Goal: Task Accomplishment & Management: Manage account settings

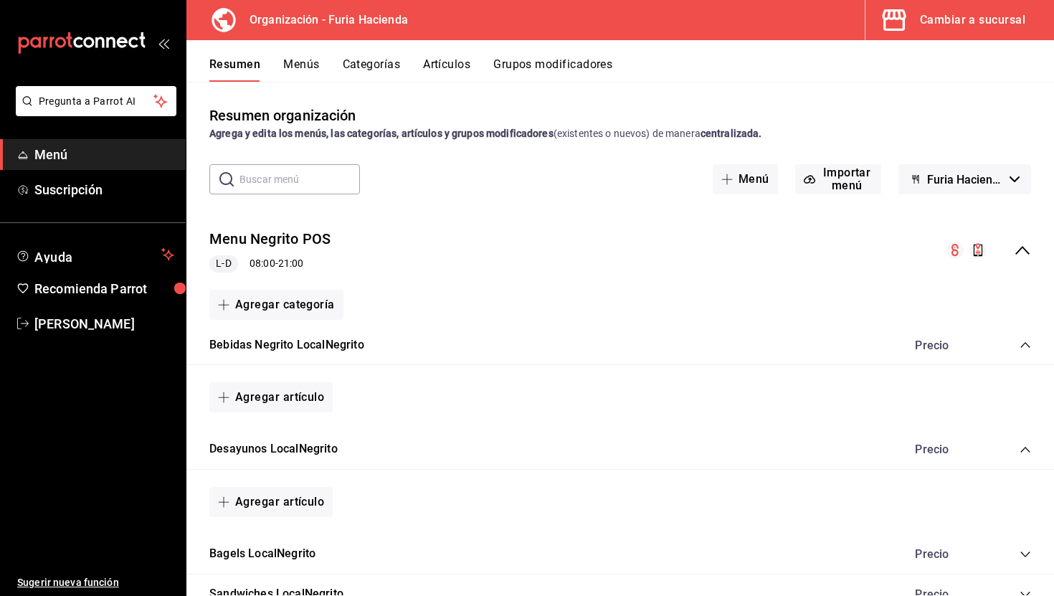
click at [298, 59] on button "Menús" at bounding box center [301, 69] width 36 height 24
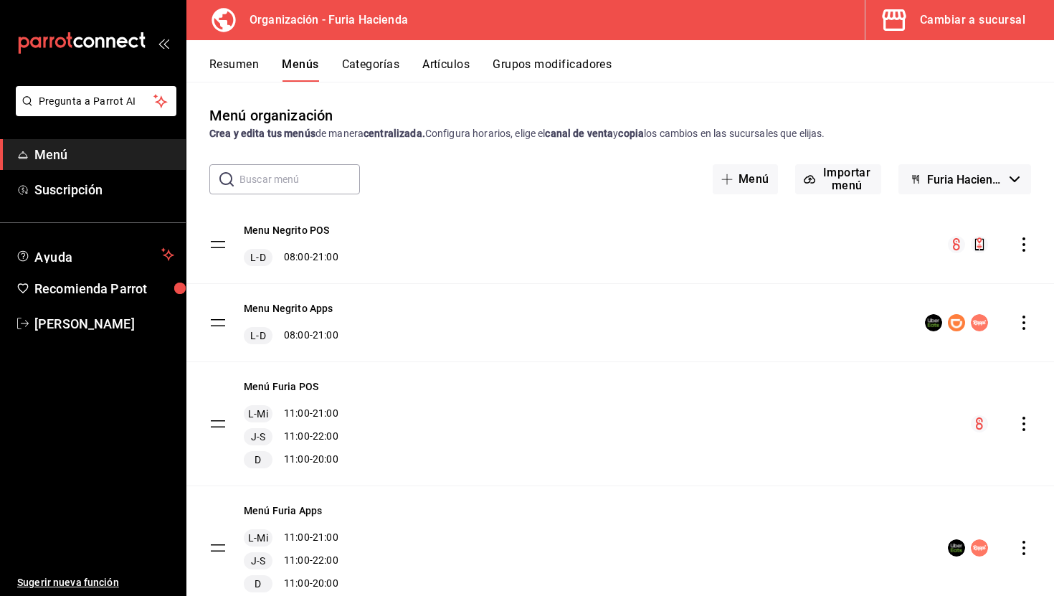
click at [371, 71] on button "Categorías" at bounding box center [371, 69] width 58 height 24
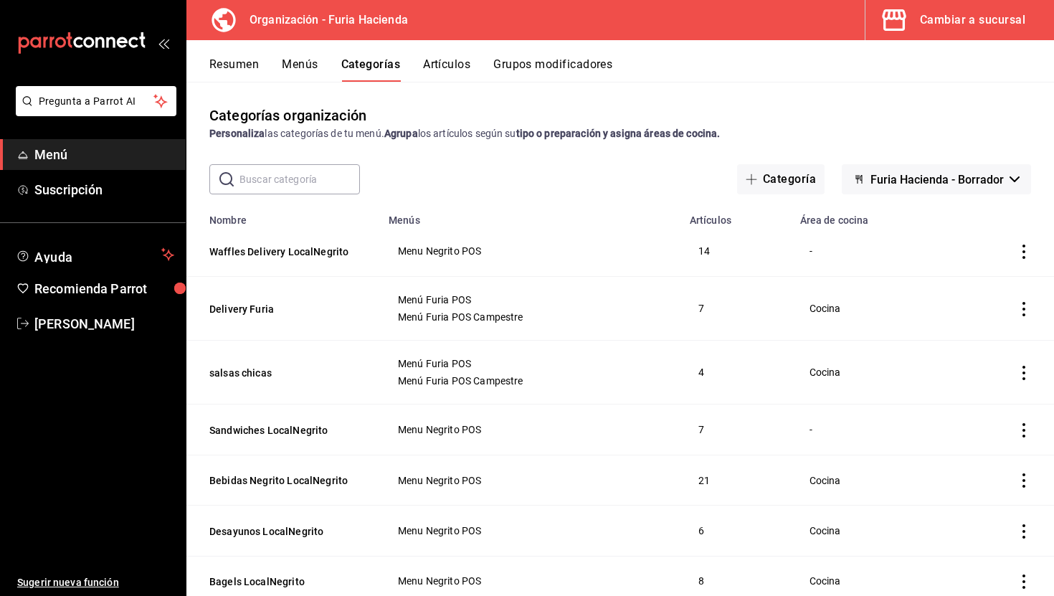
click at [445, 66] on button "Artículos" at bounding box center [446, 69] width 47 height 24
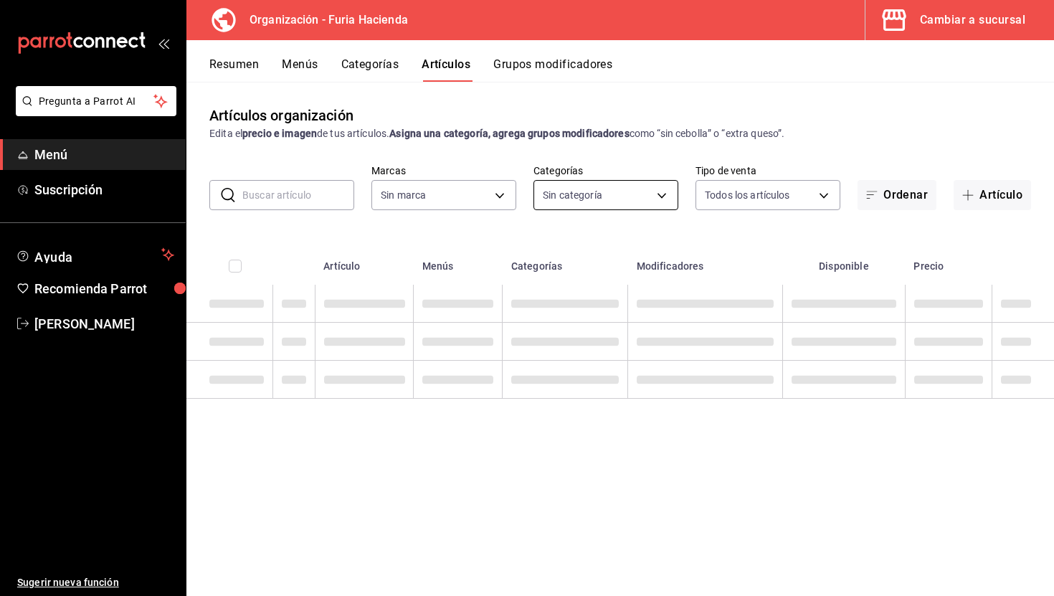
click at [600, 189] on body "Pregunta a Parrot AI Menú Suscripción Ayuda Recomienda Parrot [PERSON_NAME] Sug…" at bounding box center [527, 298] width 1054 height 596
type input "bfeca42f-b570-411f-bb79-7bc68af5dd0e"
type input "f0b0fbcf-85ab-4e87-9b19-8daf0bc3ea17,576c7efd-95bc-4fbb-8521-af9361ff1edf,c2982…"
checkbox input "true"
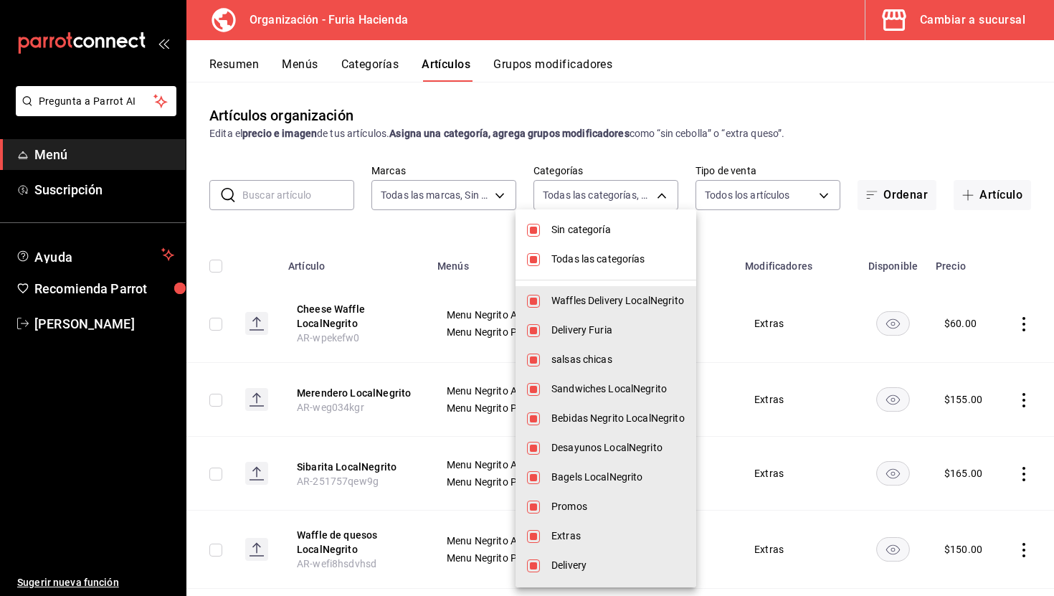
click at [476, 197] on div at bounding box center [527, 298] width 1054 height 596
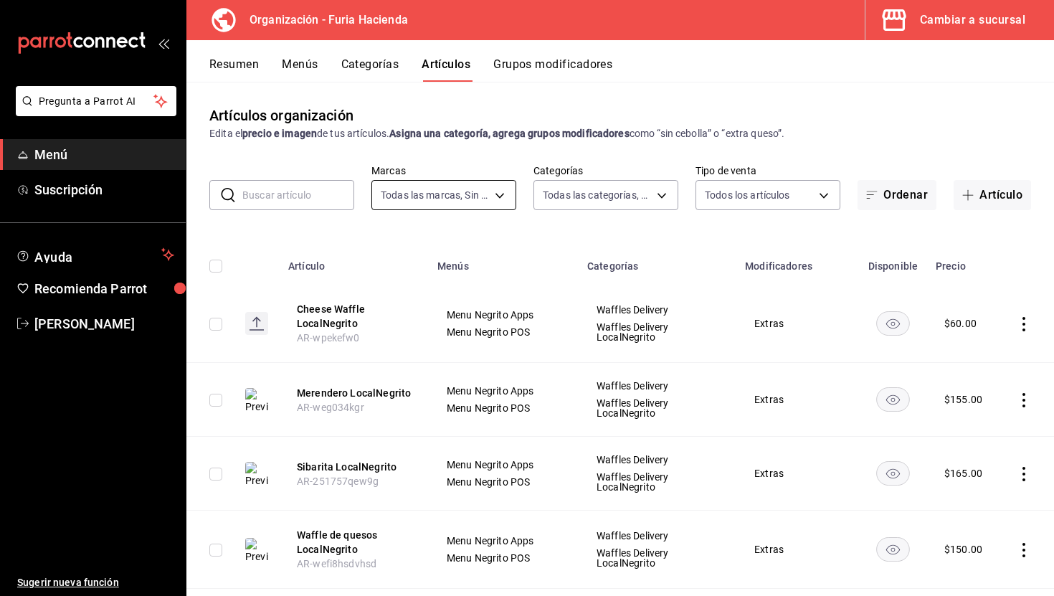
click at [470, 192] on body "Pregunta a Parrot AI Menú Suscripción Ayuda Recomienda Parrot [PERSON_NAME] Sug…" at bounding box center [527, 298] width 1054 height 596
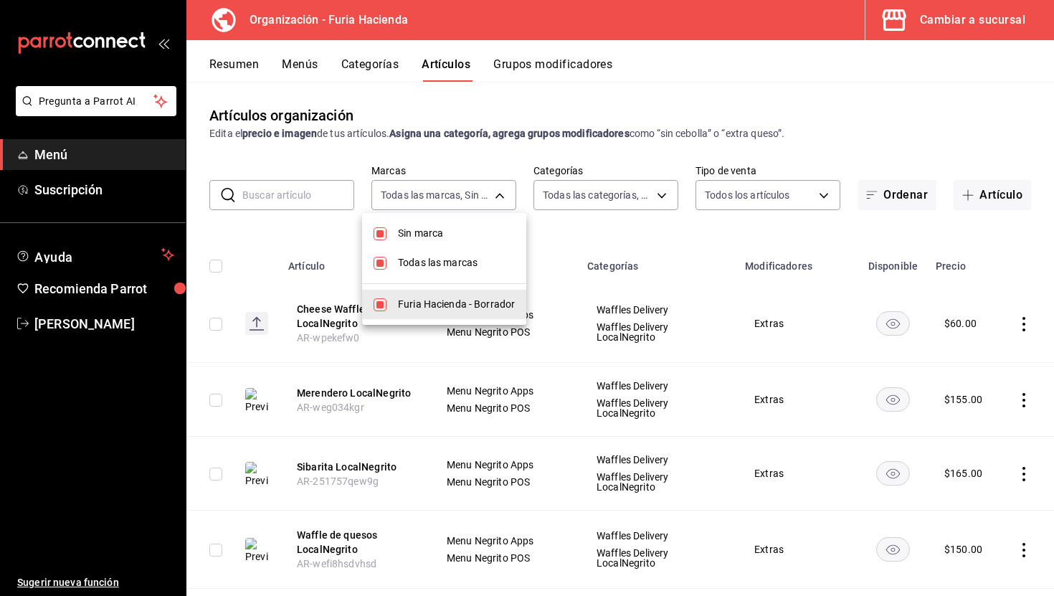
click at [470, 153] on div at bounding box center [527, 298] width 1054 height 596
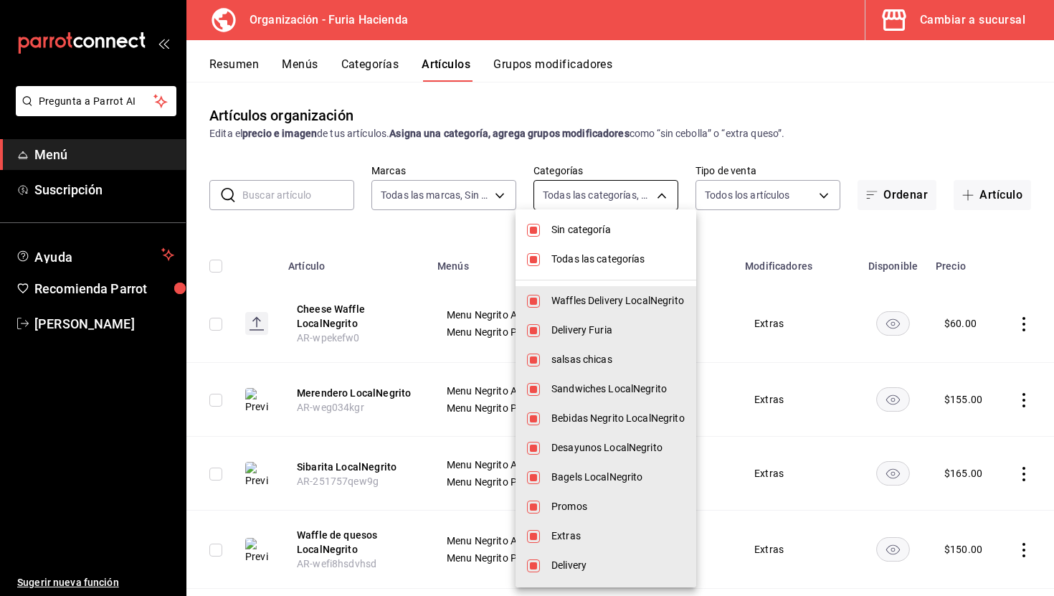
click at [587, 198] on body "Pregunta a Parrot AI Menú Suscripción Ayuda Recomienda Parrot [PERSON_NAME] Sug…" at bounding box center [527, 298] width 1054 height 596
click at [595, 263] on span "Todas las categorías" at bounding box center [617, 259] width 133 height 15
checkbox input "false"
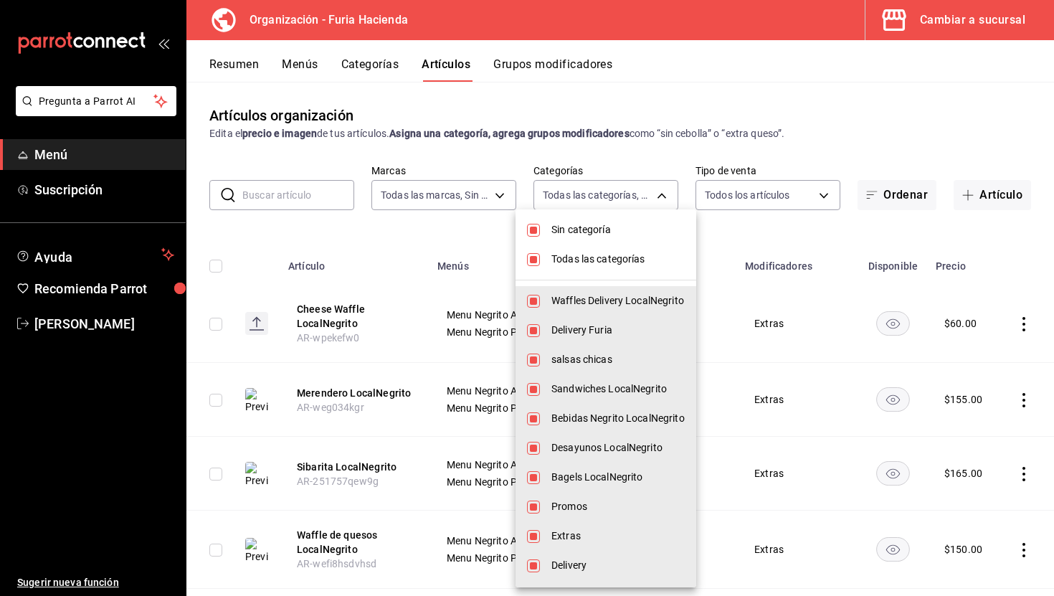
checkbox input "false"
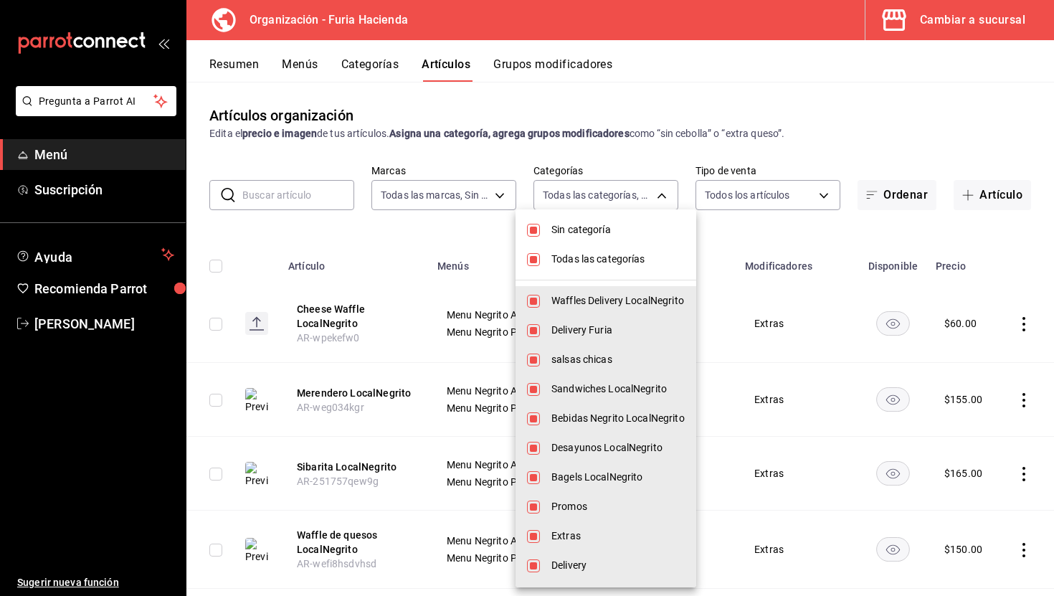
checkbox input "false"
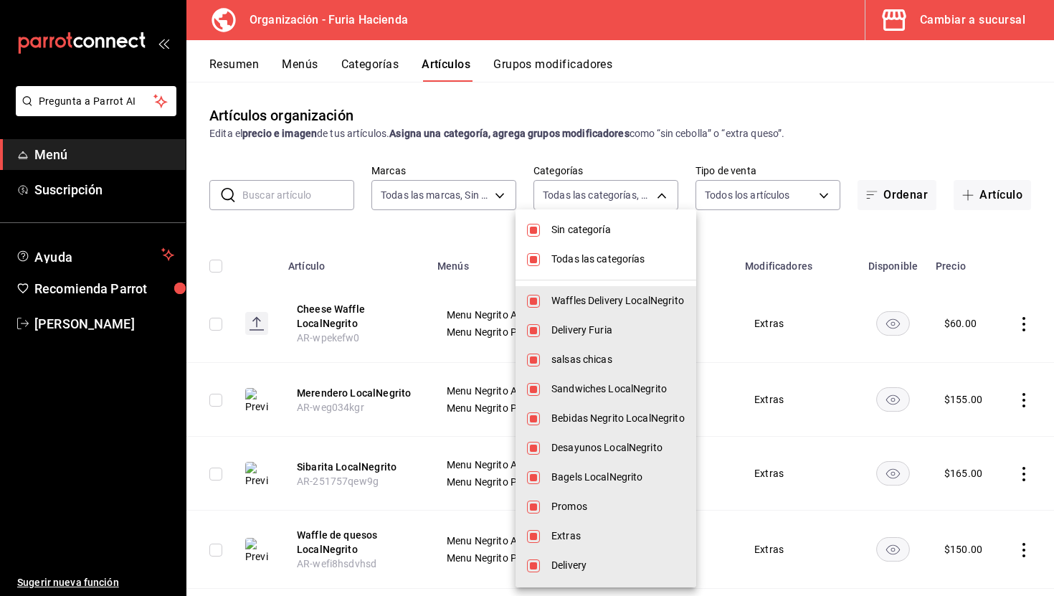
checkbox input "false"
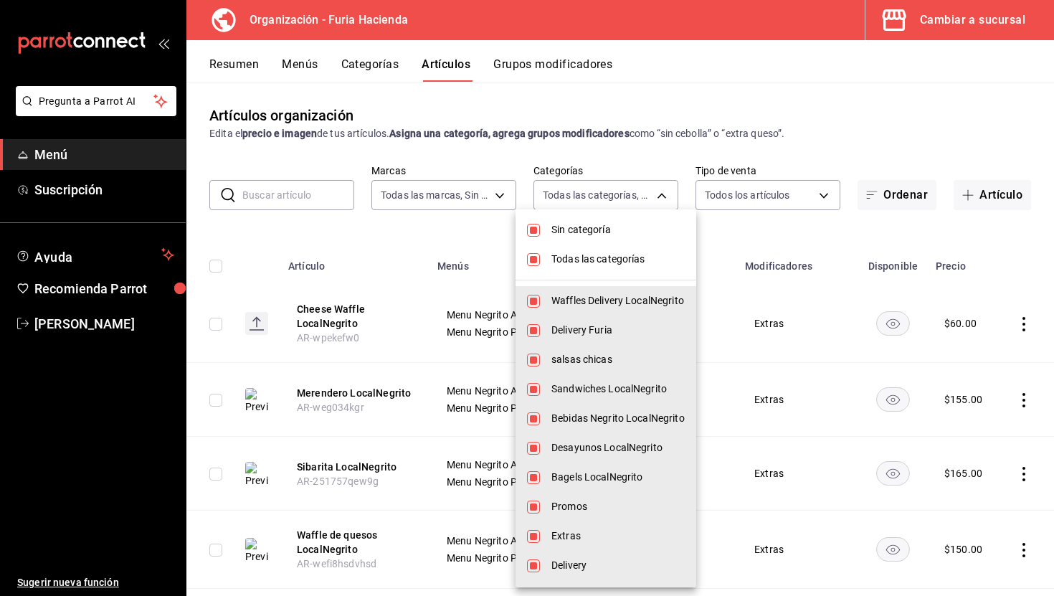
checkbox input "false"
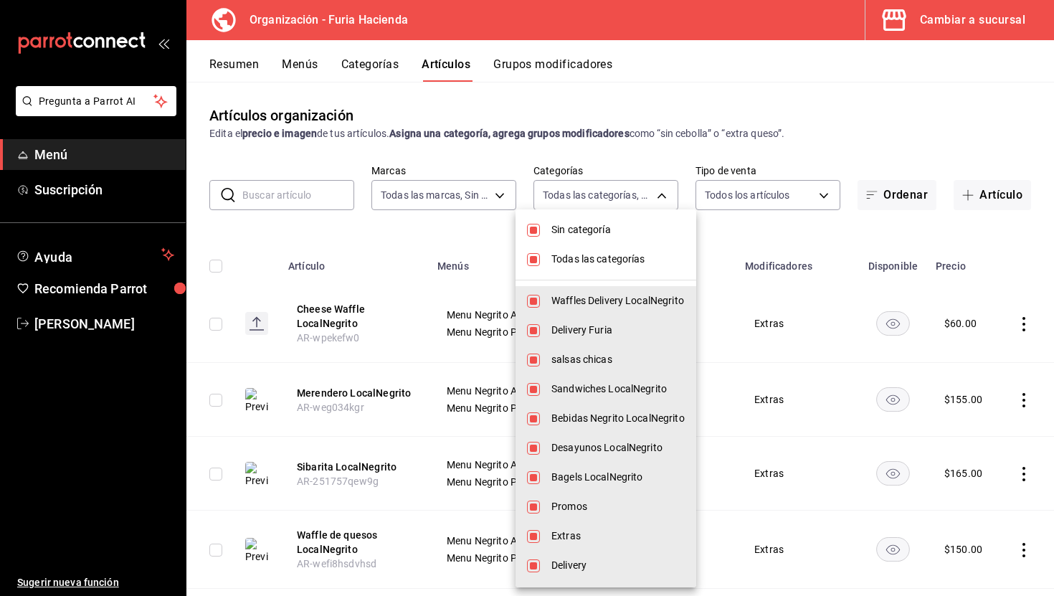
checkbox input "false"
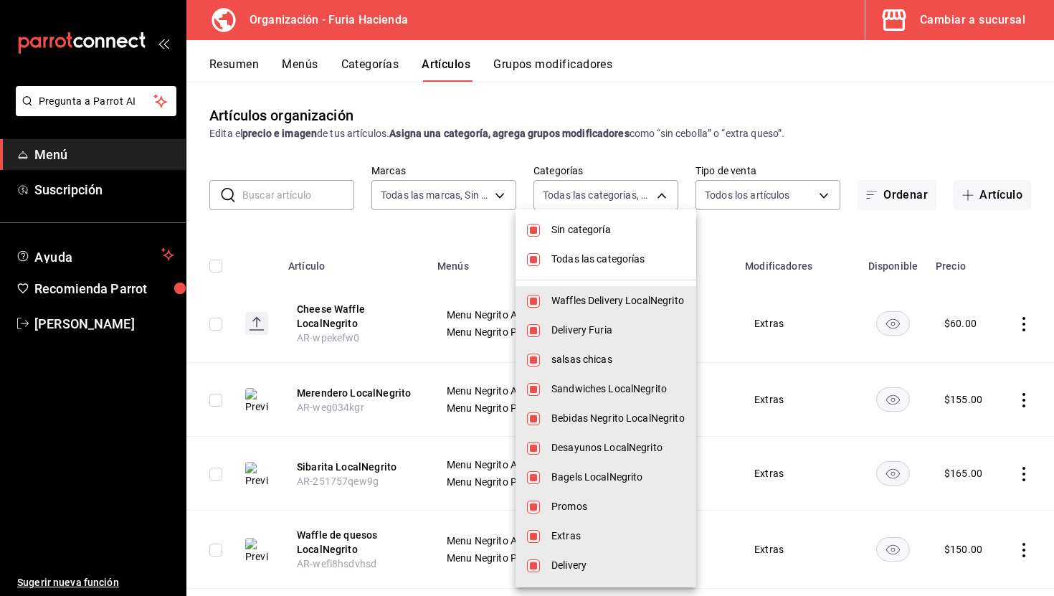
checkbox input "false"
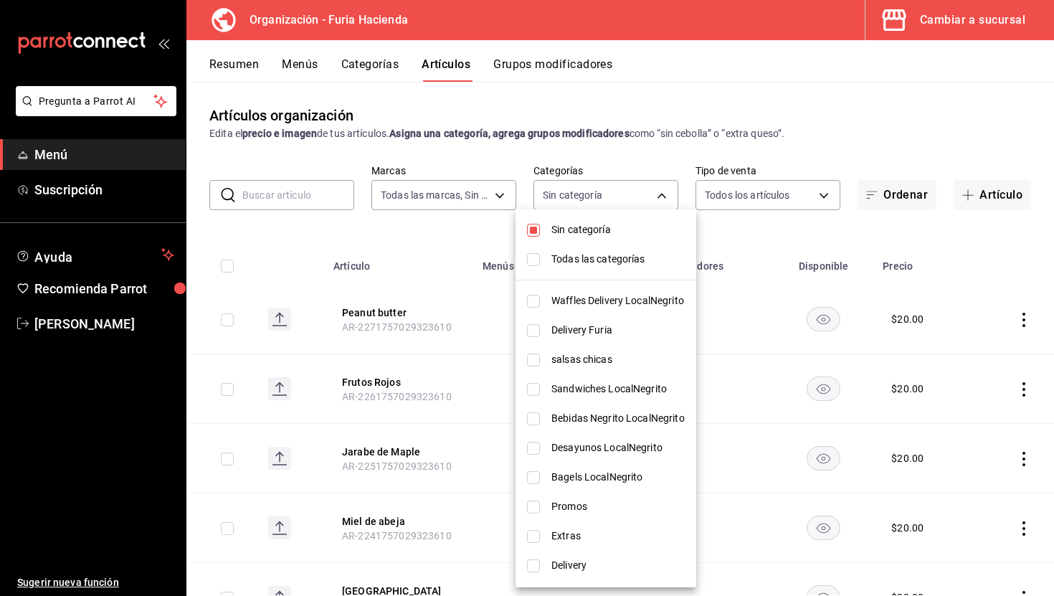
click at [605, 297] on span "Waffles Delivery LocalNegrito" at bounding box center [617, 300] width 133 height 15
type input "f0b0fbcf-85ab-4e87-9b19-8daf0bc3ea17"
checkbox input "true"
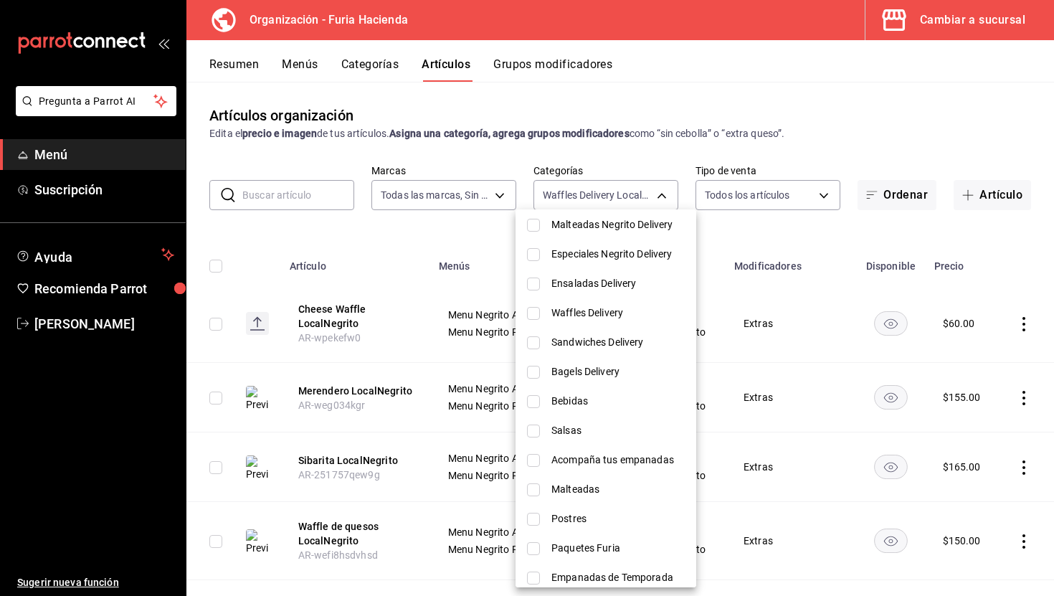
scroll to position [483, 0]
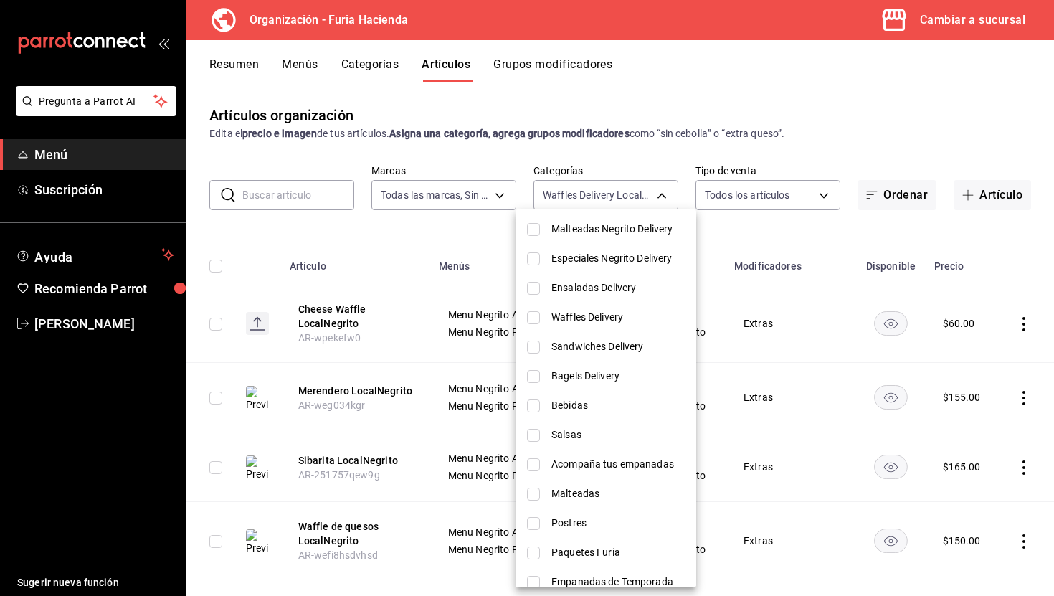
click at [605, 316] on span "Waffles Delivery" at bounding box center [617, 317] width 133 height 15
type input "f0b0fbcf-85ab-4e87-9b19-8daf0bc3ea17,fcd58fe5-9b0e-4157-95a2-e07c080e8f88"
checkbox input "true"
click at [442, 237] on div at bounding box center [527, 298] width 1054 height 596
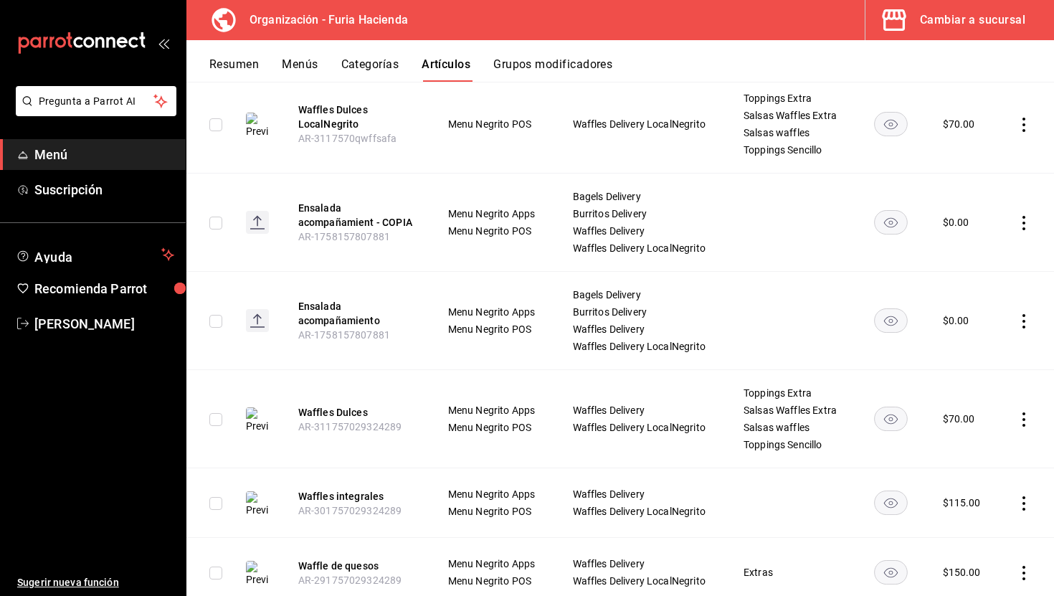
scroll to position [584, 0]
click at [1028, 222] on icon "actions" at bounding box center [1024, 222] width 14 height 14
click at [977, 318] on span "Eliminar" at bounding box center [980, 313] width 37 height 11
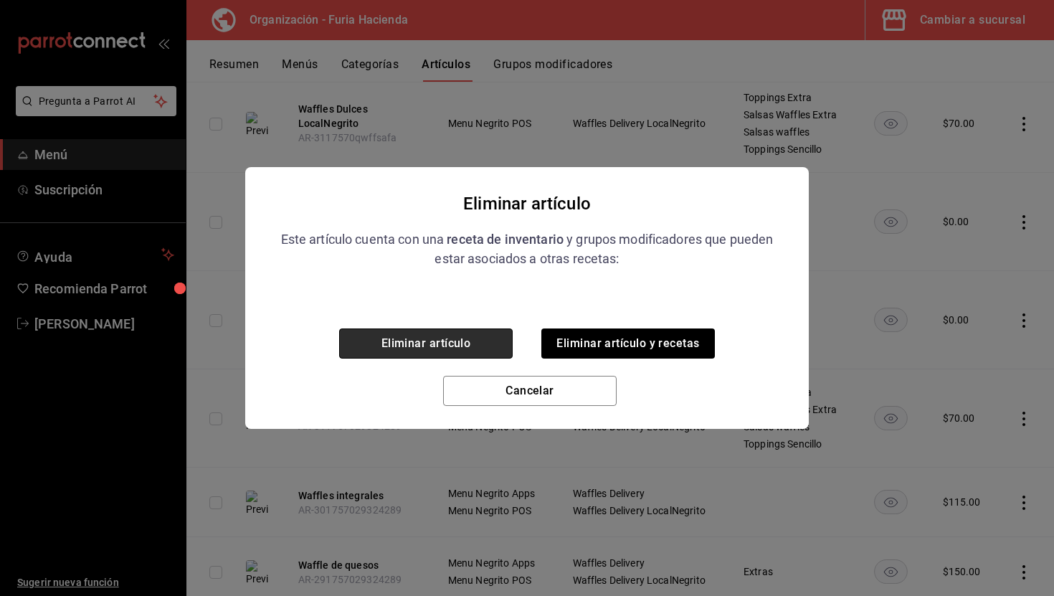
click at [445, 341] on button "Eliminar artículo" at bounding box center [426, 343] width 174 height 30
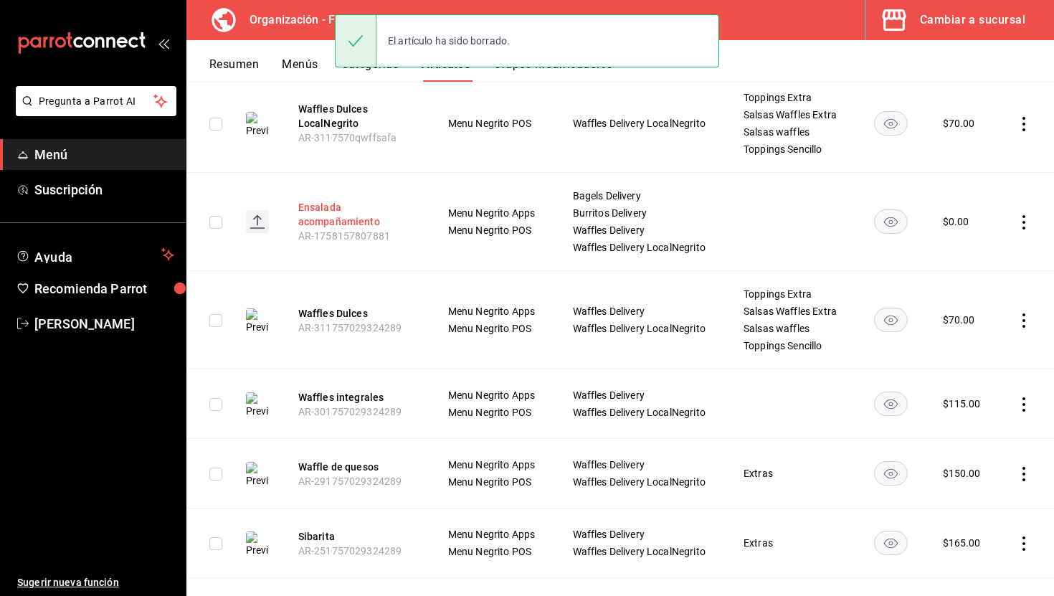
click at [346, 214] on button "Ensalada acompañamiento" at bounding box center [355, 214] width 115 height 29
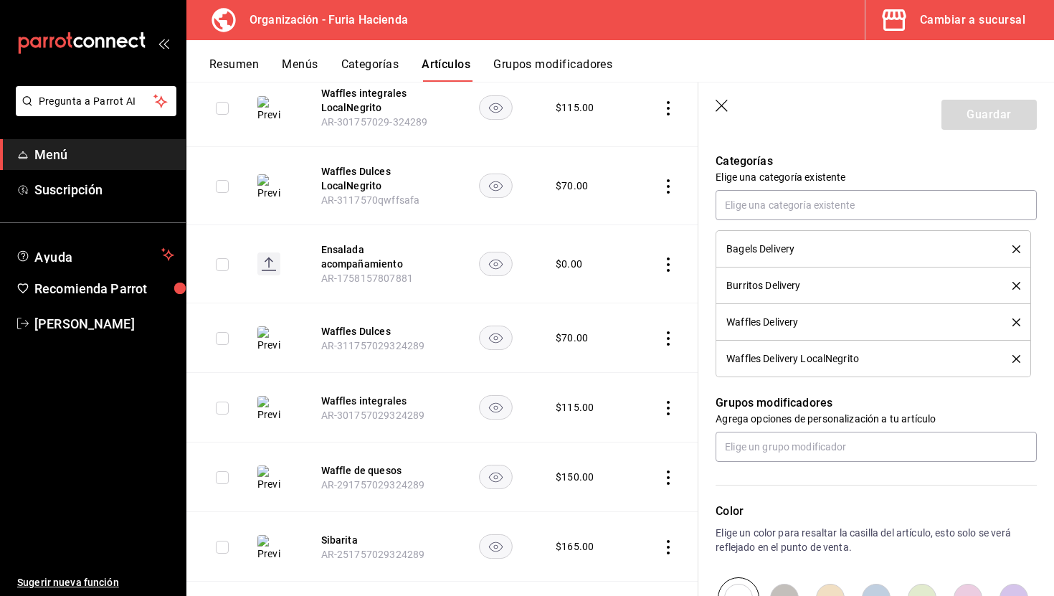
scroll to position [605, 0]
click at [725, 107] on icon "button" at bounding box center [723, 107] width 14 height 14
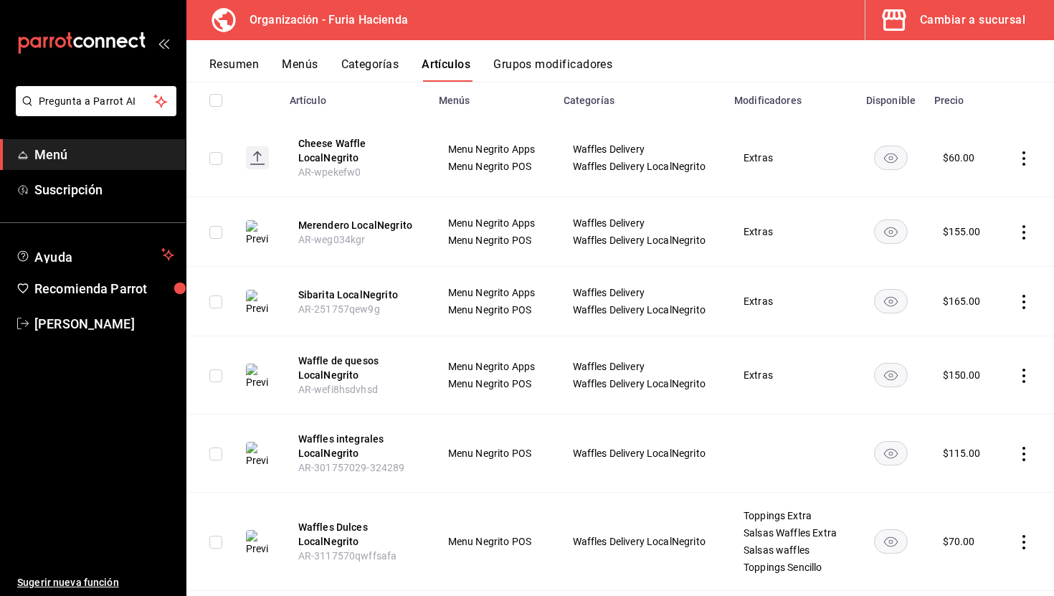
scroll to position [199, 0]
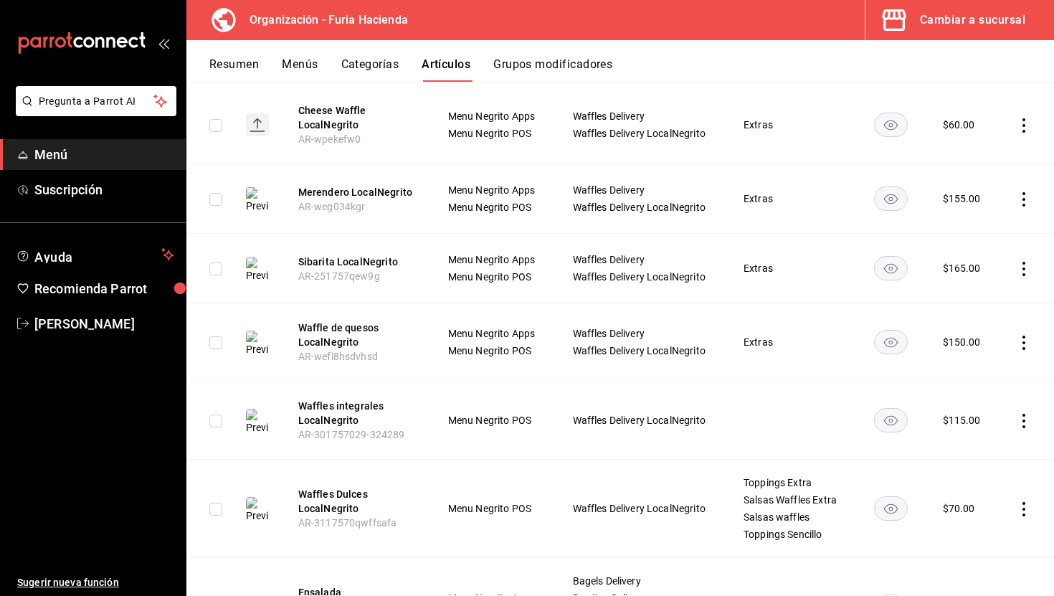
click at [374, 65] on button "Categorías" at bounding box center [370, 69] width 58 height 24
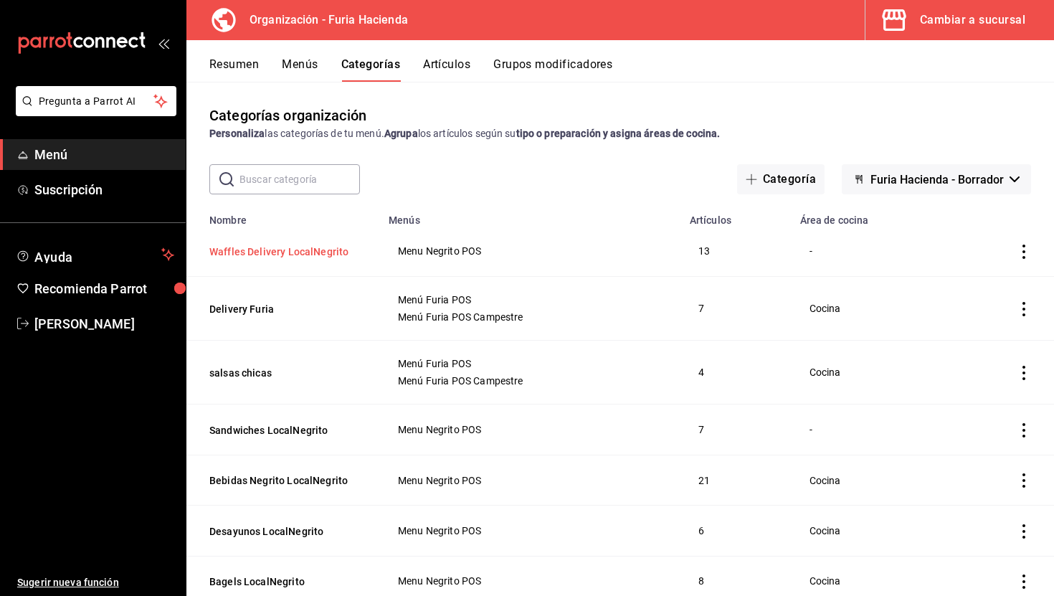
click at [316, 247] on button "Waffles Delivery LocalNegrito" at bounding box center [280, 252] width 143 height 14
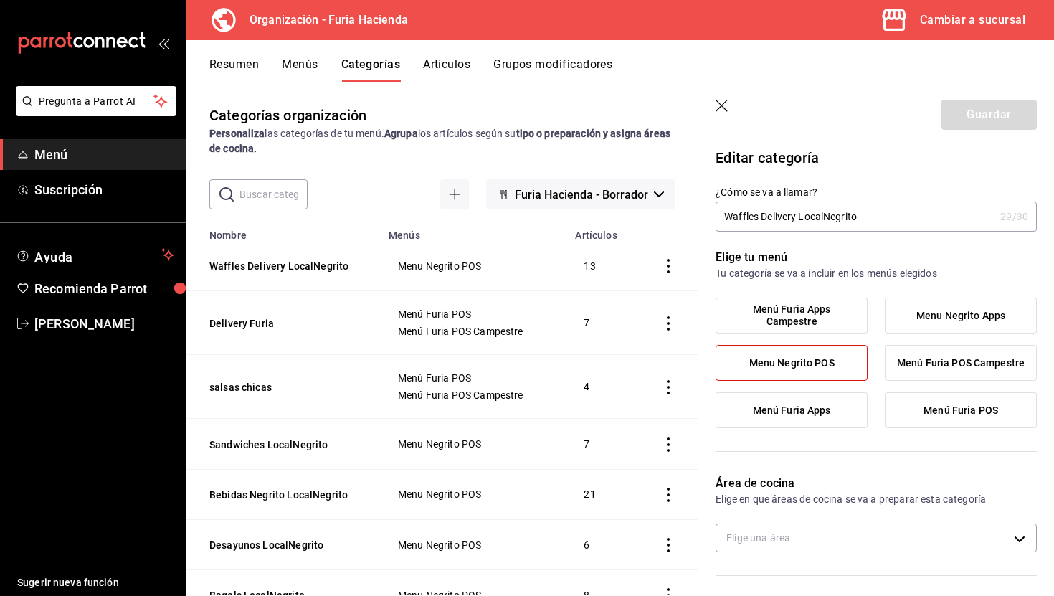
drag, startPoint x: 799, startPoint y: 219, endPoint x: 764, endPoint y: 217, distance: 35.2
click at [764, 217] on input "Waffles Delivery LocalNegrito" at bounding box center [855, 216] width 279 height 29
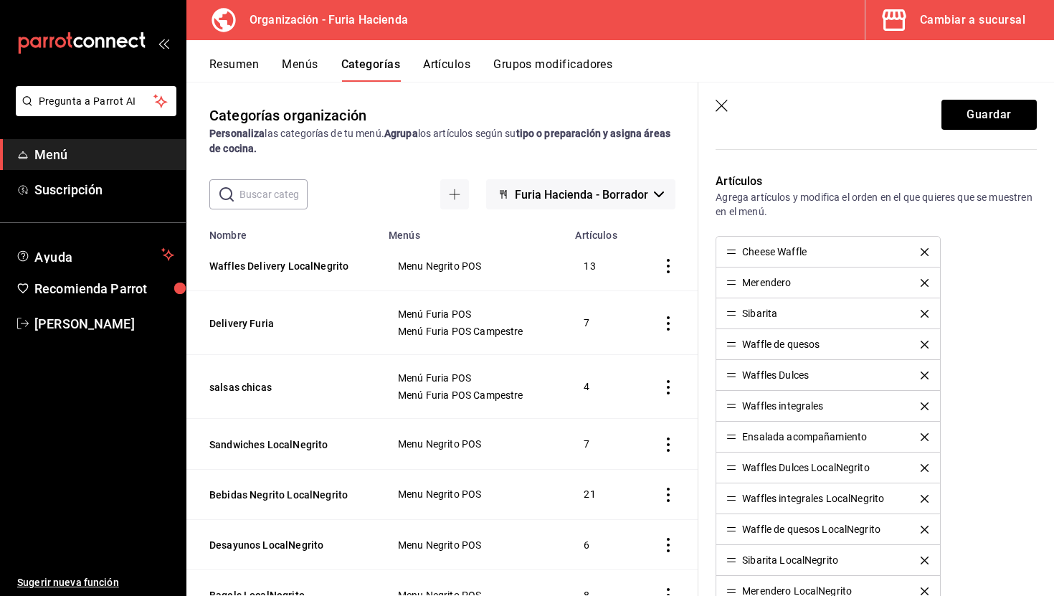
scroll to position [494, 0]
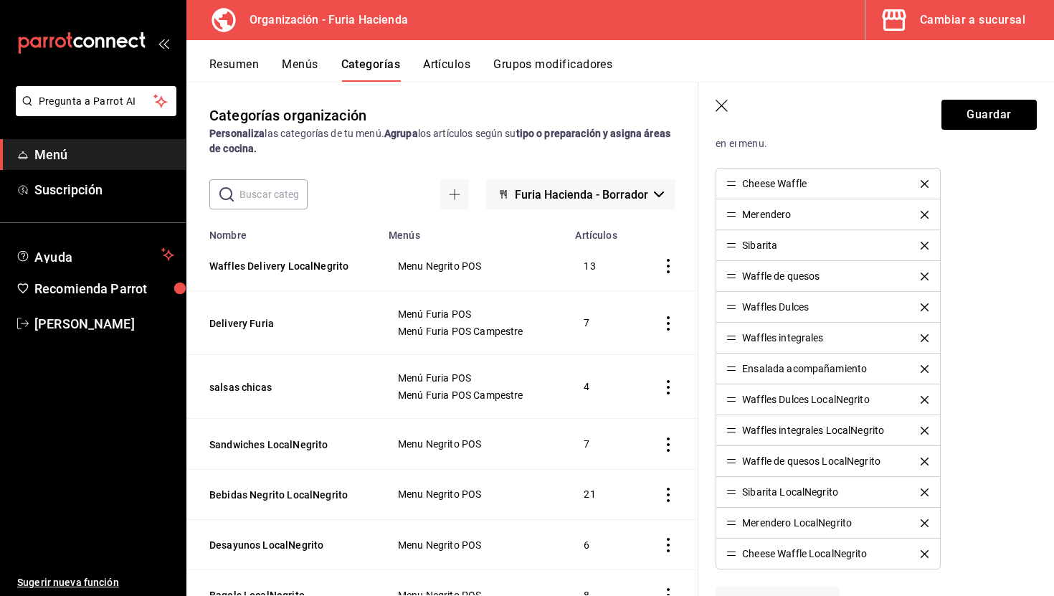
type input "Waffles LocalNegrito"
click at [922, 334] on icon "delete" at bounding box center [925, 338] width 8 height 8
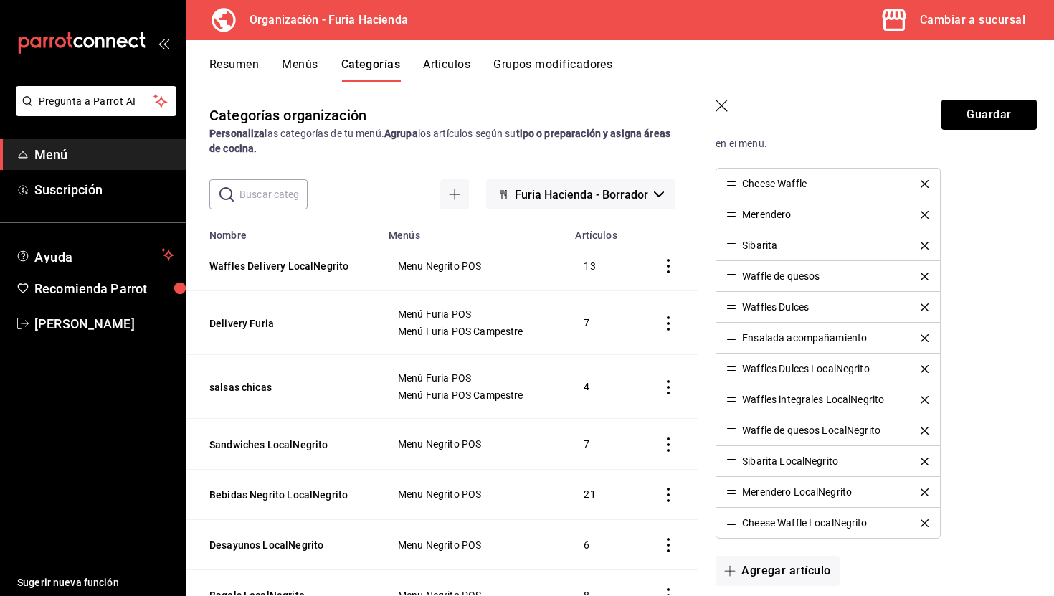
click at [923, 306] on icon "delete" at bounding box center [925, 307] width 8 height 8
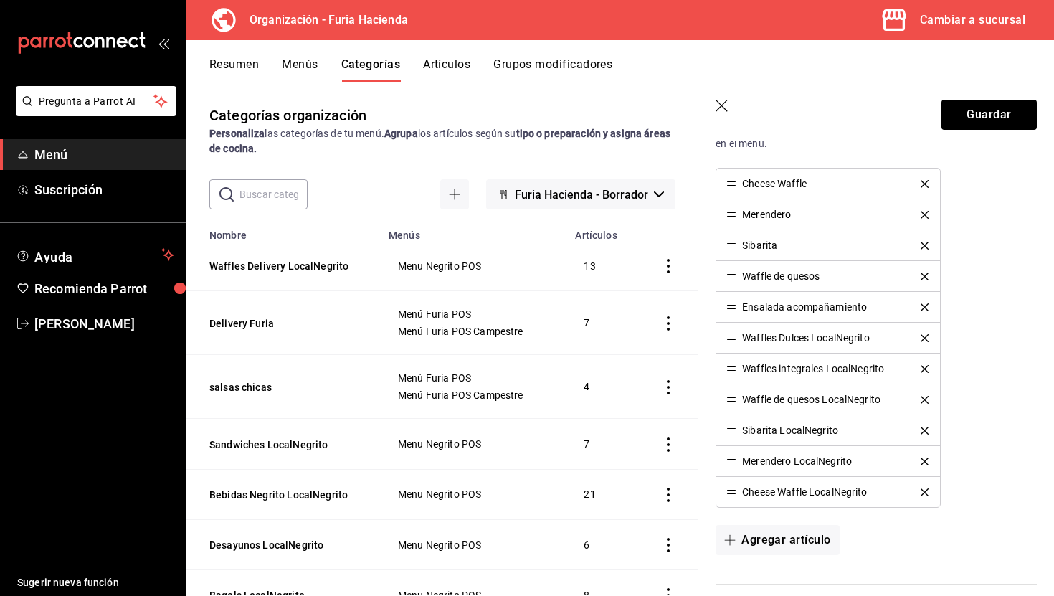
click at [925, 273] on icon "delete" at bounding box center [925, 277] width 8 height 8
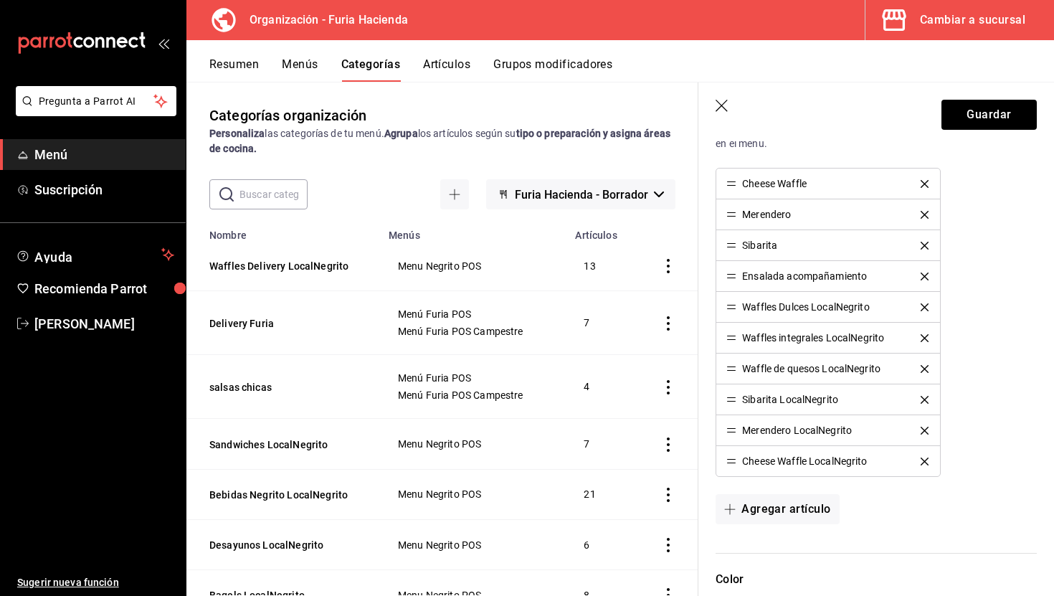
click at [925, 246] on icon "delete" at bounding box center [925, 246] width 8 height 8
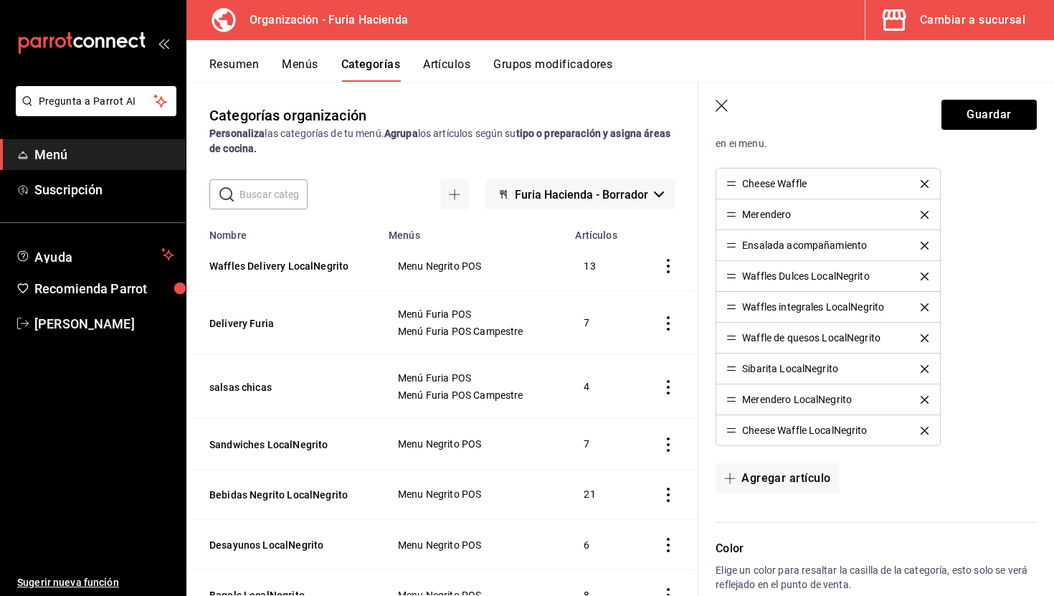
click at [922, 215] on icon "delete" at bounding box center [925, 215] width 8 height 8
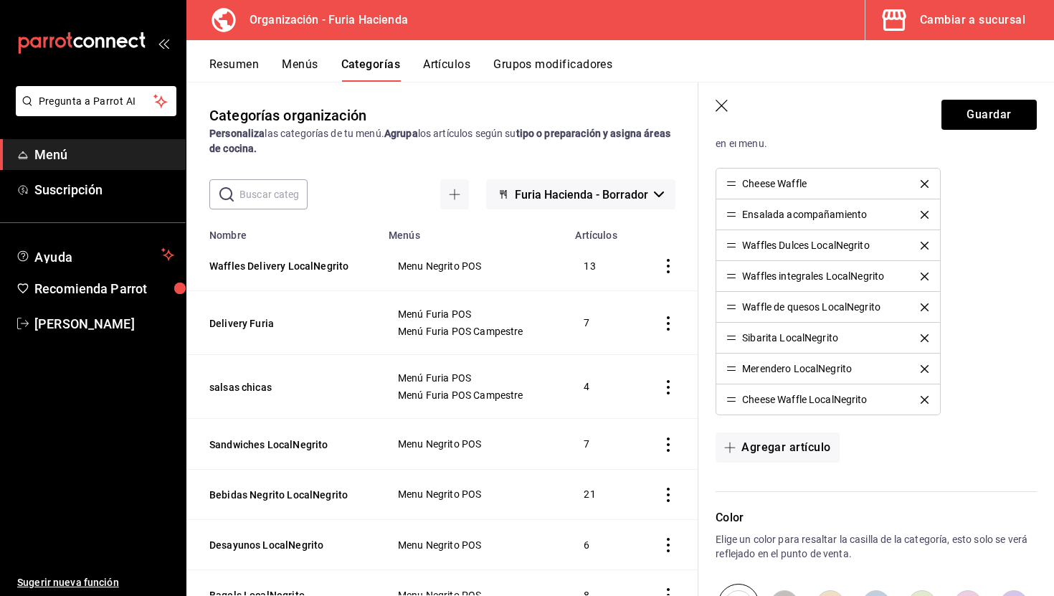
click at [927, 181] on icon "delete" at bounding box center [925, 184] width 8 height 8
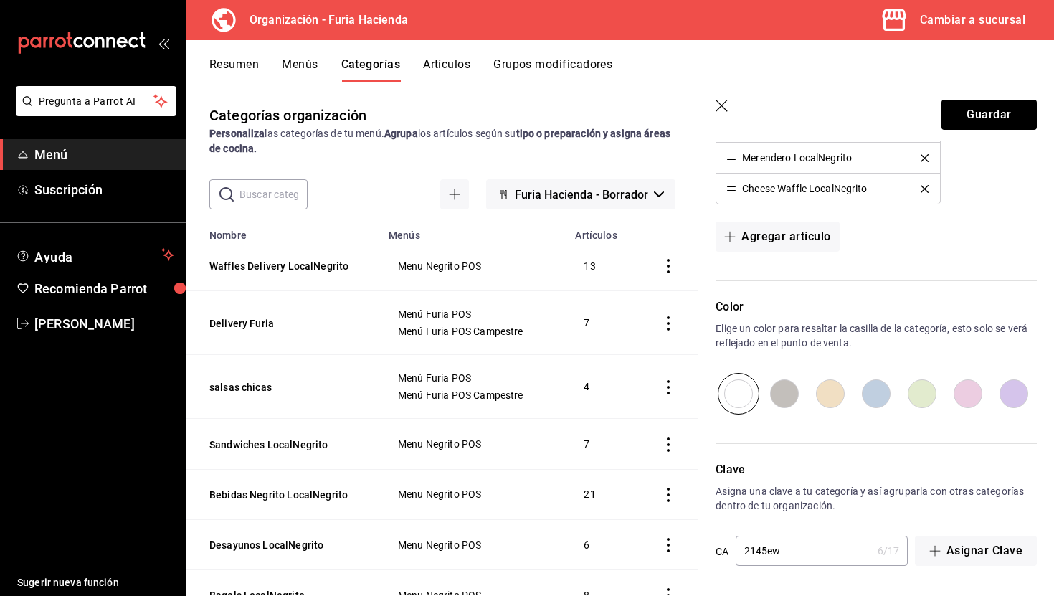
scroll to position [0, 0]
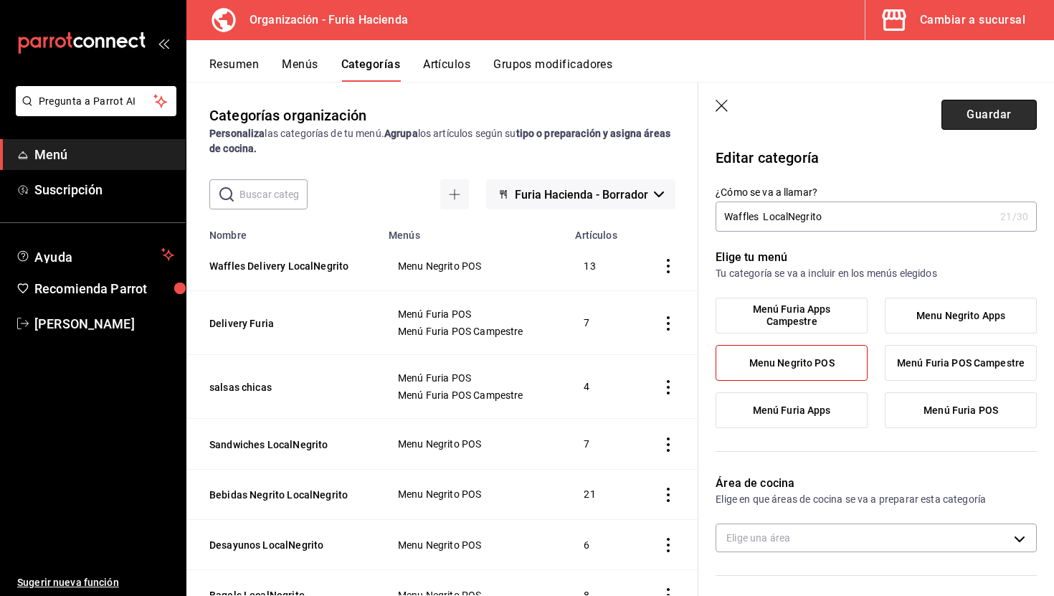
click at [990, 111] on button "Guardar" at bounding box center [989, 115] width 95 height 30
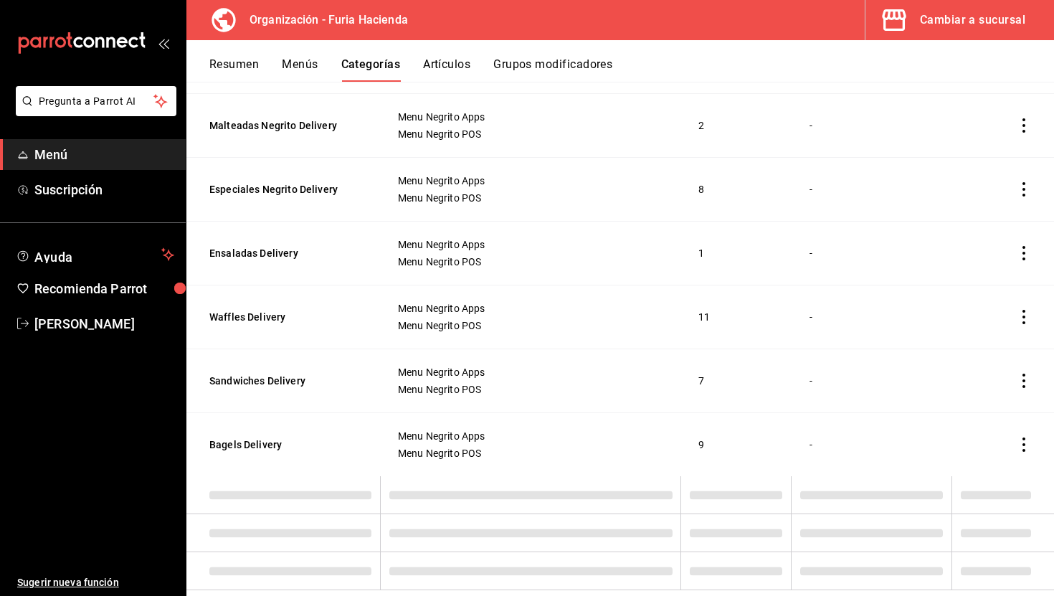
scroll to position [930, 0]
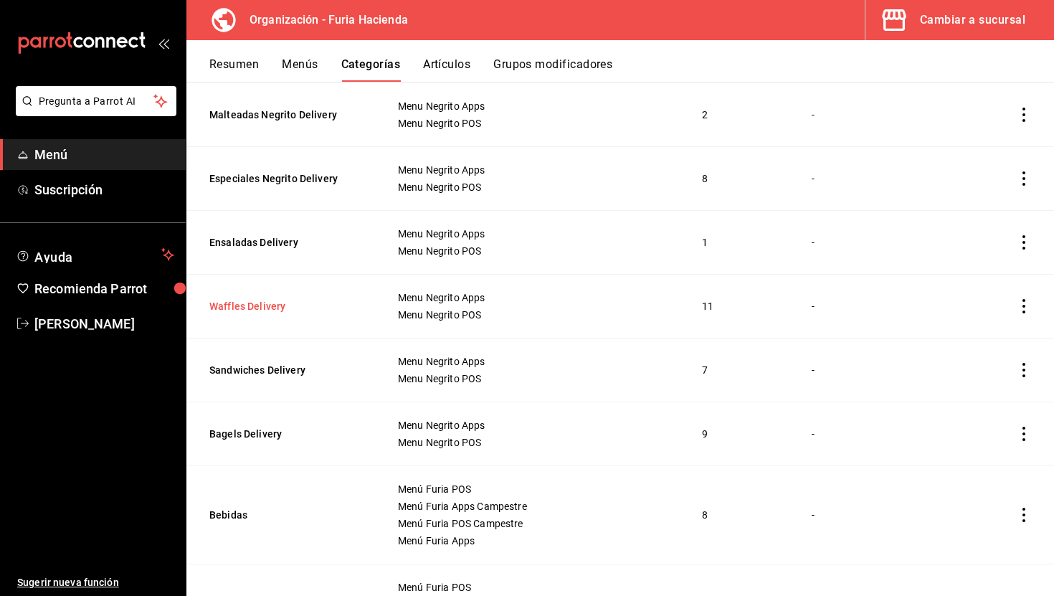
click at [265, 308] on button "Waffles Delivery" at bounding box center [280, 306] width 143 height 14
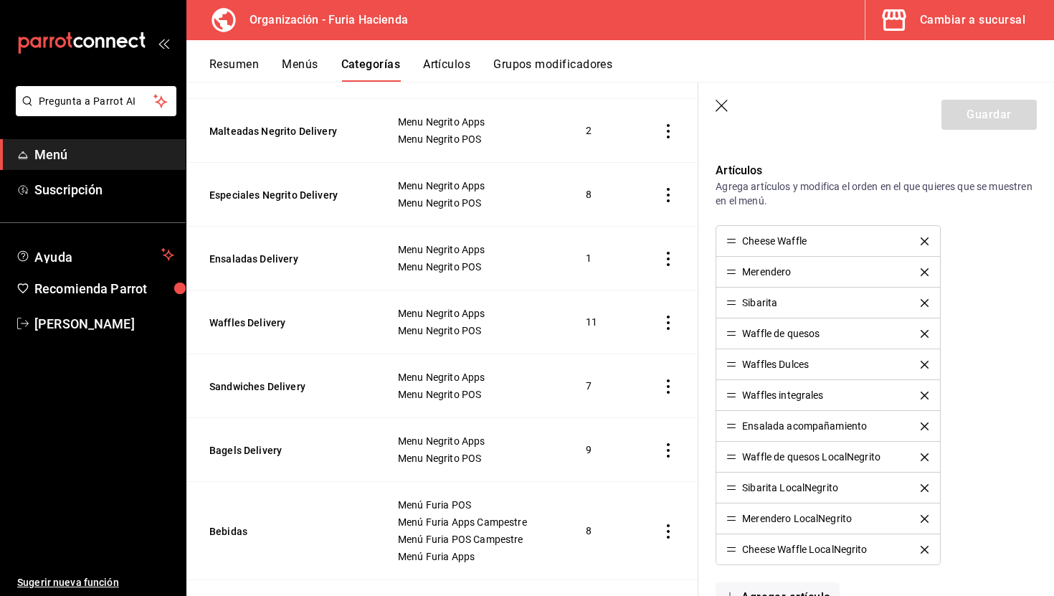
scroll to position [522, 0]
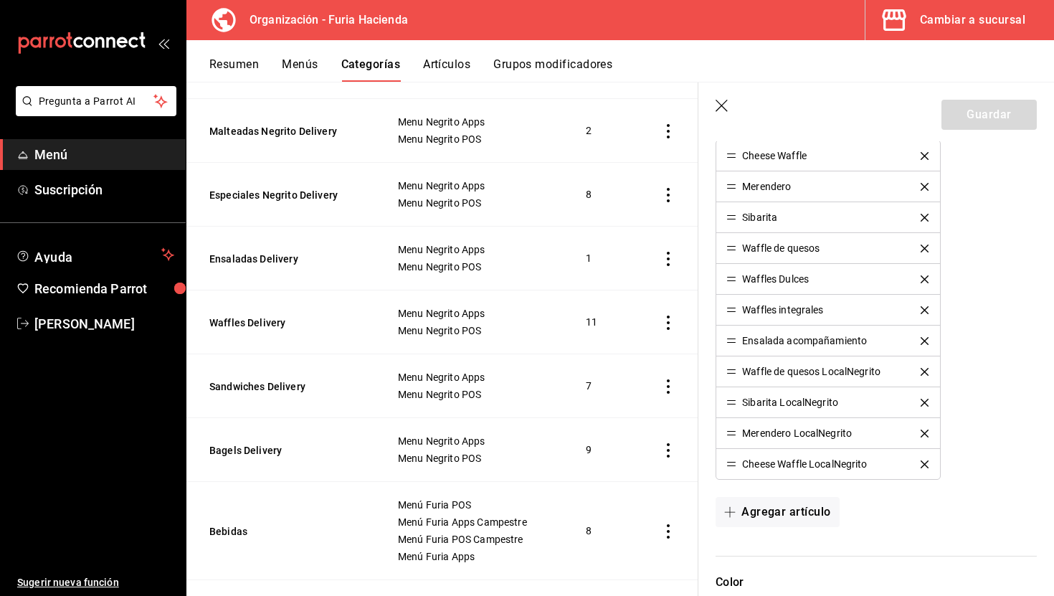
click at [924, 368] on icon "delete" at bounding box center [925, 372] width 8 height 8
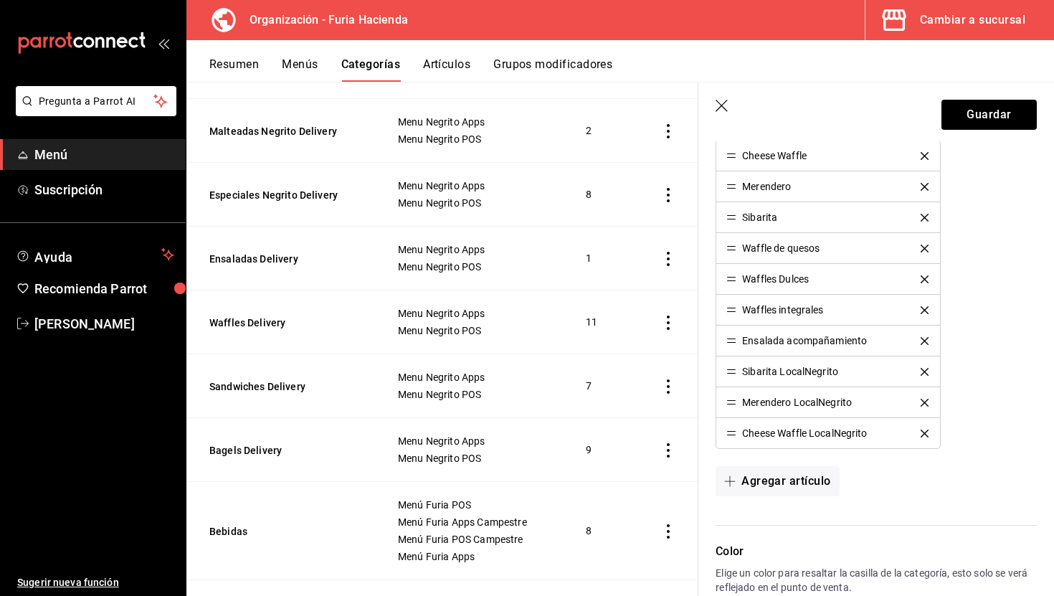
click at [924, 368] on icon "delete" at bounding box center [925, 372] width 8 height 8
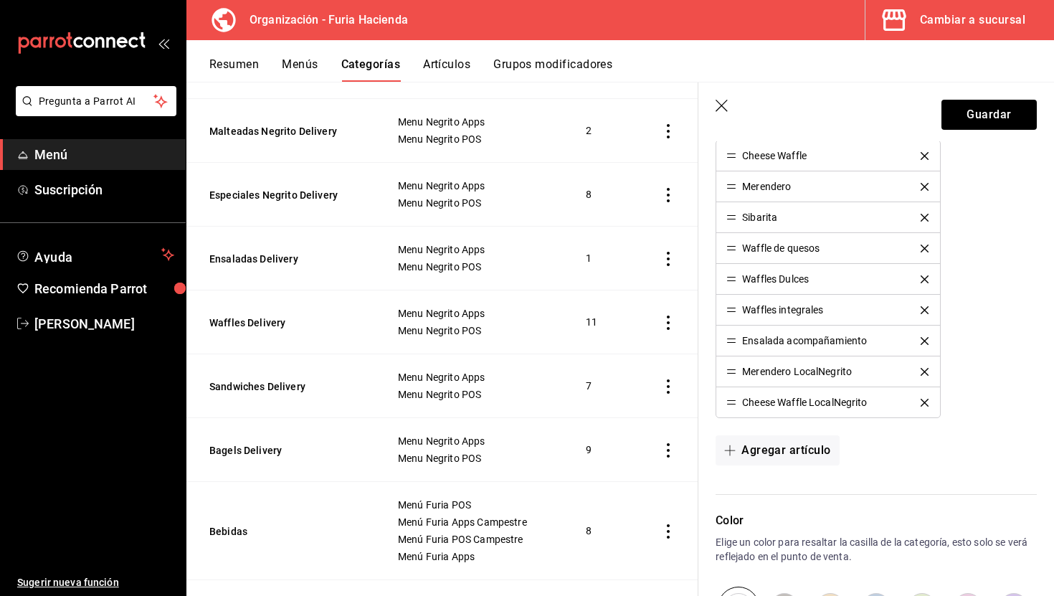
click at [924, 368] on icon "delete" at bounding box center [925, 372] width 8 height 8
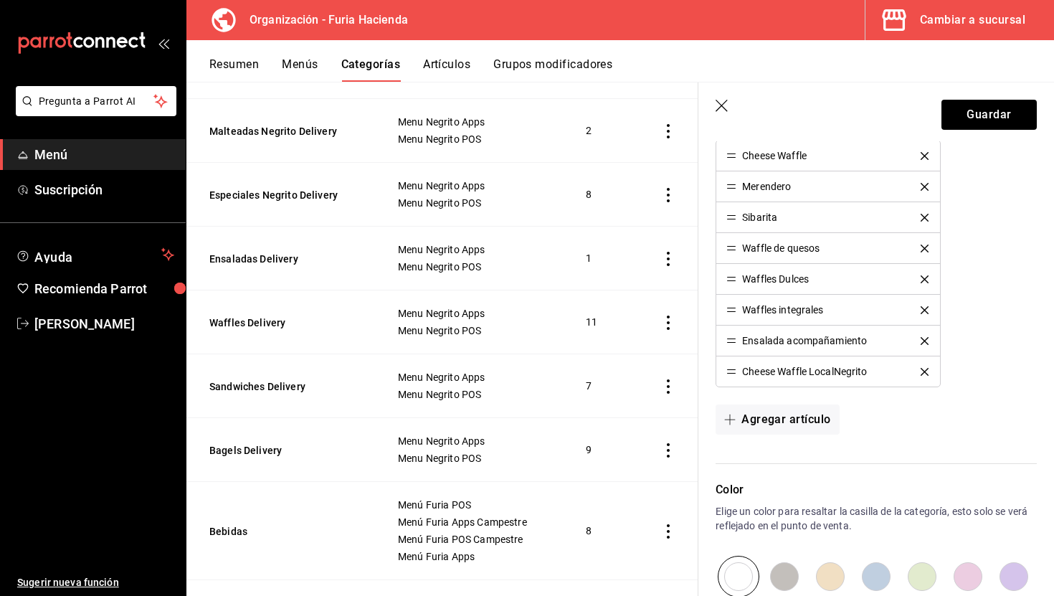
click at [924, 368] on icon "delete" at bounding box center [925, 372] width 8 height 8
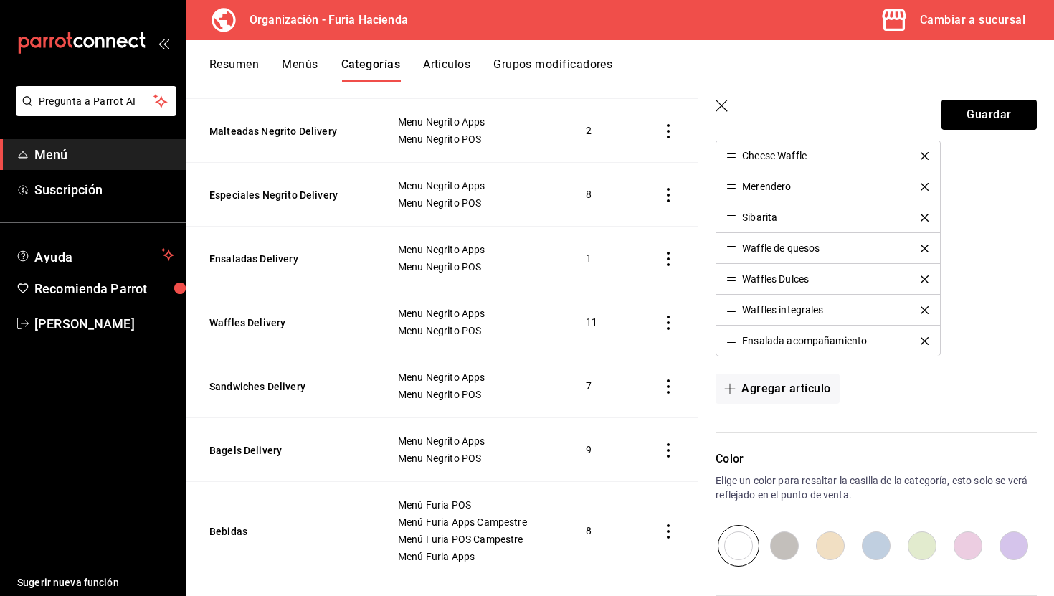
scroll to position [418, 0]
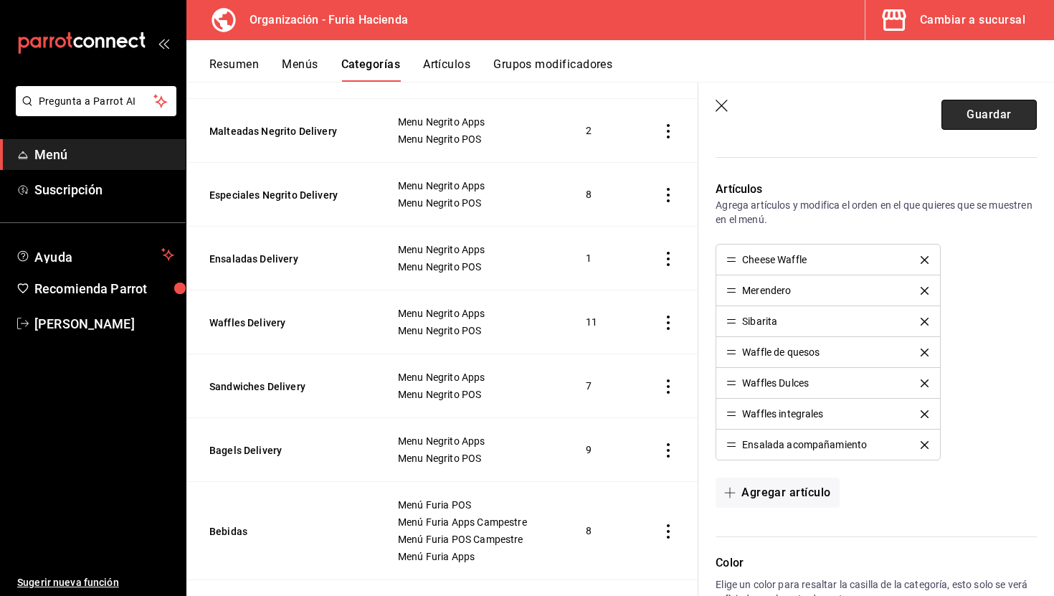
click at [975, 110] on button "Guardar" at bounding box center [989, 115] width 95 height 30
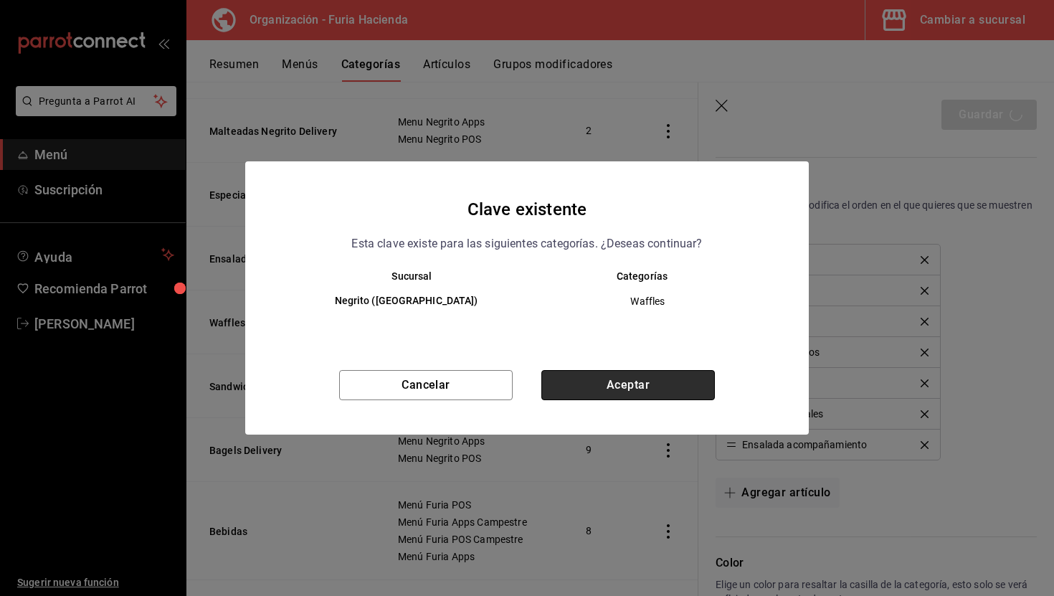
click at [681, 387] on button "Aceptar" at bounding box center [628, 385] width 174 height 30
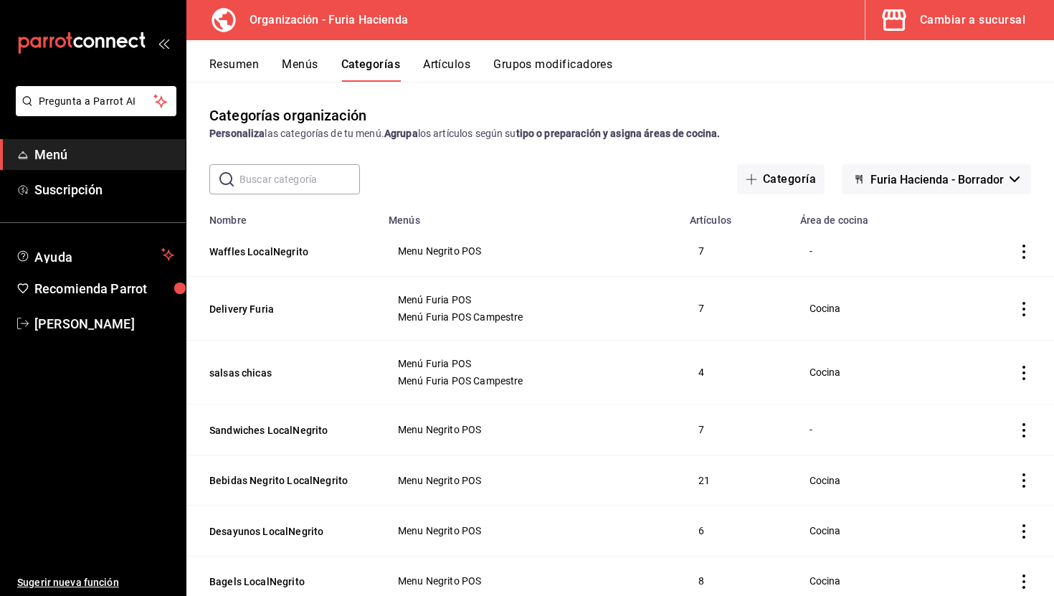
click at [448, 60] on button "Artículos" at bounding box center [446, 69] width 47 height 24
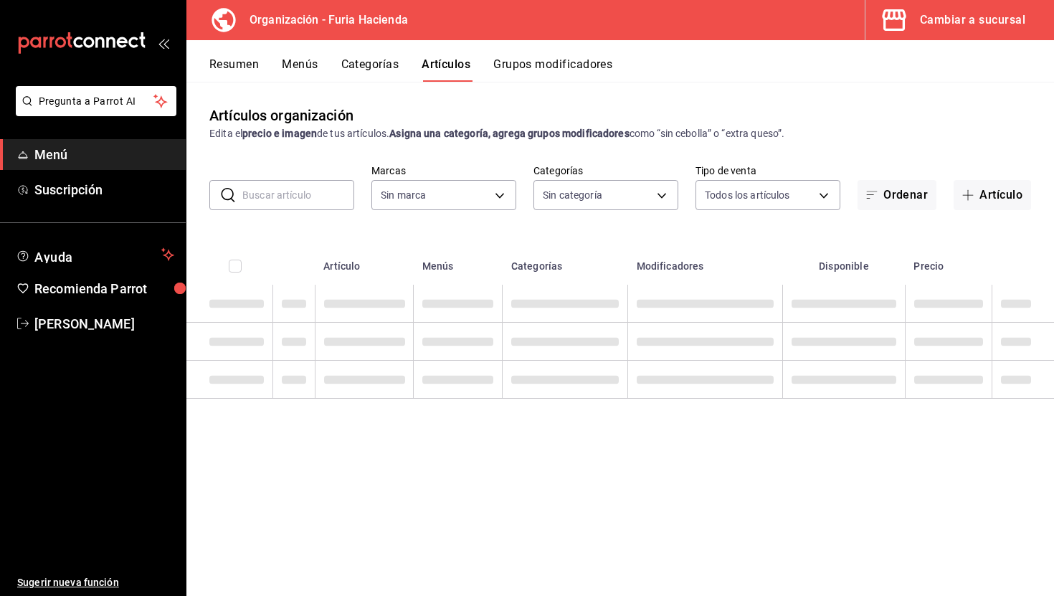
click at [348, 55] on div "Resumen Menús Categorías Artículos Grupos modificadores" at bounding box center [620, 61] width 868 height 42
type input "bfeca42f-b570-411f-bb79-7bc68af5dd0e"
click at [368, 64] on button "Categorías" at bounding box center [370, 69] width 58 height 24
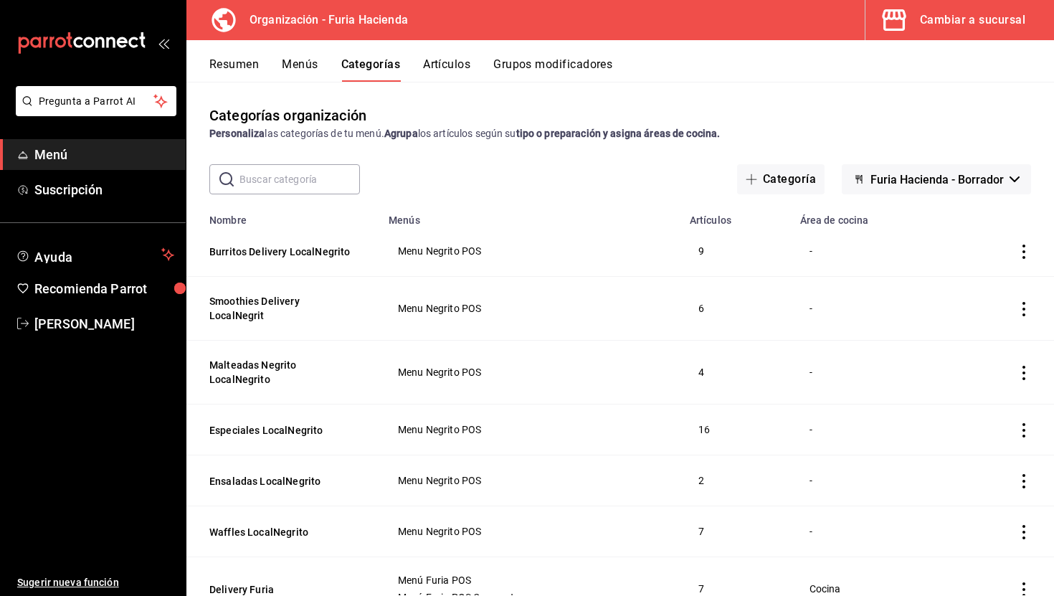
click at [700, 250] on td "9" at bounding box center [736, 251] width 110 height 51
click at [319, 250] on button "Burritos Delivery LocalNegrito" at bounding box center [280, 252] width 143 height 14
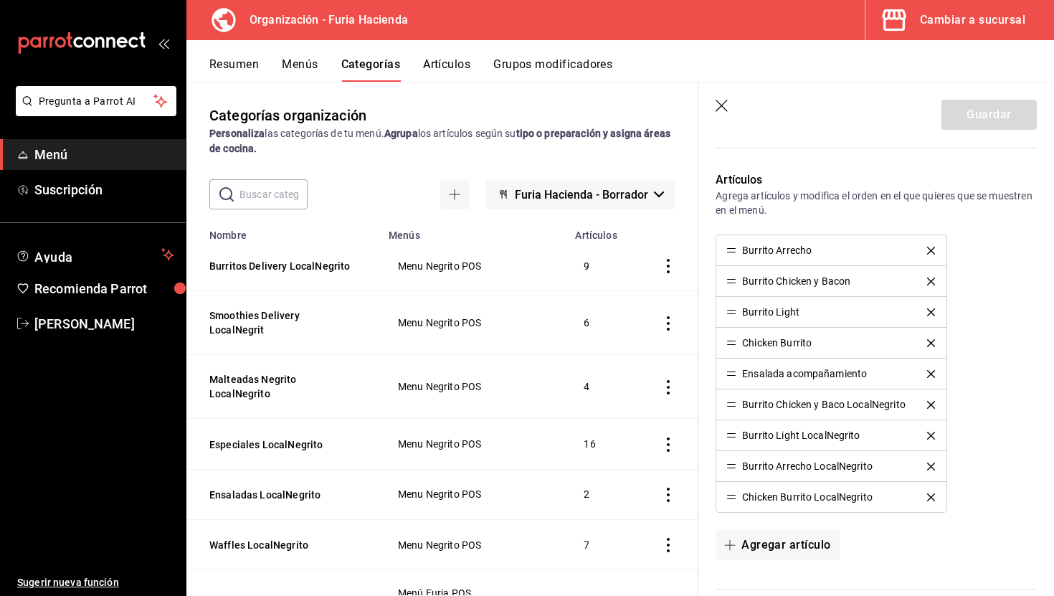
scroll to position [437, 0]
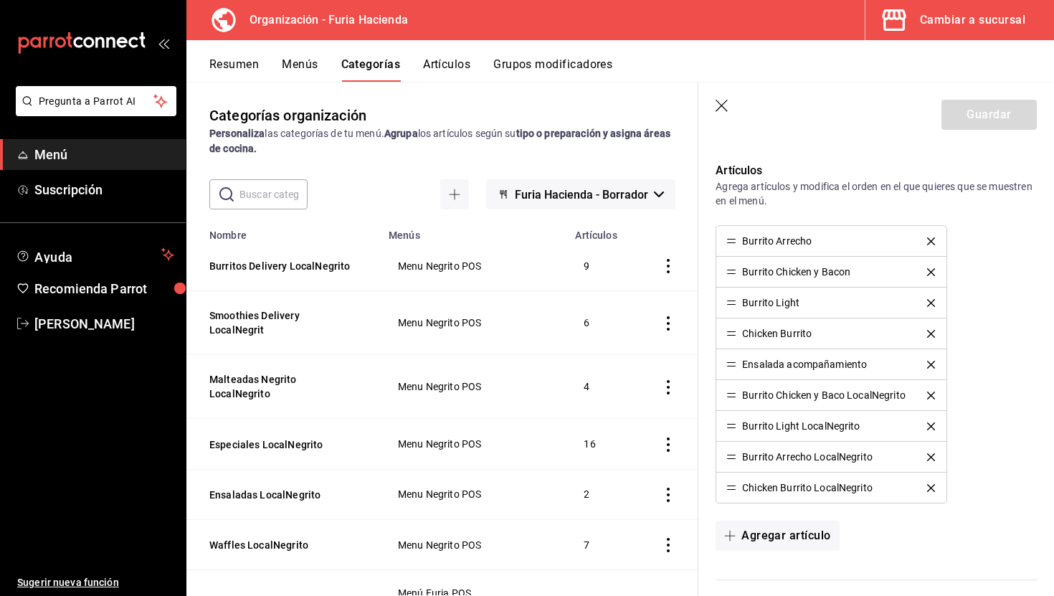
click at [930, 331] on icon "delete" at bounding box center [931, 334] width 8 height 8
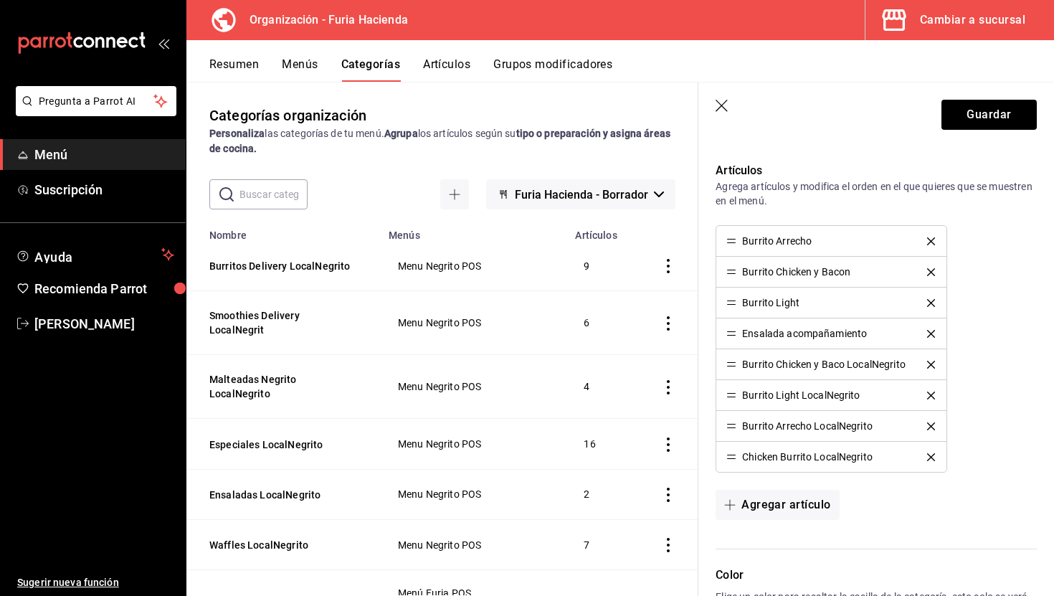
click at [931, 300] on icon "delete" at bounding box center [931, 303] width 8 height 8
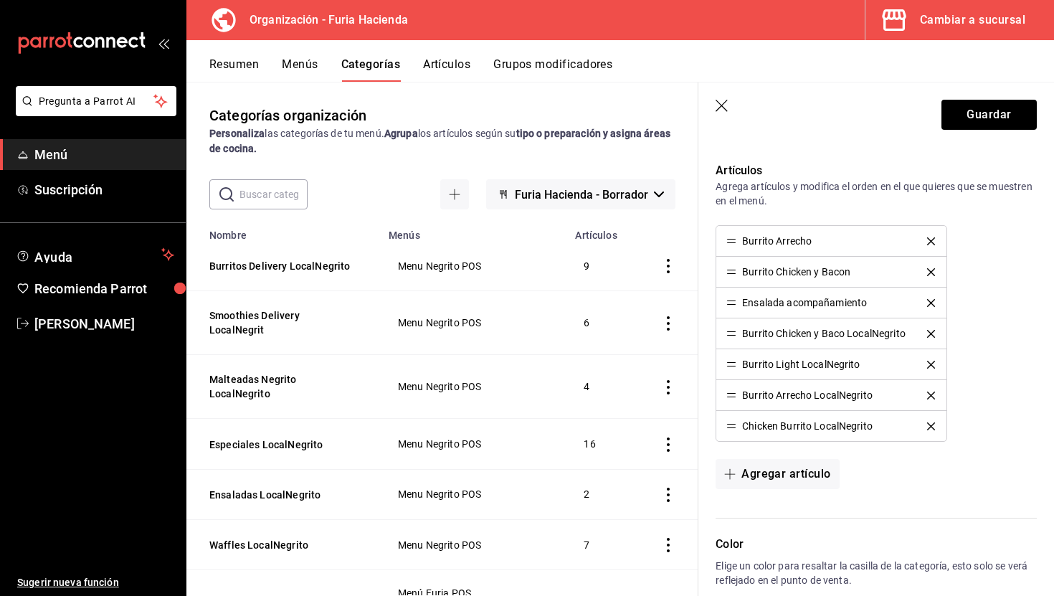
click at [931, 270] on icon "delete" at bounding box center [931, 272] width 8 height 8
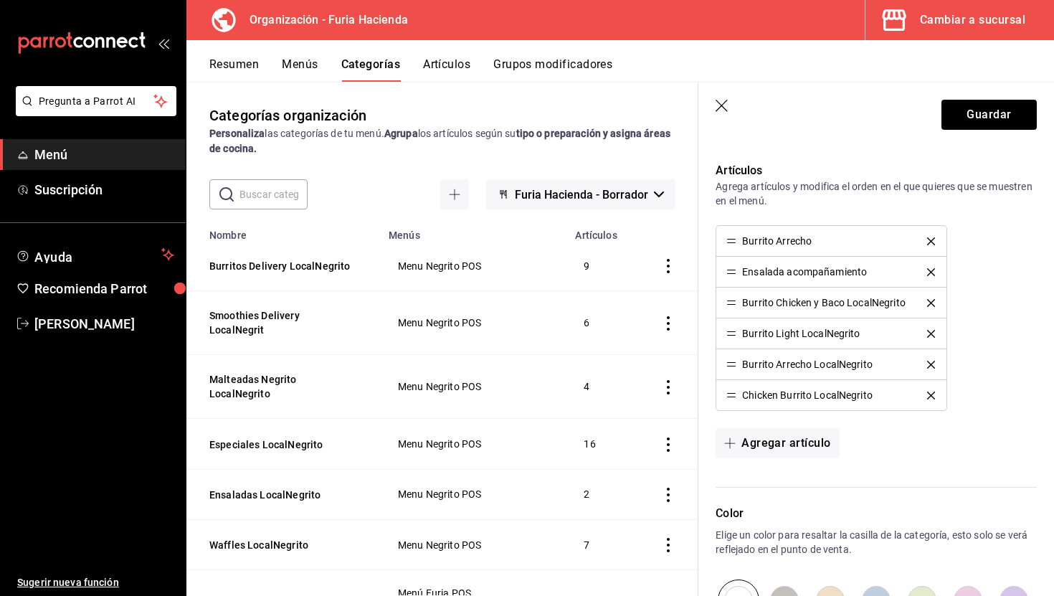
click at [932, 245] on div "Burrito Arrecho" at bounding box center [831, 241] width 210 height 10
click at [930, 237] on icon "delete" at bounding box center [931, 241] width 8 height 8
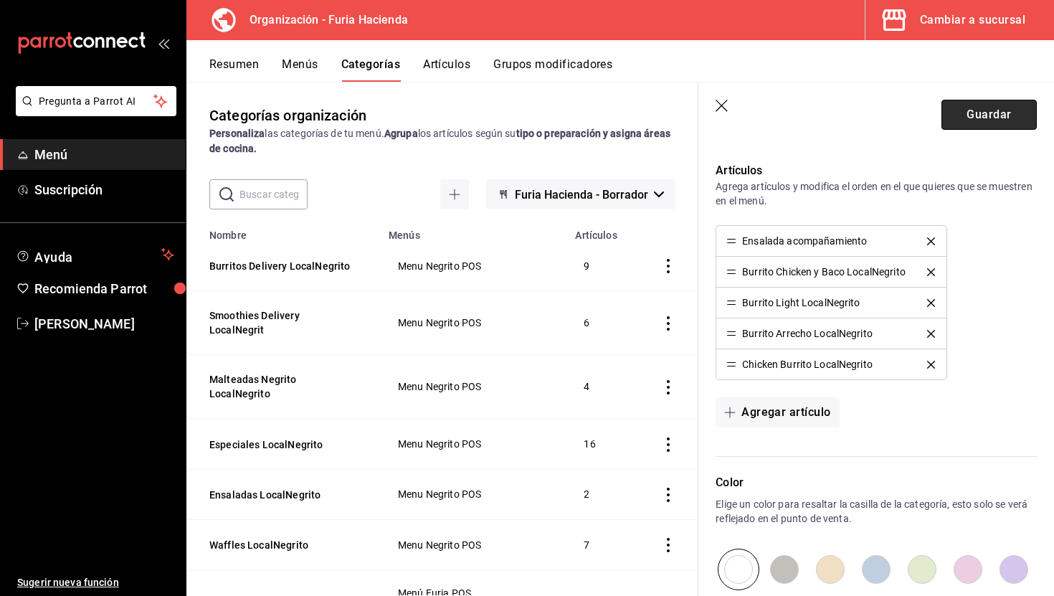
click at [986, 112] on button "Guardar" at bounding box center [989, 115] width 95 height 30
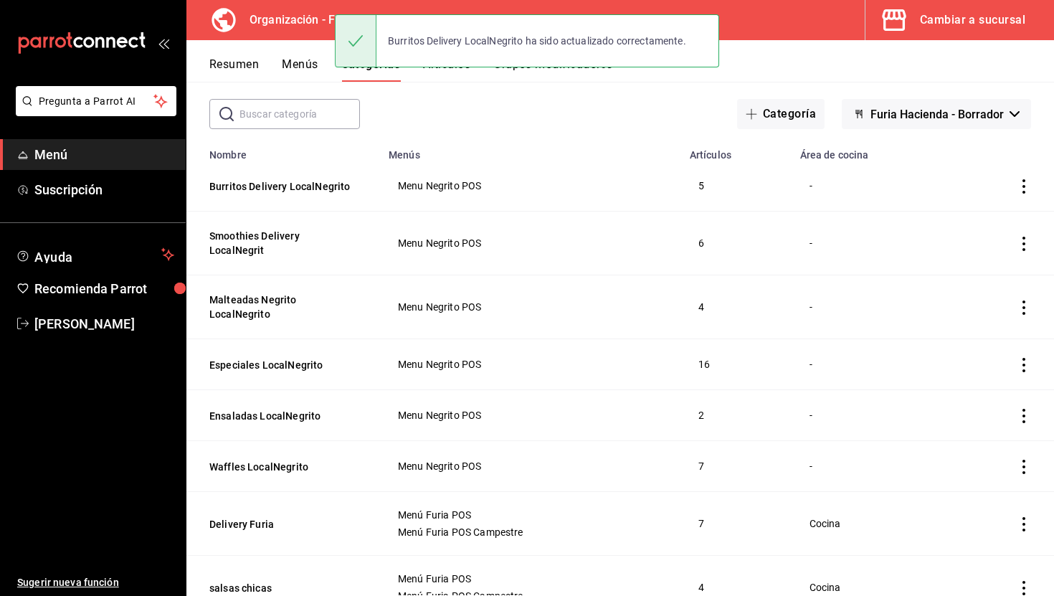
scroll to position [85, 0]
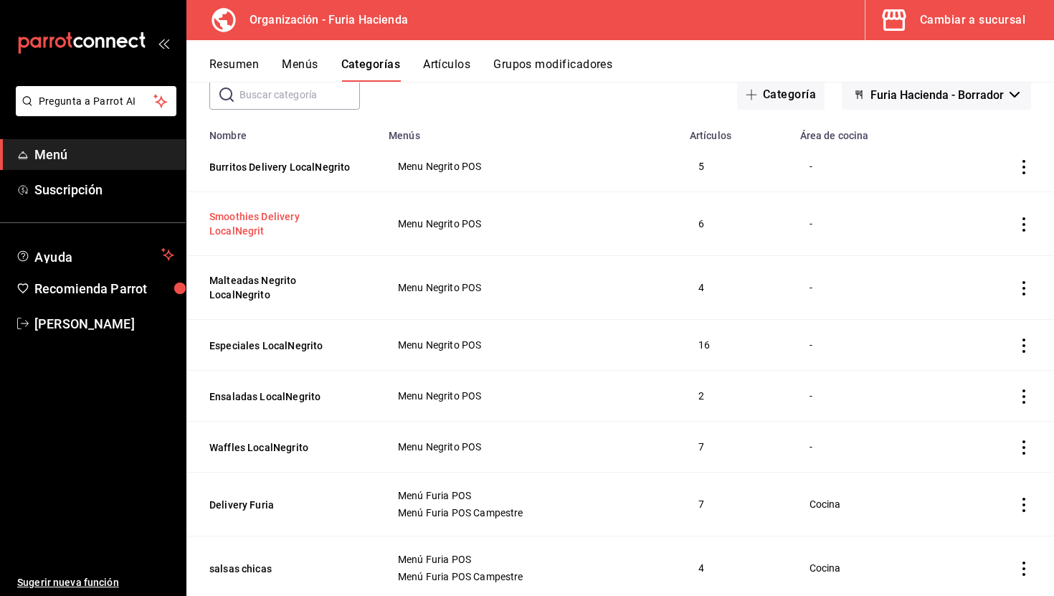
click at [284, 221] on button "Smoothies Delivery LocalNegrit" at bounding box center [280, 223] width 143 height 29
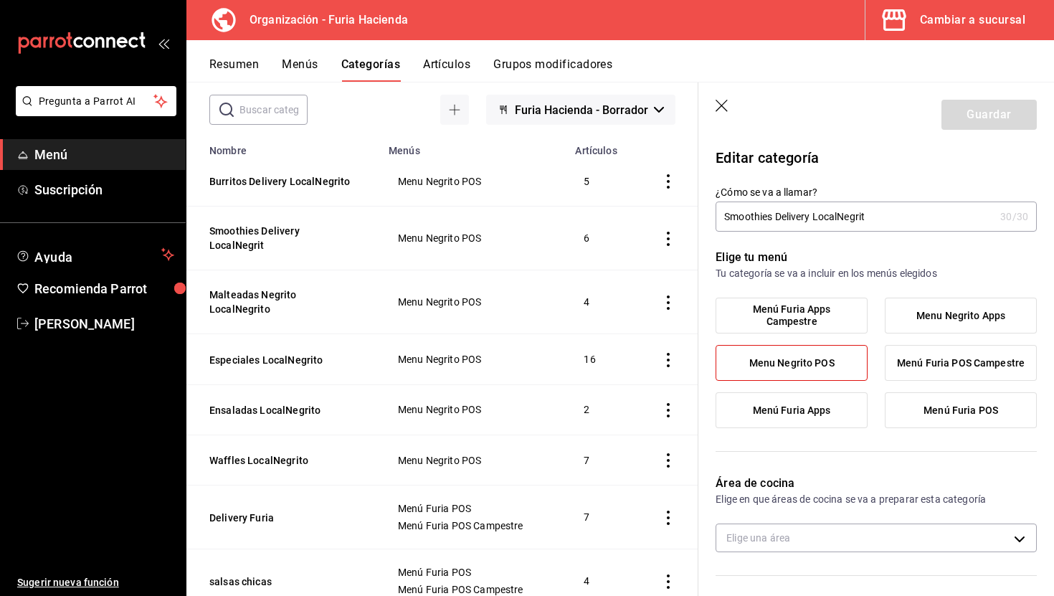
drag, startPoint x: 813, startPoint y: 214, endPoint x: 779, endPoint y: 214, distance: 34.4
click at [779, 214] on input "Smoothies Delivery LocalNegrit" at bounding box center [855, 216] width 279 height 29
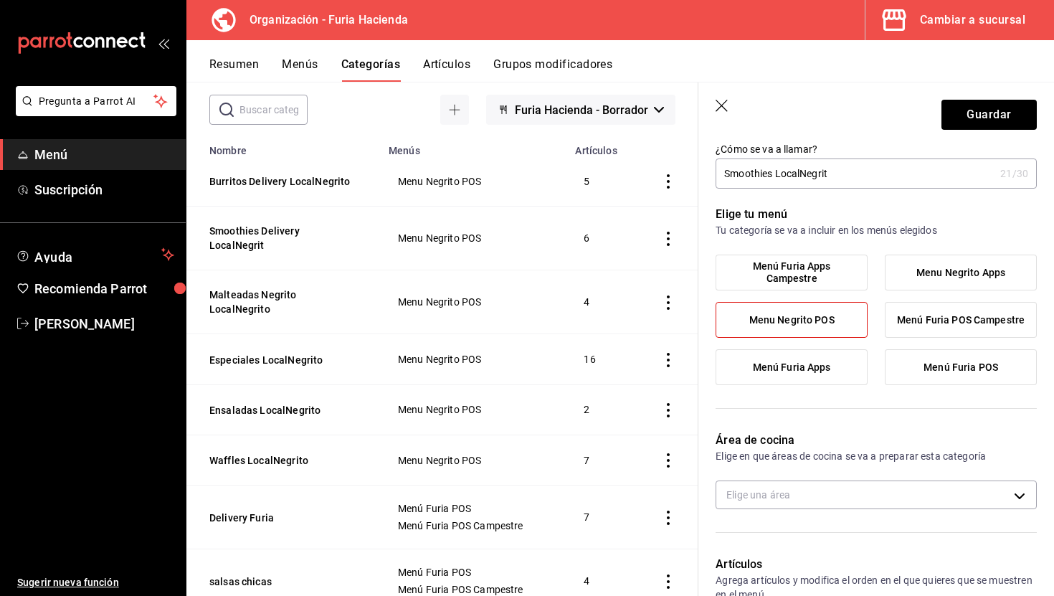
scroll to position [34, 0]
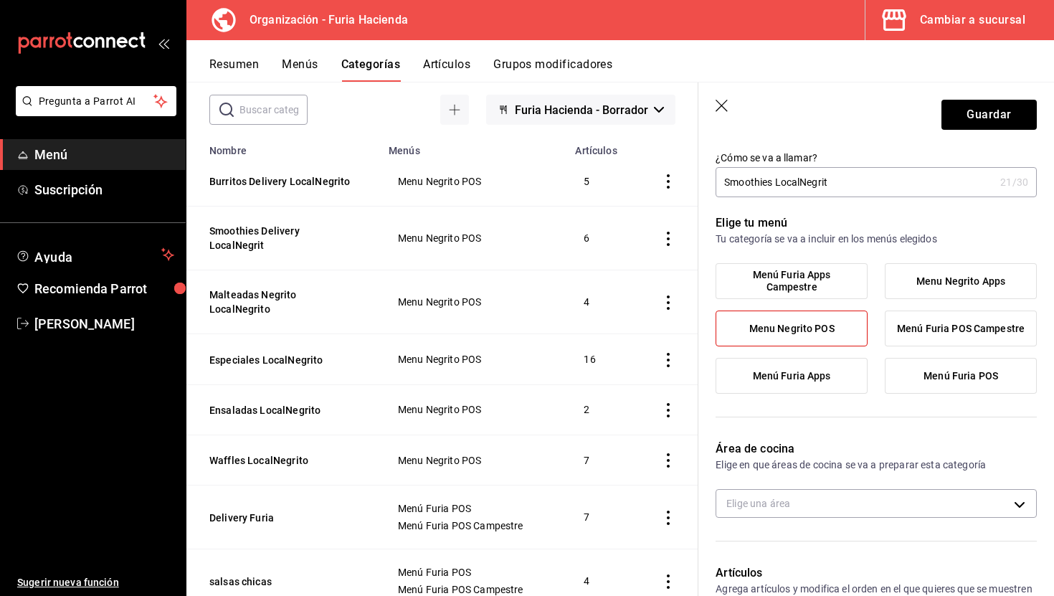
click at [839, 176] on input "Smoothies LocalNegrit" at bounding box center [855, 182] width 279 height 29
click at [835, 178] on input "Smoothies LocalNegrit" at bounding box center [855, 182] width 279 height 29
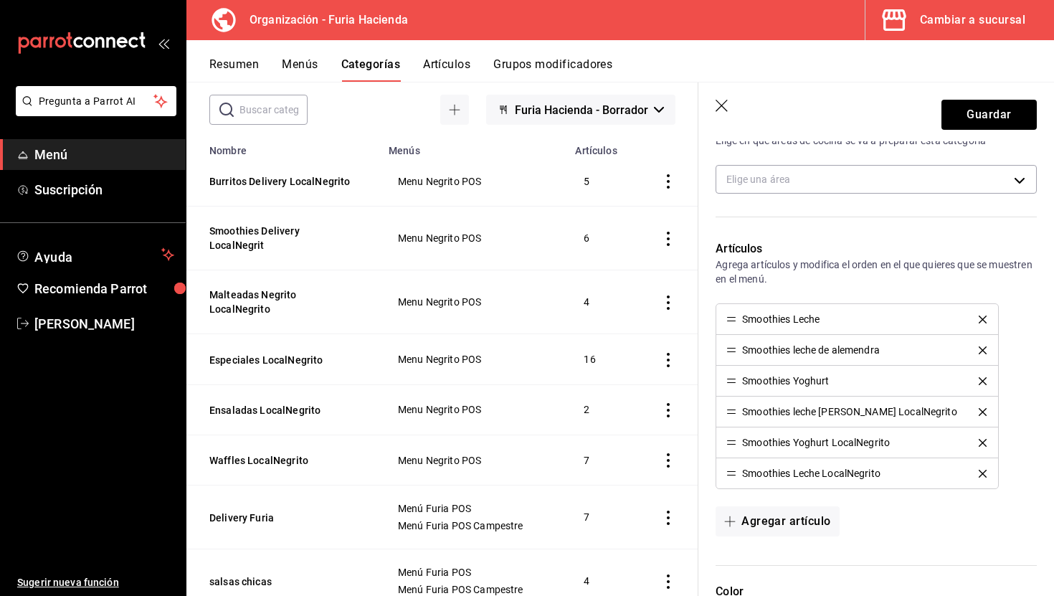
scroll to position [374, 0]
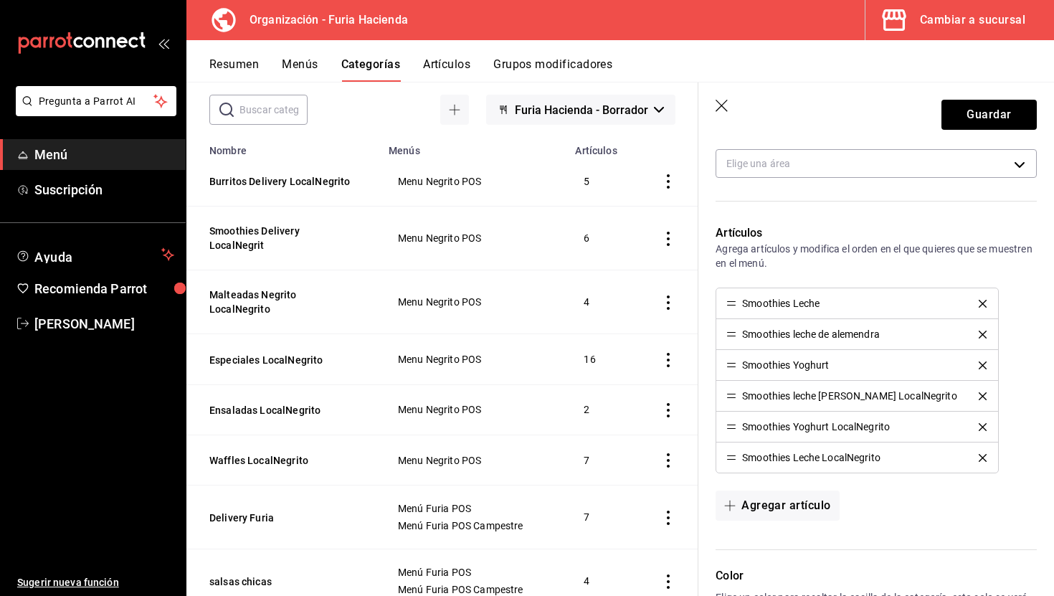
type input "Smoothies LocalNegrito"
click at [979, 364] on icon "delete" at bounding box center [983, 365] width 8 height 8
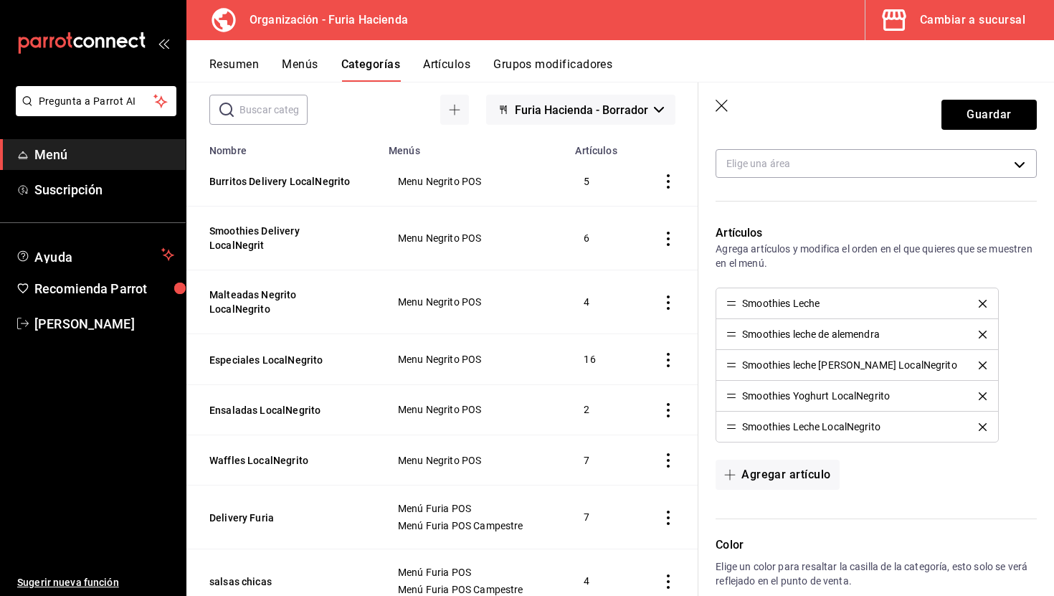
click at [963, 338] on div "Smoothies leche de alemendra" at bounding box center [857, 334] width 262 height 10
click at [963, 340] on li "Smoothies leche de alemendra" at bounding box center [857, 334] width 282 height 31
click at [979, 335] on icon "delete" at bounding box center [983, 335] width 8 height 8
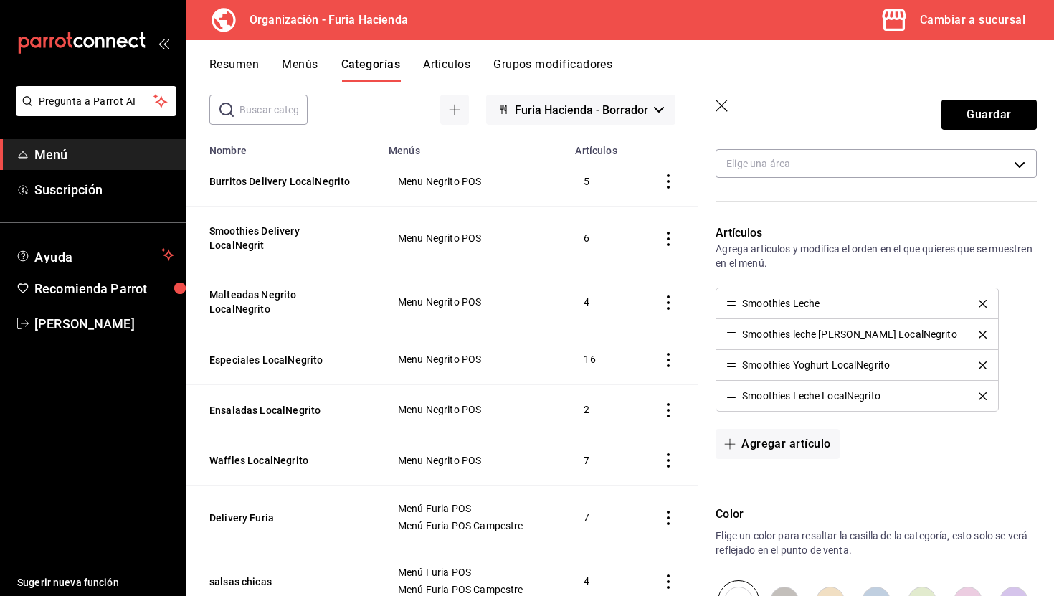
click at [979, 304] on icon "delete" at bounding box center [983, 304] width 8 height 8
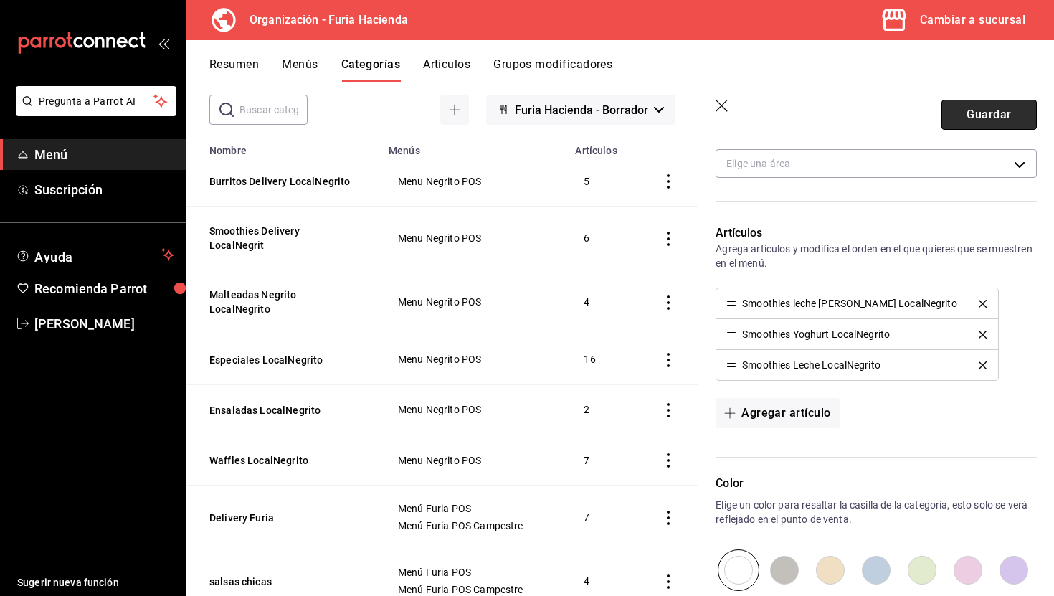
click at [984, 118] on button "Guardar" at bounding box center [989, 115] width 95 height 30
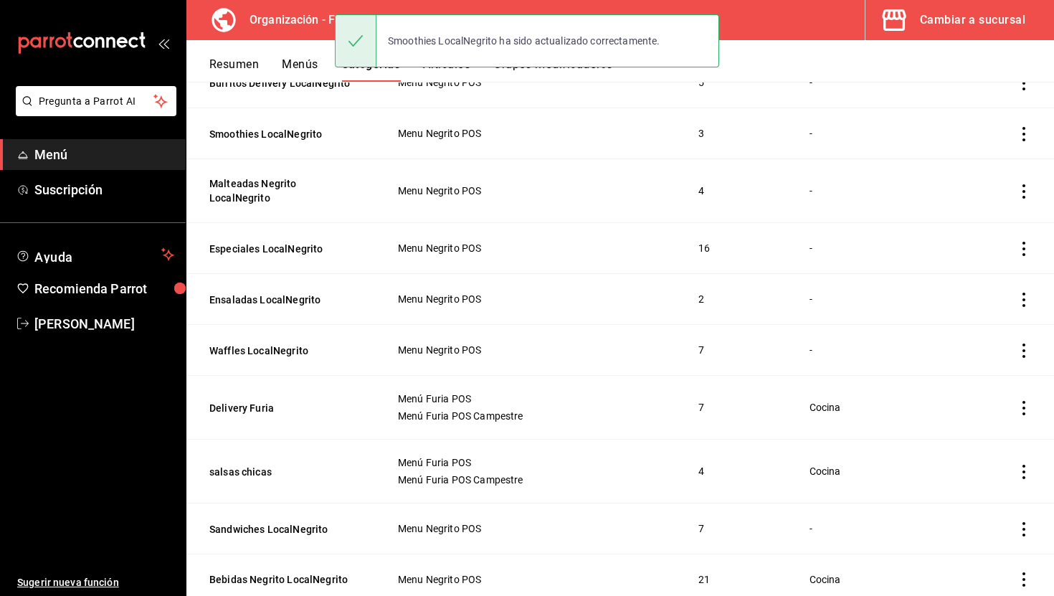
scroll to position [169, 0]
click at [259, 187] on button "Malteadas Negrito LocalNegrito" at bounding box center [280, 190] width 143 height 29
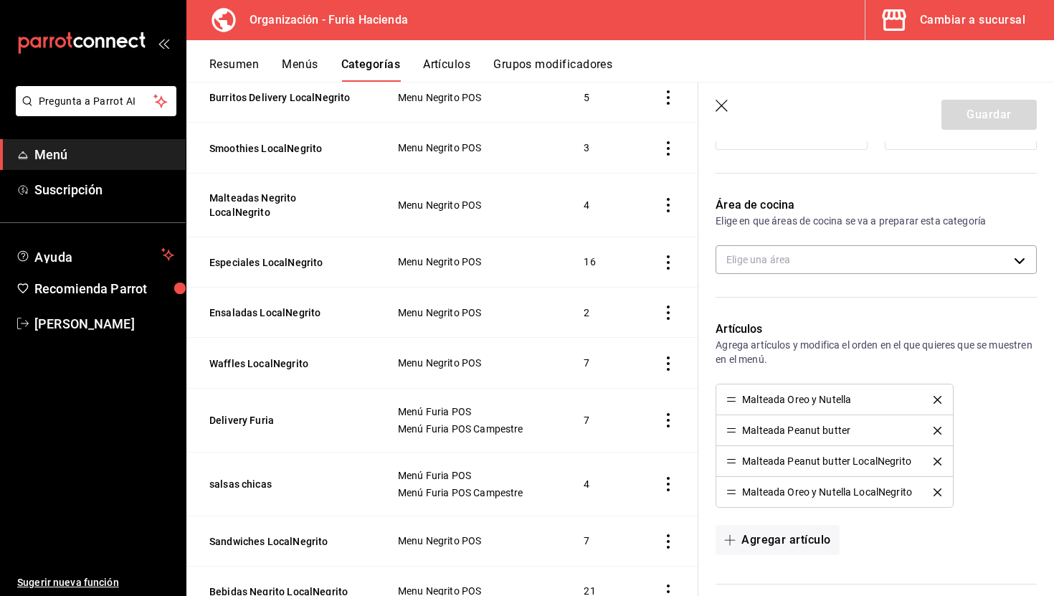
scroll to position [324, 0]
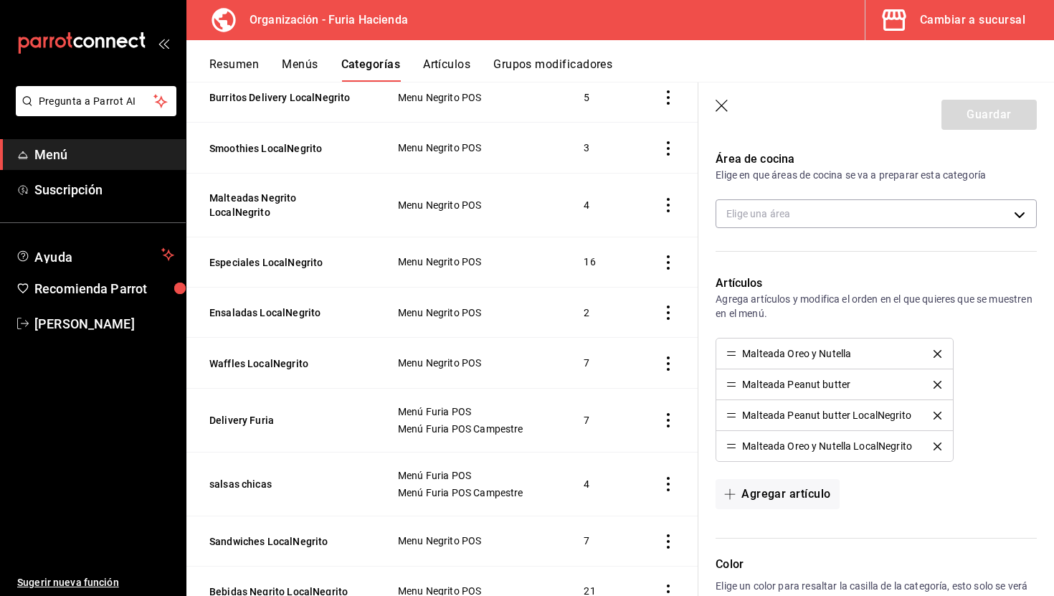
click at [934, 382] on icon "delete" at bounding box center [938, 385] width 8 height 8
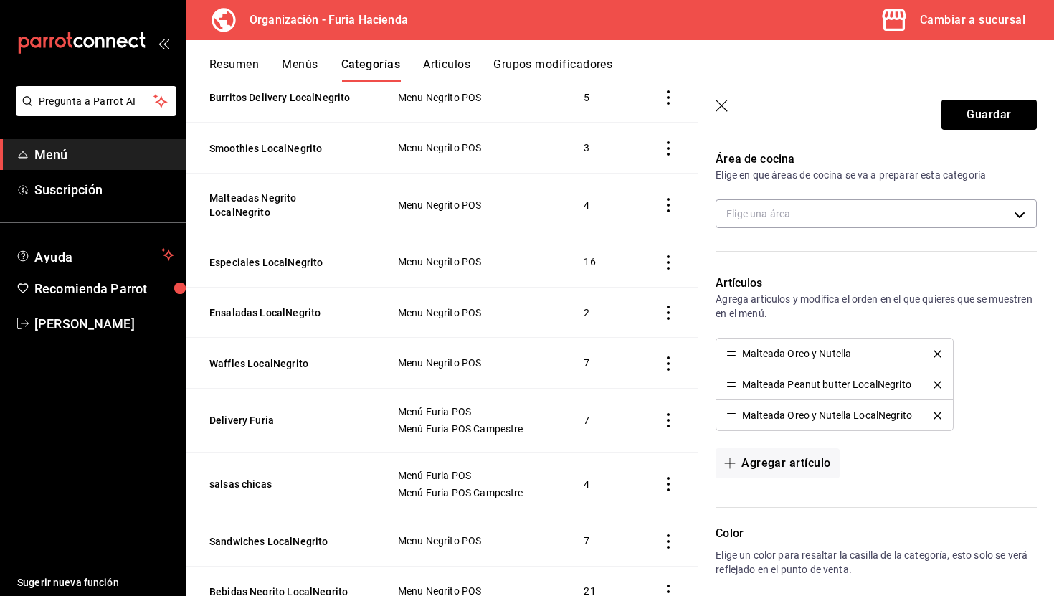
click at [936, 347] on li "Malteada Oreo y Nutella" at bounding box center [834, 353] width 237 height 31
click at [936, 353] on icon "delete" at bounding box center [938, 354] width 8 height 8
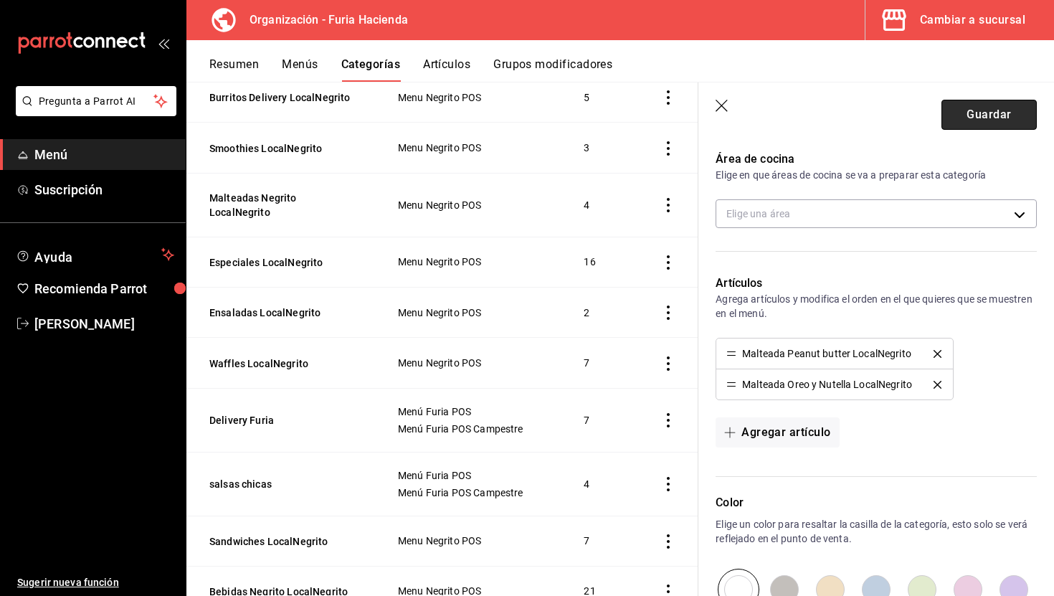
click at [957, 118] on button "Guardar" at bounding box center [989, 115] width 95 height 30
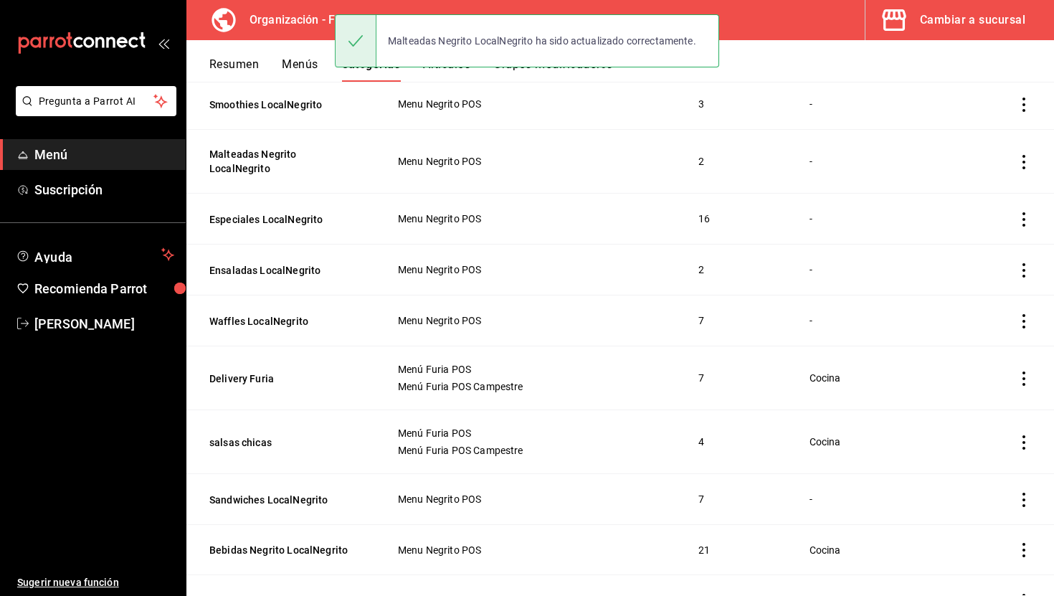
scroll to position [209, 0]
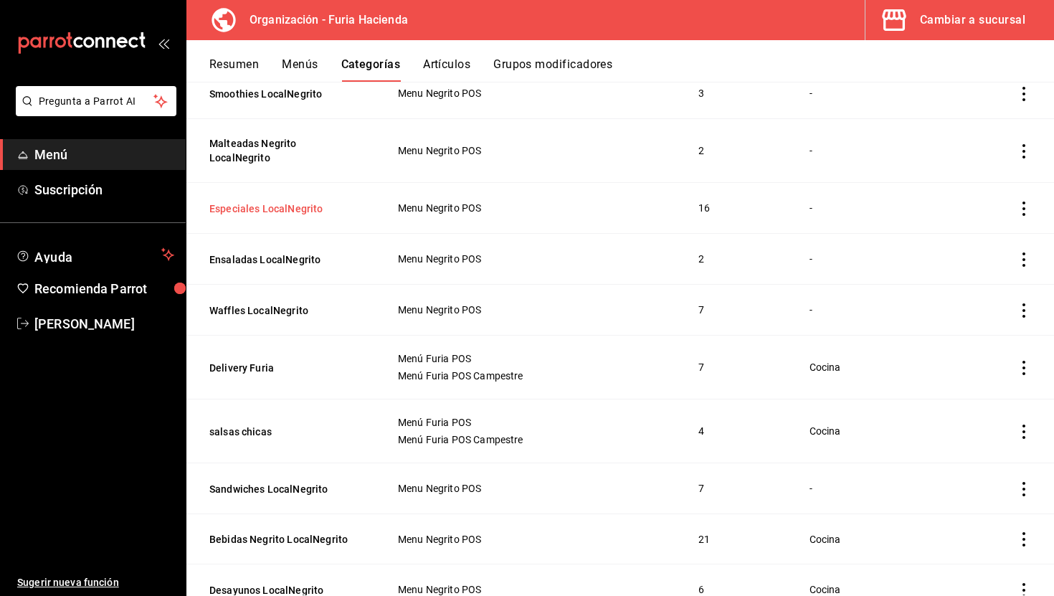
click at [294, 210] on button "Especiales LocalNegrito" at bounding box center [280, 209] width 143 height 14
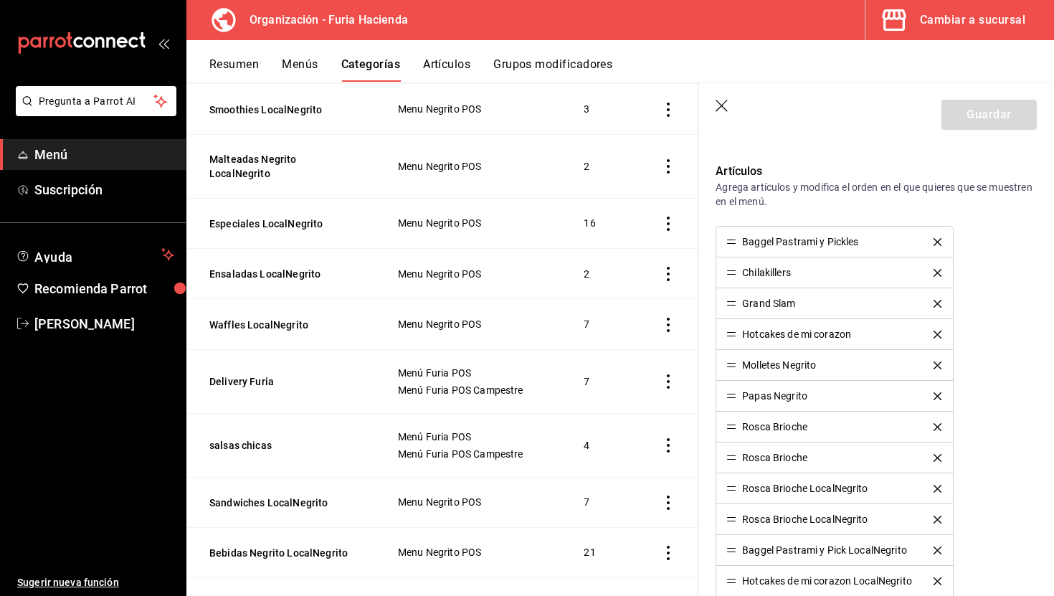
scroll to position [437, 0]
click at [939, 237] on icon "delete" at bounding box center [938, 241] width 8 height 8
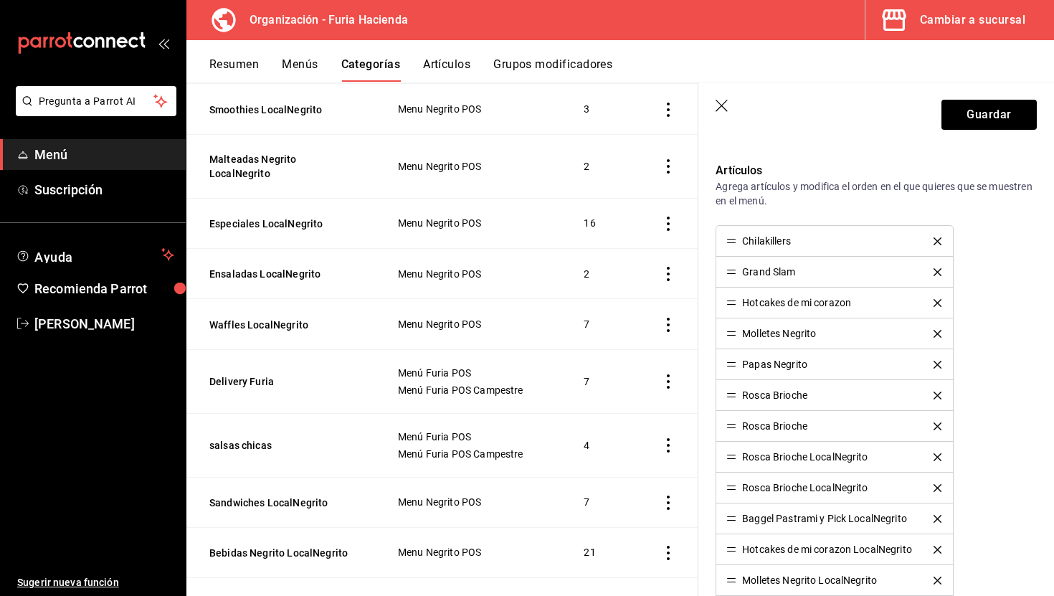
click at [939, 237] on icon "delete" at bounding box center [938, 241] width 8 height 8
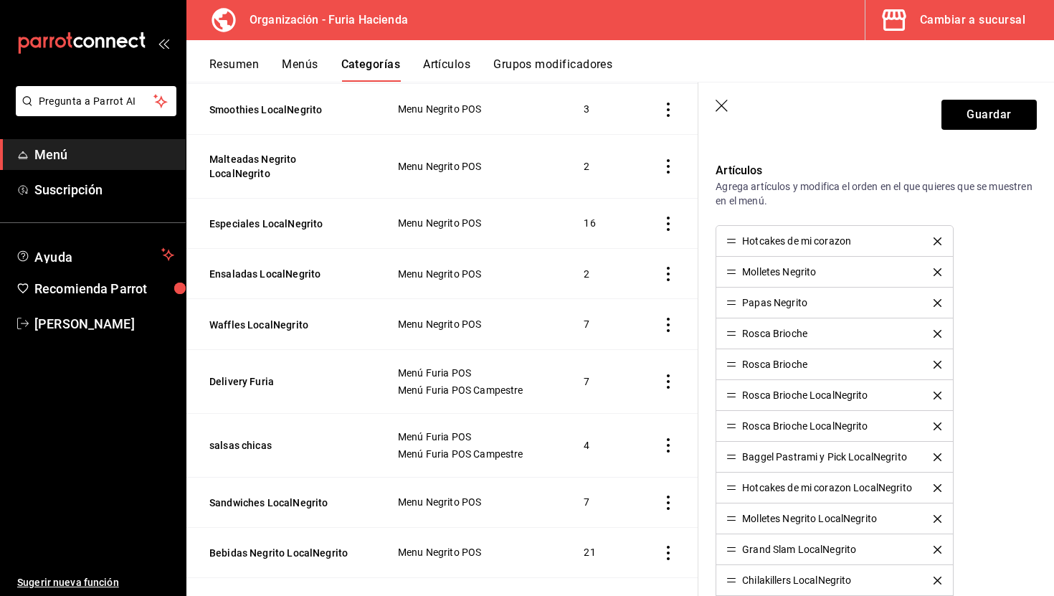
click at [939, 237] on icon "delete" at bounding box center [938, 241] width 8 height 8
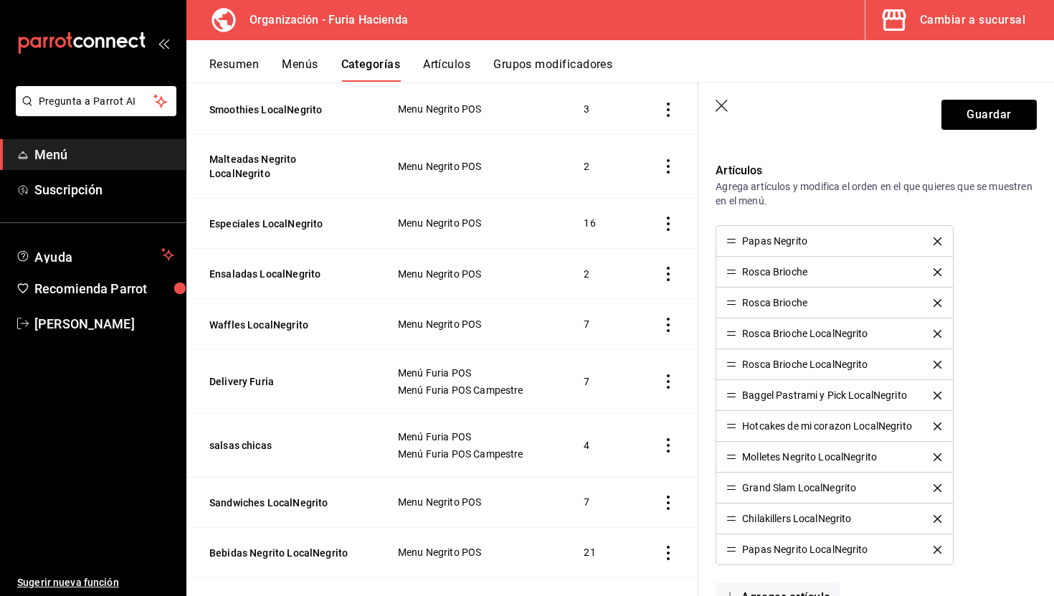
click at [939, 237] on icon "delete" at bounding box center [938, 241] width 8 height 8
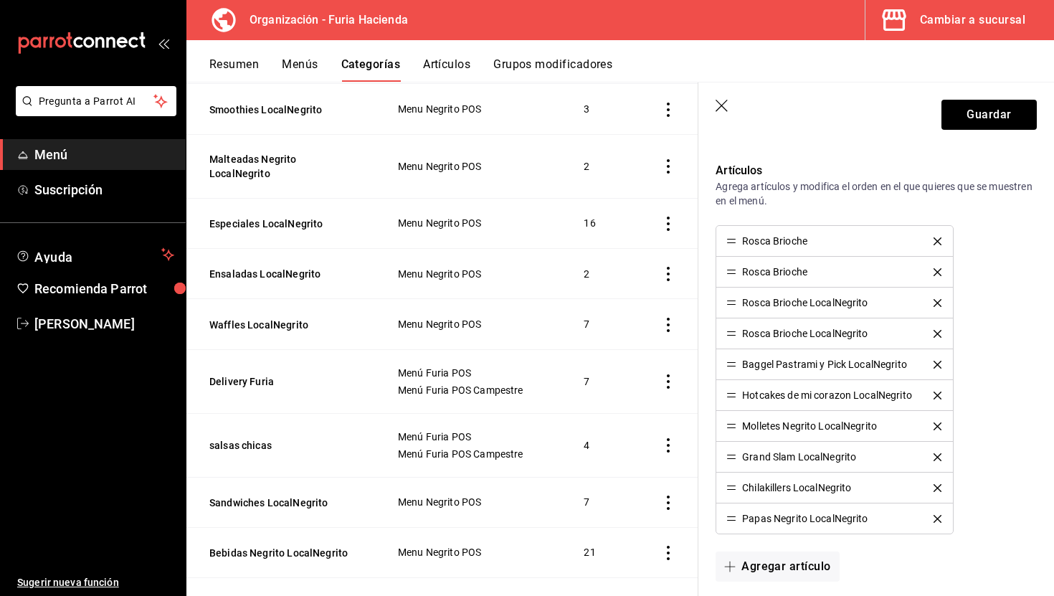
click at [939, 237] on icon "delete" at bounding box center [938, 241] width 8 height 8
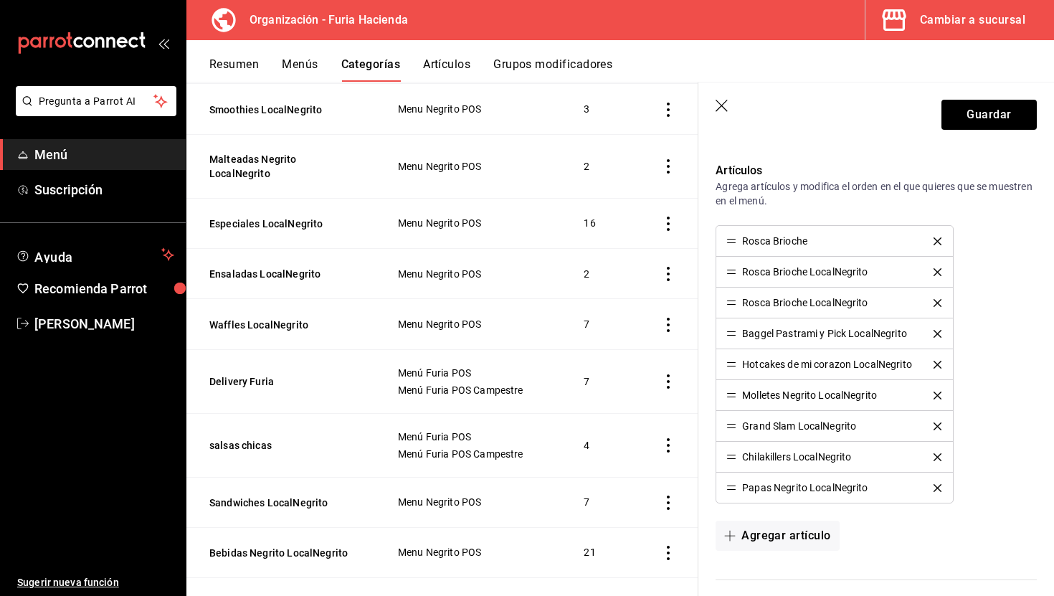
click at [939, 237] on icon "delete" at bounding box center [938, 241] width 8 height 8
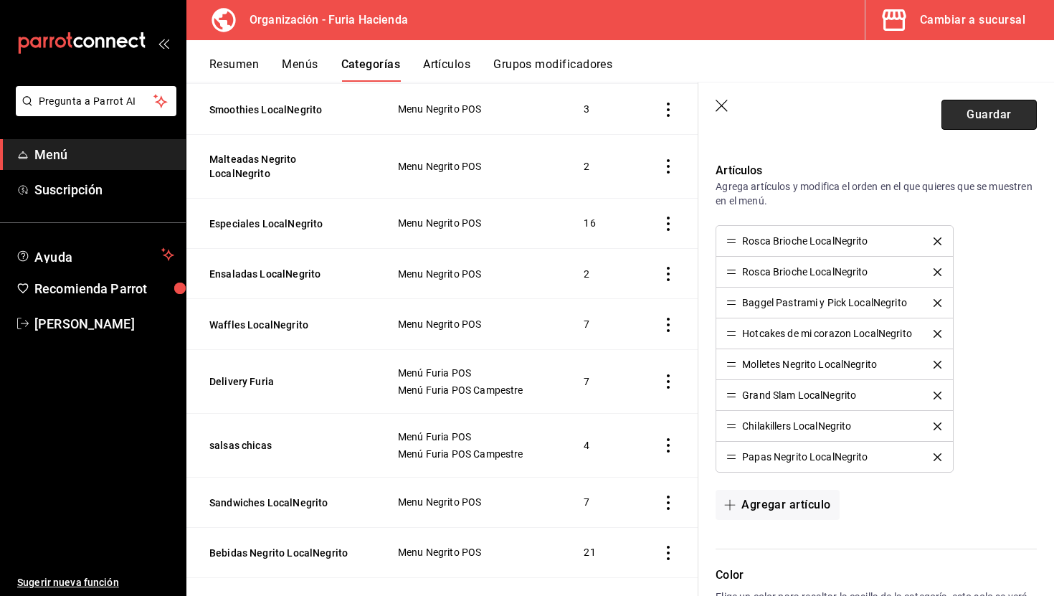
click at [967, 118] on button "Guardar" at bounding box center [989, 115] width 95 height 30
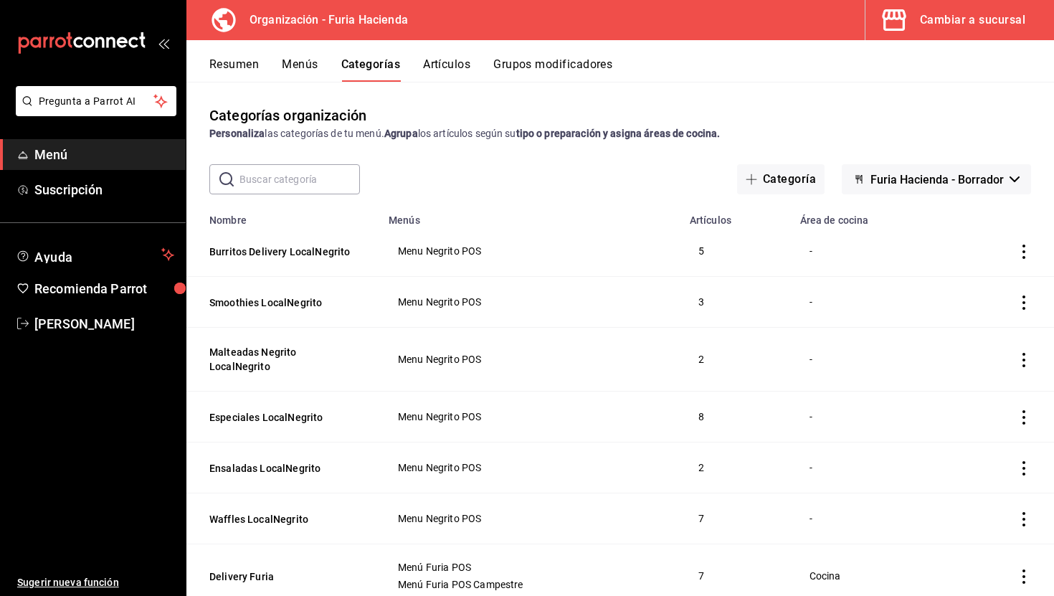
click at [440, 65] on button "Artículos" at bounding box center [446, 69] width 47 height 24
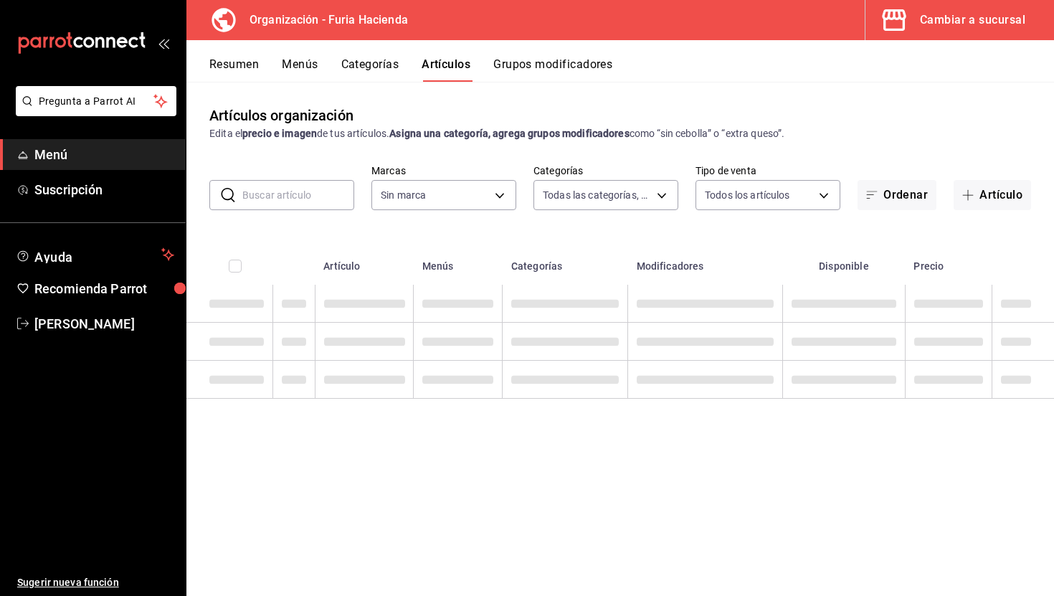
type input "bfeca42f-b570-411f-bb79-7bc68af5dd0e"
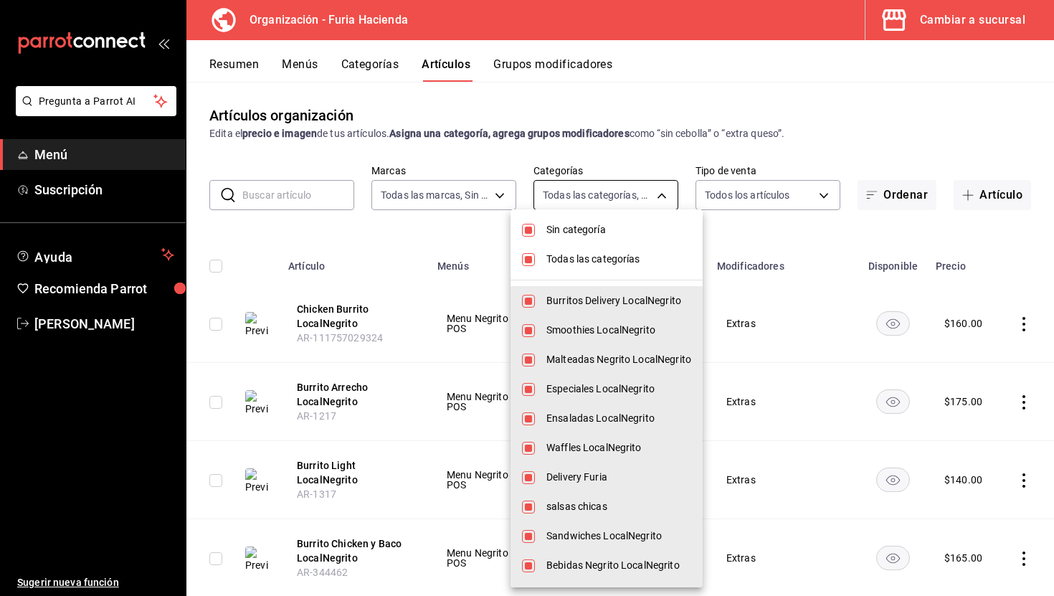
click at [607, 204] on body "Pregunta a Parrot AI Menú Suscripción Ayuda Recomienda Parrot [PERSON_NAME] Sug…" at bounding box center [527, 298] width 1054 height 596
click at [604, 235] on span "Sin categoría" at bounding box center [618, 229] width 145 height 15
checkbox input "false"
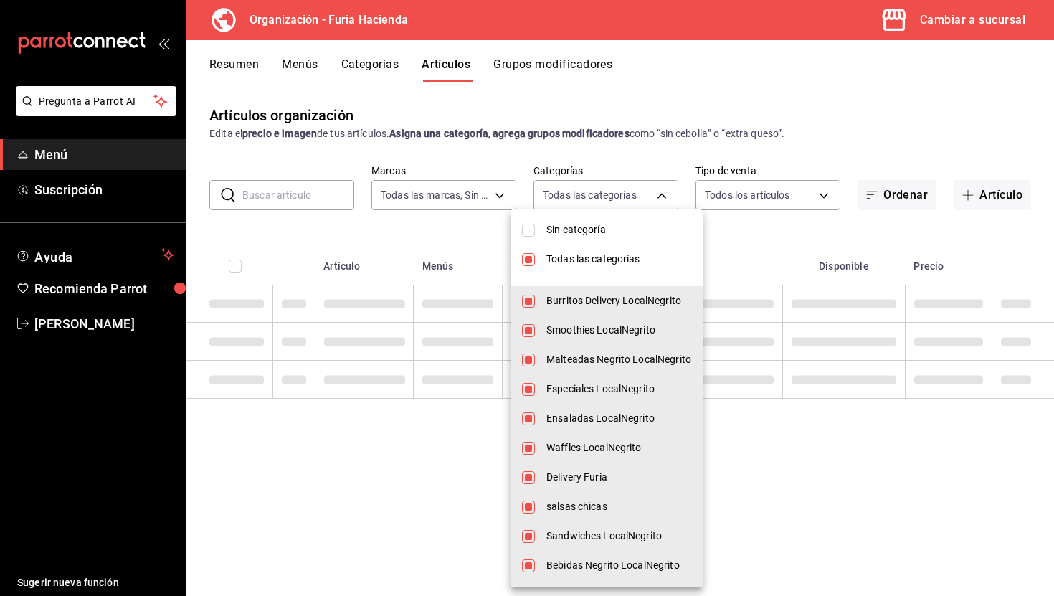
click at [605, 257] on span "Todas las categorías" at bounding box center [618, 259] width 145 height 15
checkbox input "false"
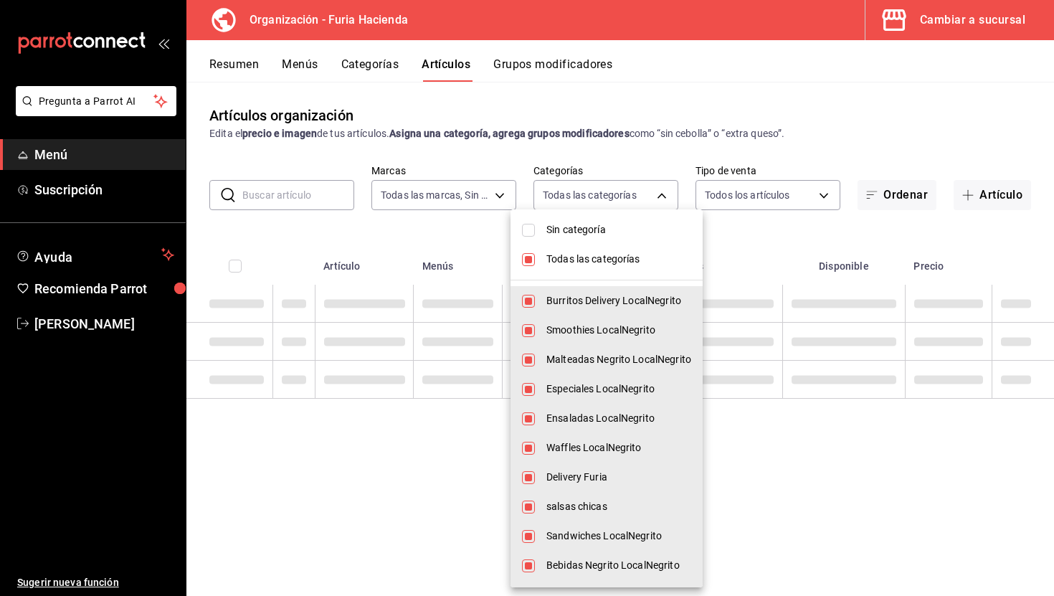
checkbox input "false"
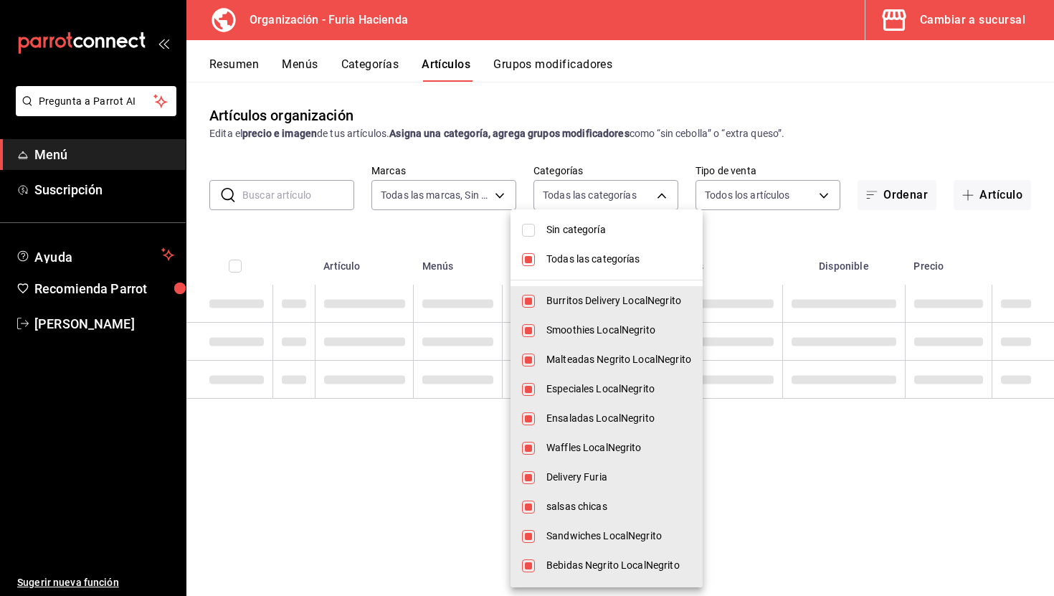
checkbox input "false"
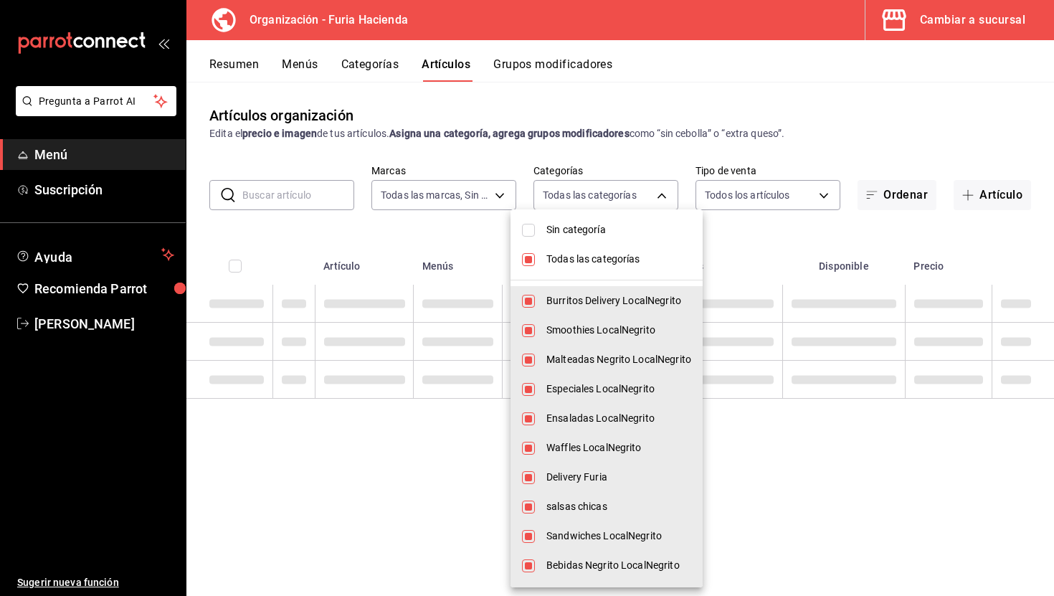
checkbox input "false"
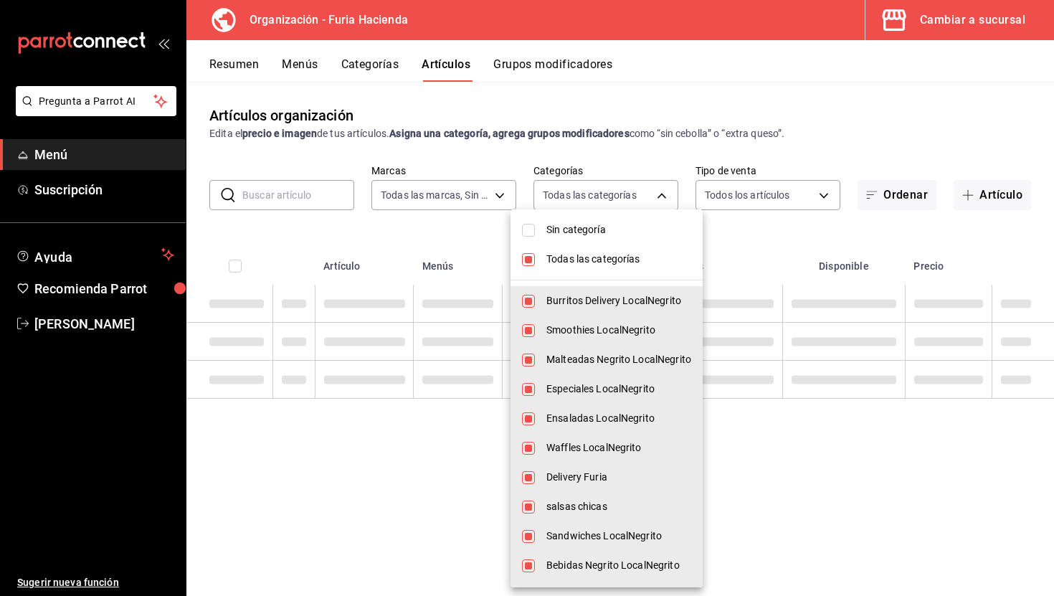
checkbox input "false"
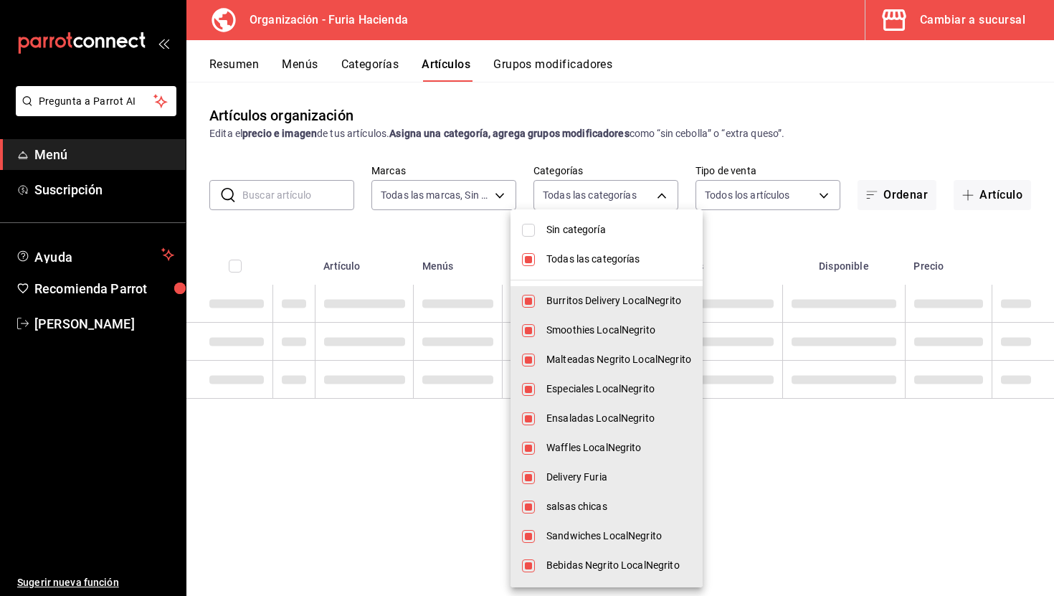
checkbox input "false"
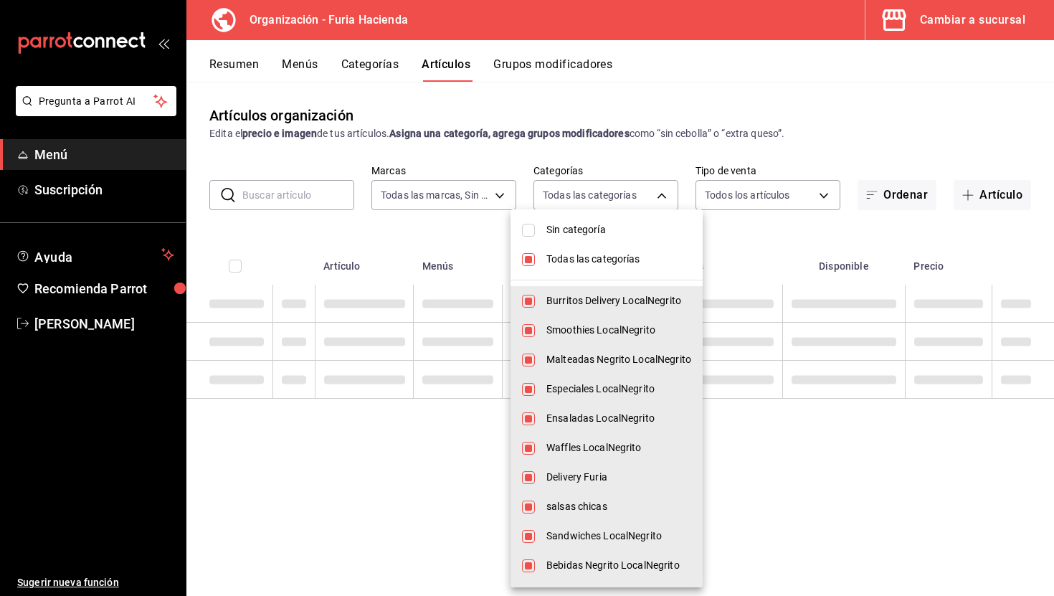
checkbox input "false"
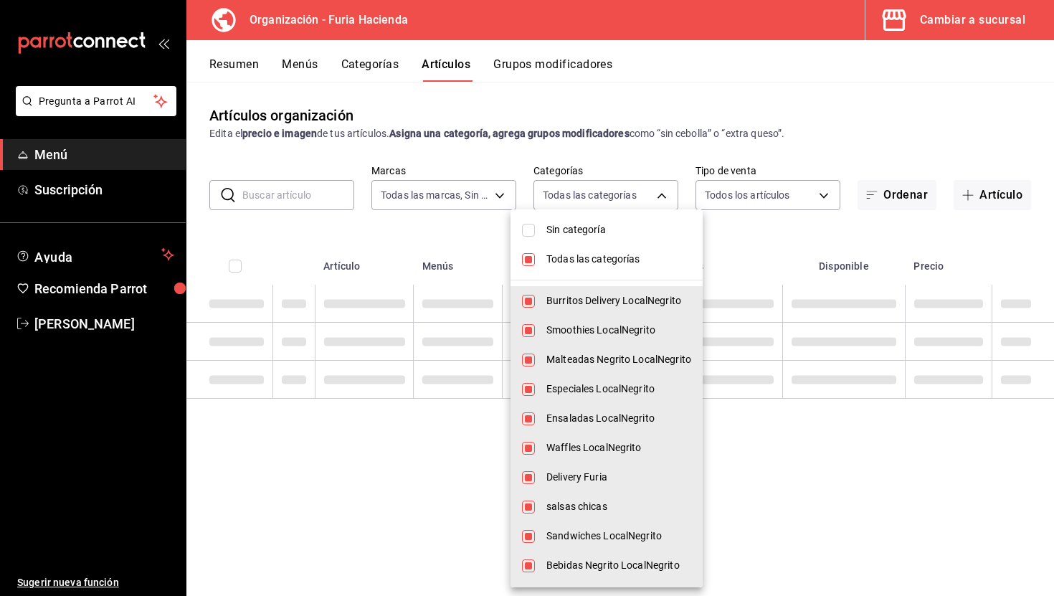
checkbox input "false"
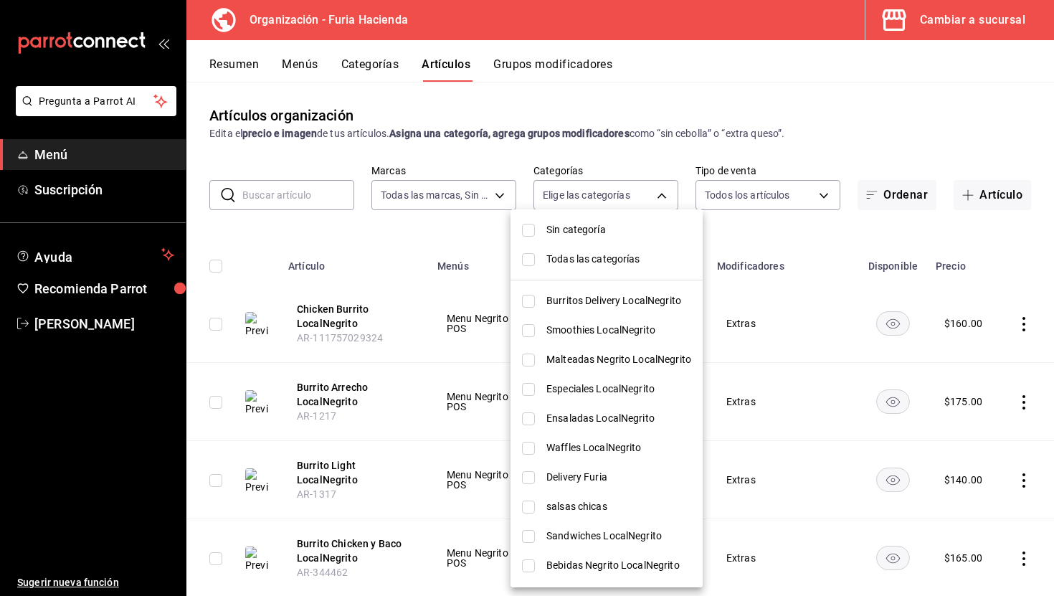
click at [620, 308] on span "Burritos Delivery LocalNegrito" at bounding box center [618, 300] width 145 height 15
type input "7d762c22-fbca-427d-93c0-e093d569137f"
checkbox input "true"
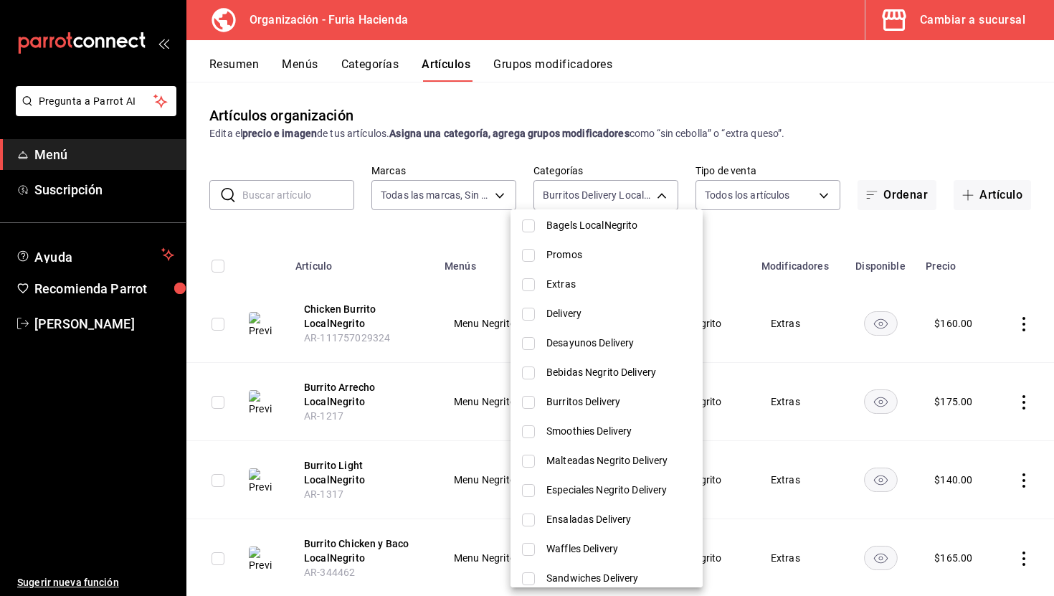
scroll to position [422, 0]
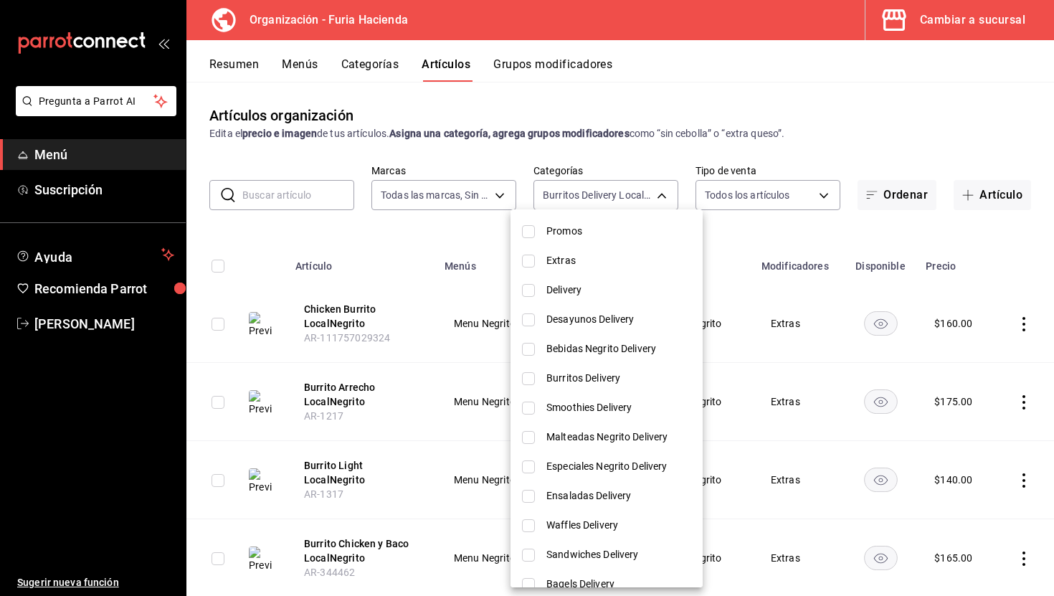
click at [600, 377] on span "Burritos Delivery" at bounding box center [618, 378] width 145 height 15
type input "7d762c22-fbca-427d-93c0-e093d569137f,f784237d-2ead-4da0-82c3-6db2a4318728"
checkbox input "true"
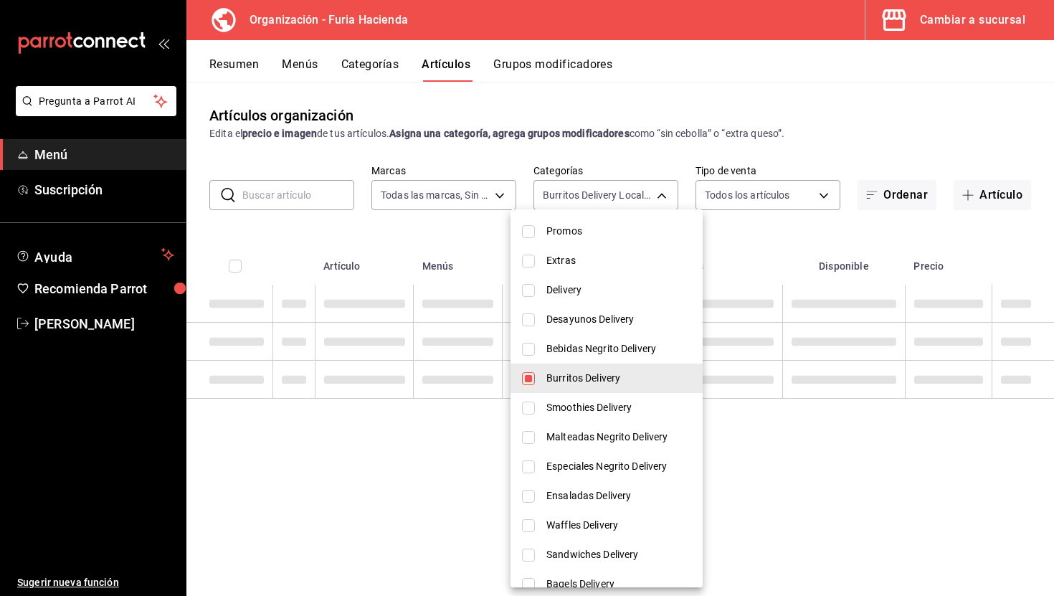
click at [382, 235] on div at bounding box center [527, 298] width 1054 height 596
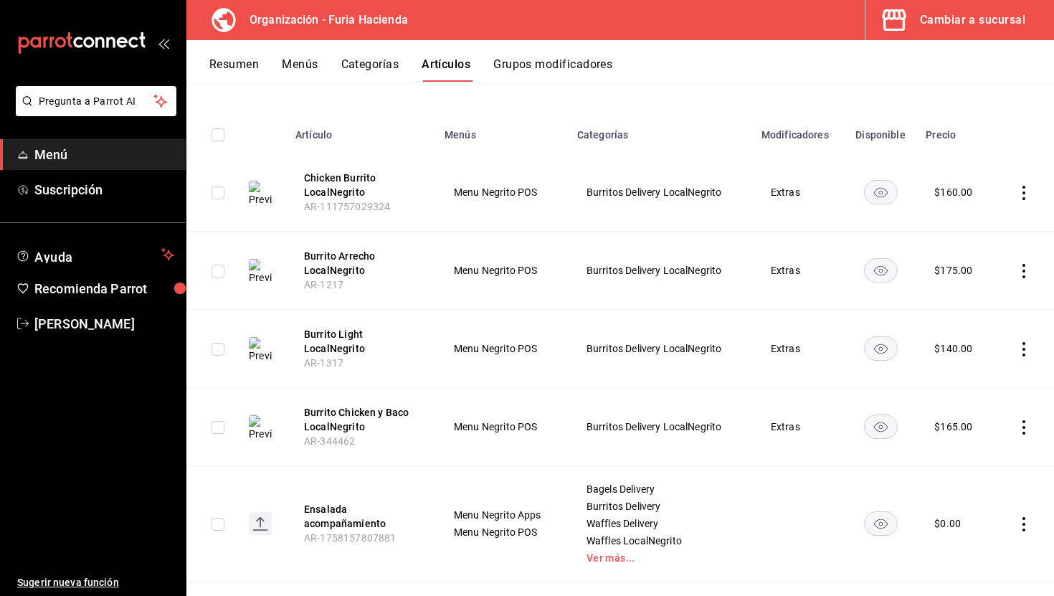
scroll to position [0, 0]
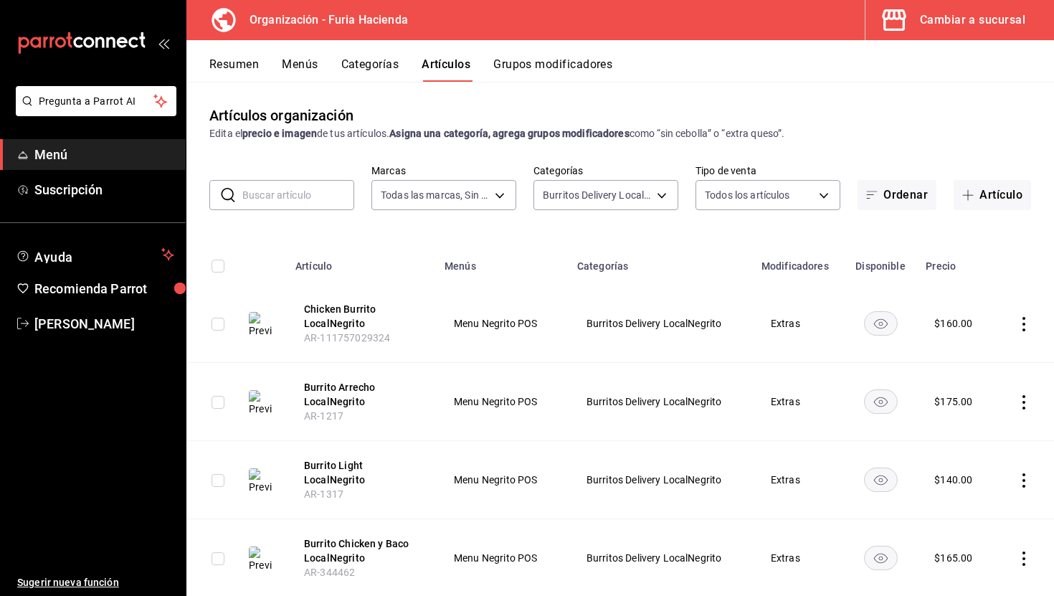
click at [311, 68] on button "Menús" at bounding box center [300, 69] width 36 height 24
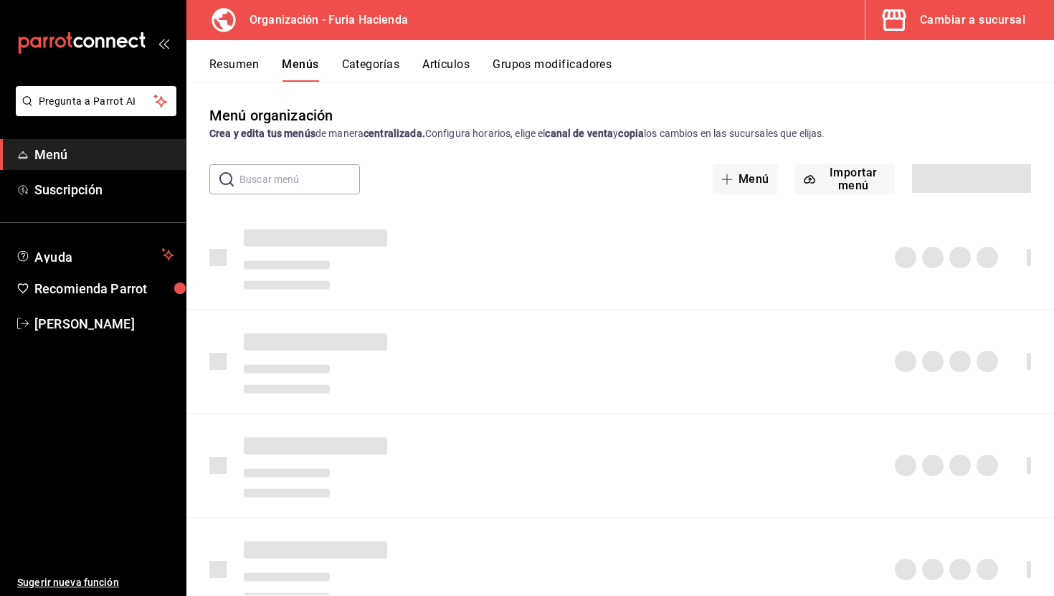
click at [361, 62] on button "Categorías" at bounding box center [371, 69] width 58 height 24
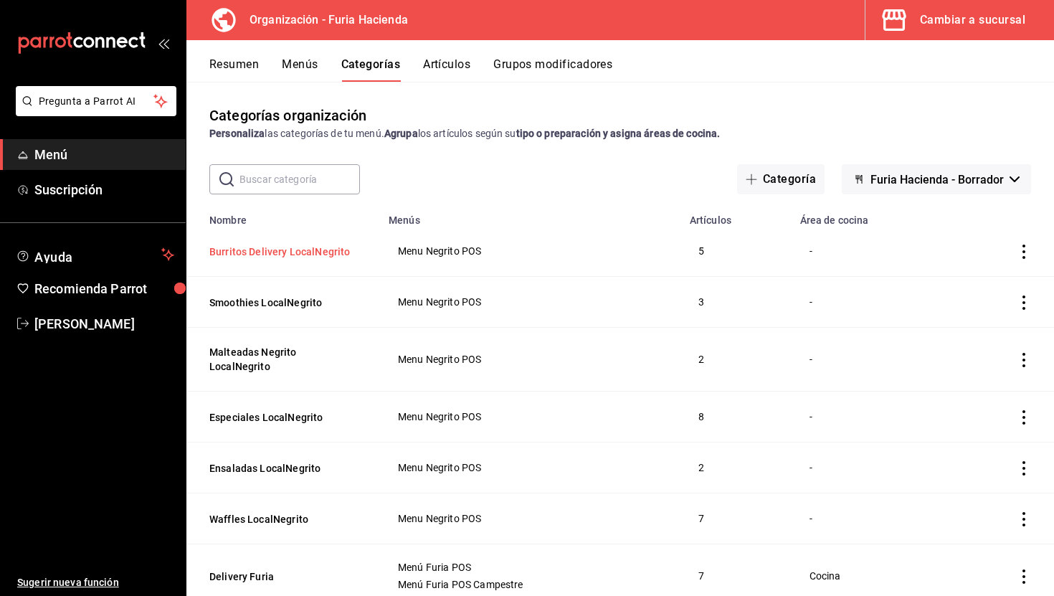
click at [280, 252] on button "Burritos Delivery LocalNegrito" at bounding box center [280, 252] width 143 height 14
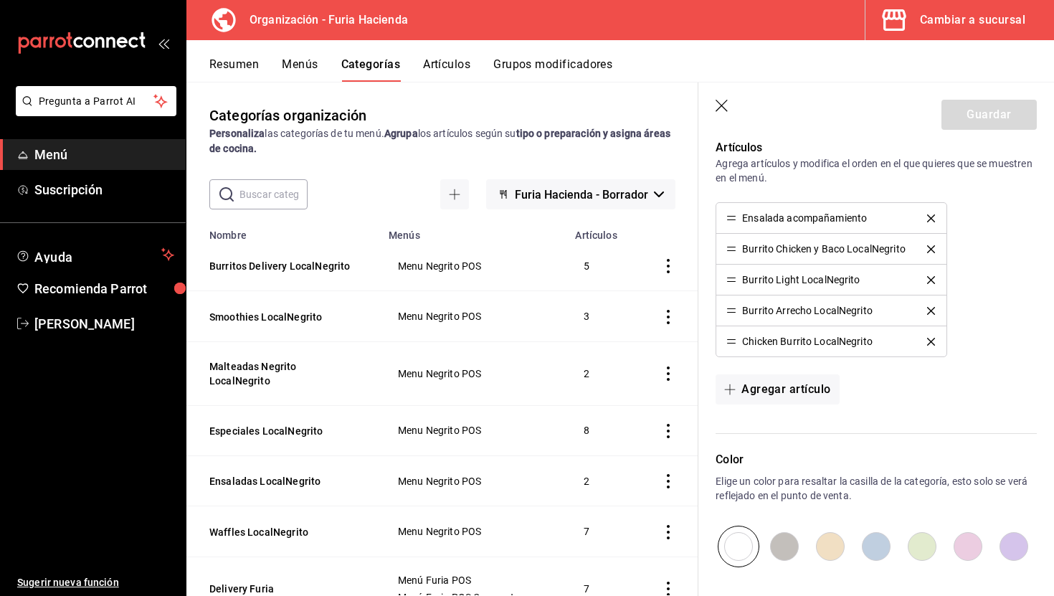
scroll to position [404, 0]
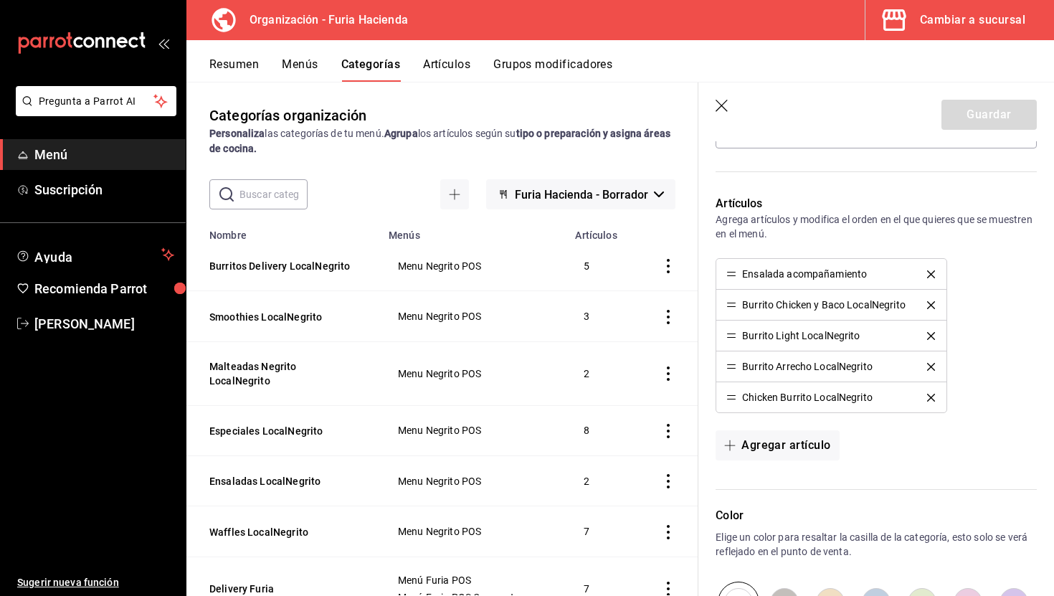
click at [726, 110] on icon "button" at bounding box center [722, 106] width 12 height 12
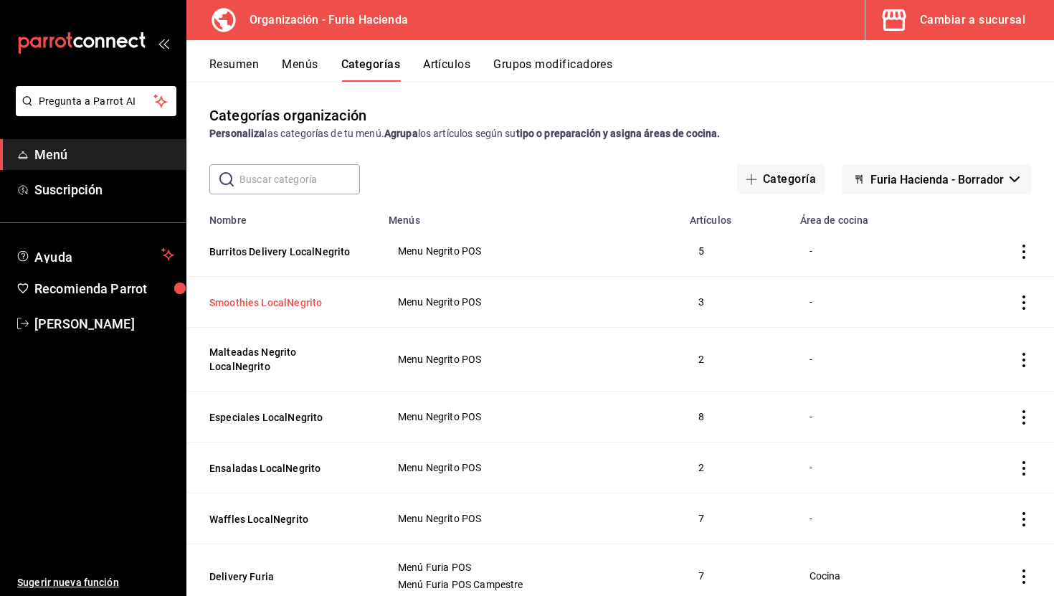
click at [276, 304] on button "Smoothies LocalNegrito" at bounding box center [280, 302] width 143 height 14
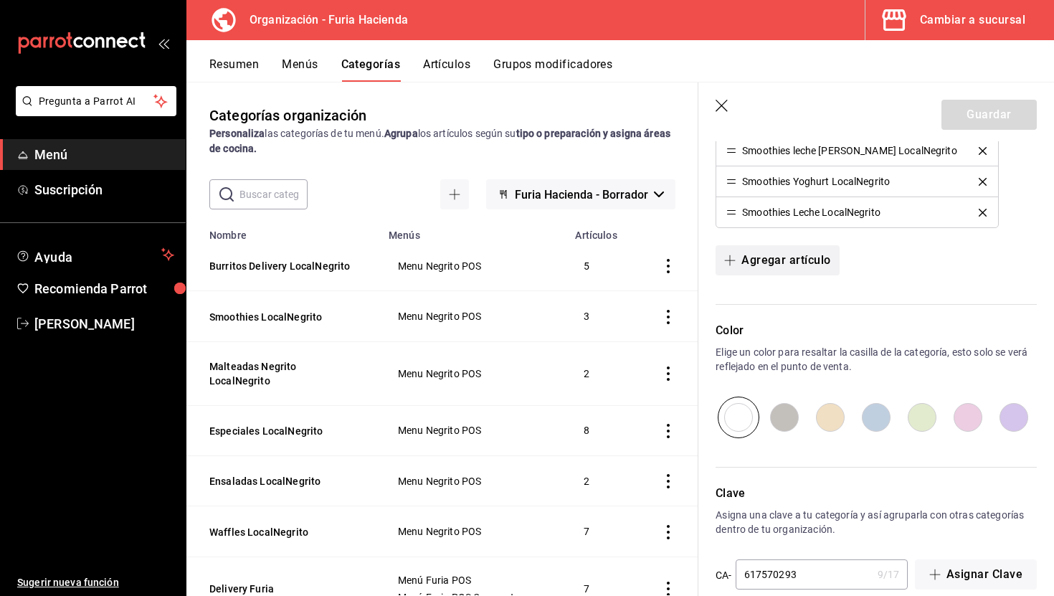
scroll to position [467, 0]
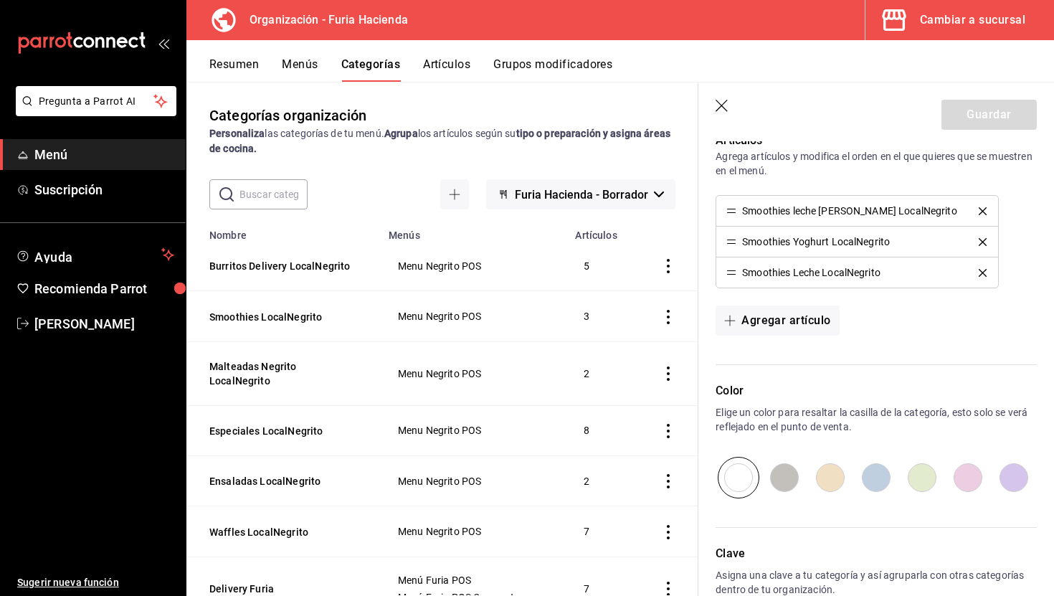
click at [724, 105] on icon "button" at bounding box center [723, 107] width 14 height 14
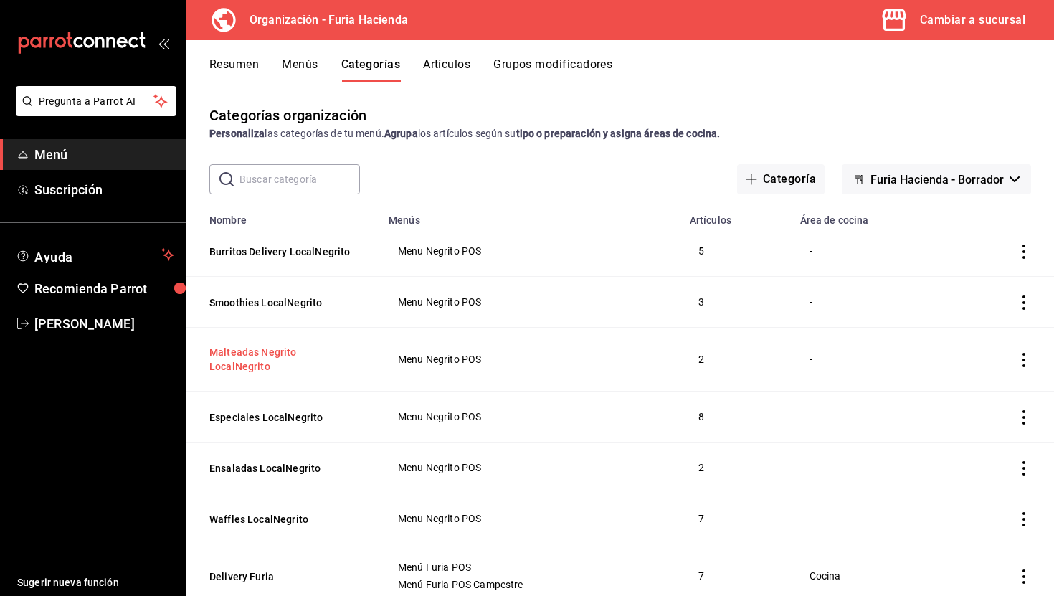
click at [262, 354] on button "Malteadas Negrito LocalNegrito" at bounding box center [280, 359] width 143 height 29
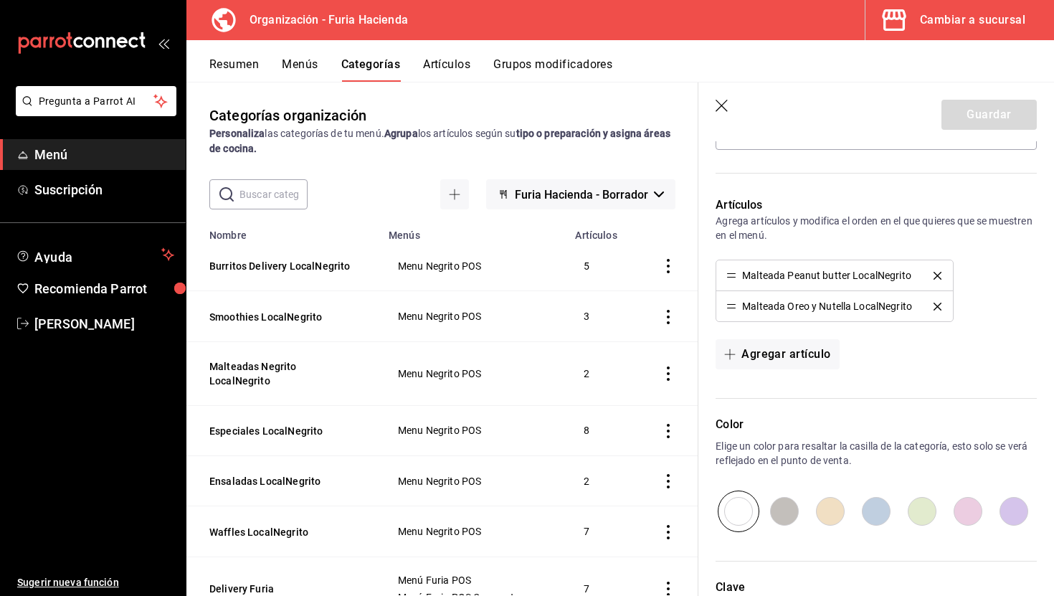
scroll to position [520, 0]
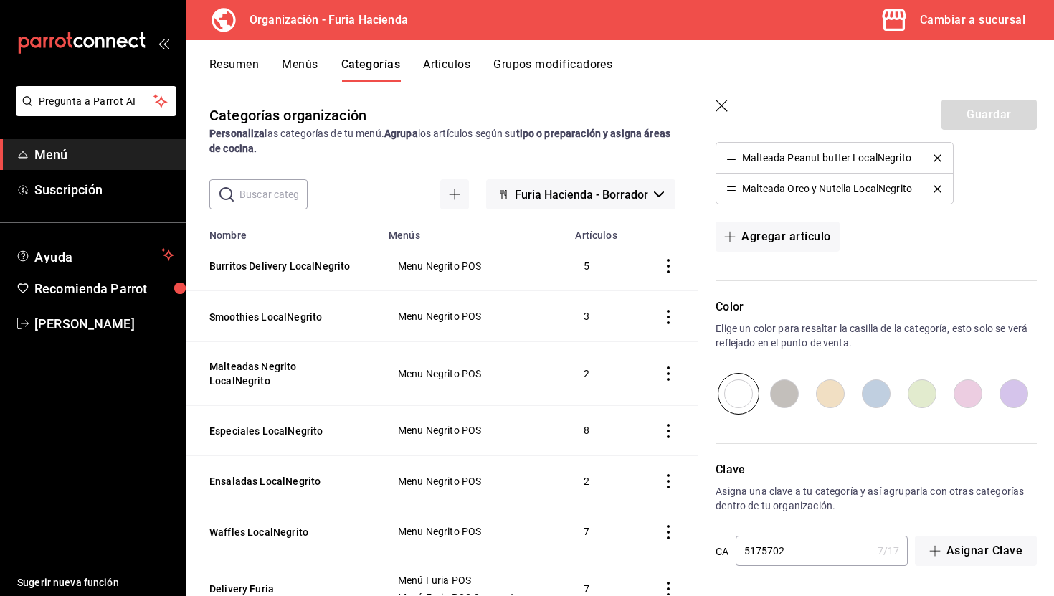
click at [723, 99] on header "Guardar" at bounding box center [876, 111] width 356 height 59
click at [722, 107] on icon "button" at bounding box center [723, 107] width 14 height 14
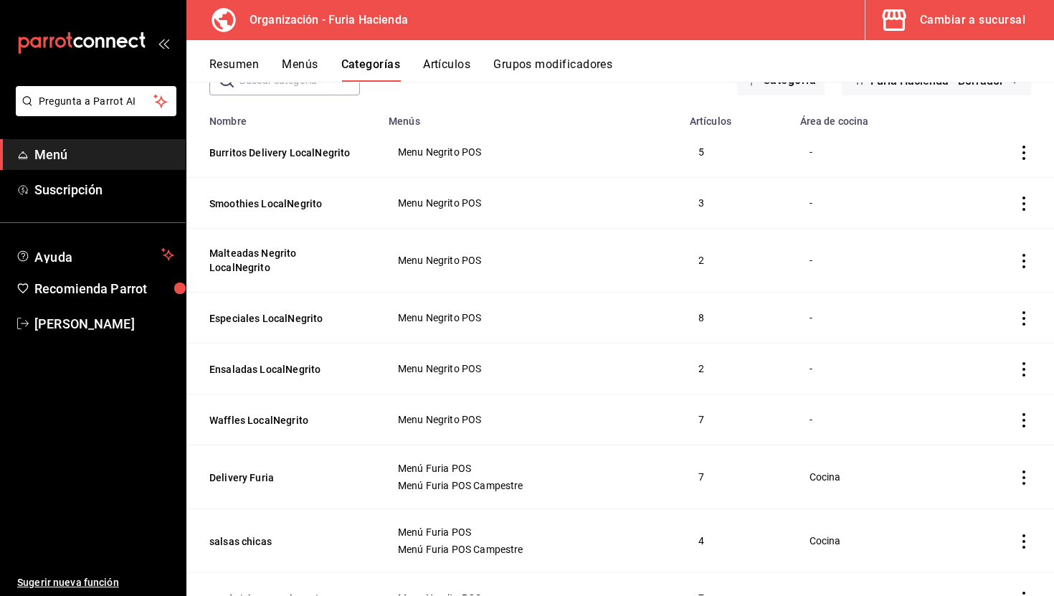
scroll to position [119, 0]
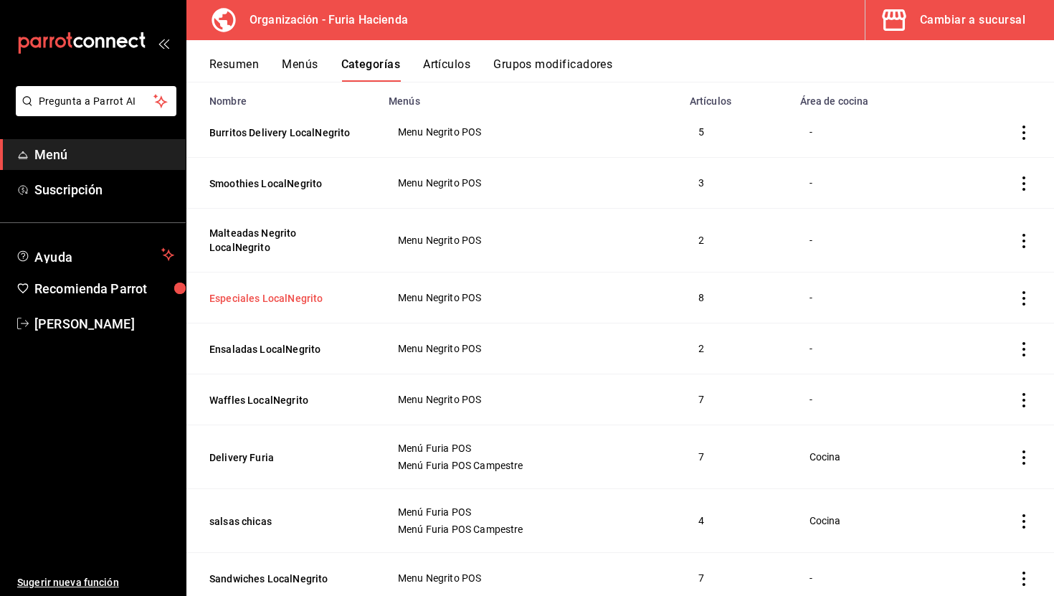
click at [265, 301] on button "Especiales LocalNegrito" at bounding box center [280, 298] width 143 height 14
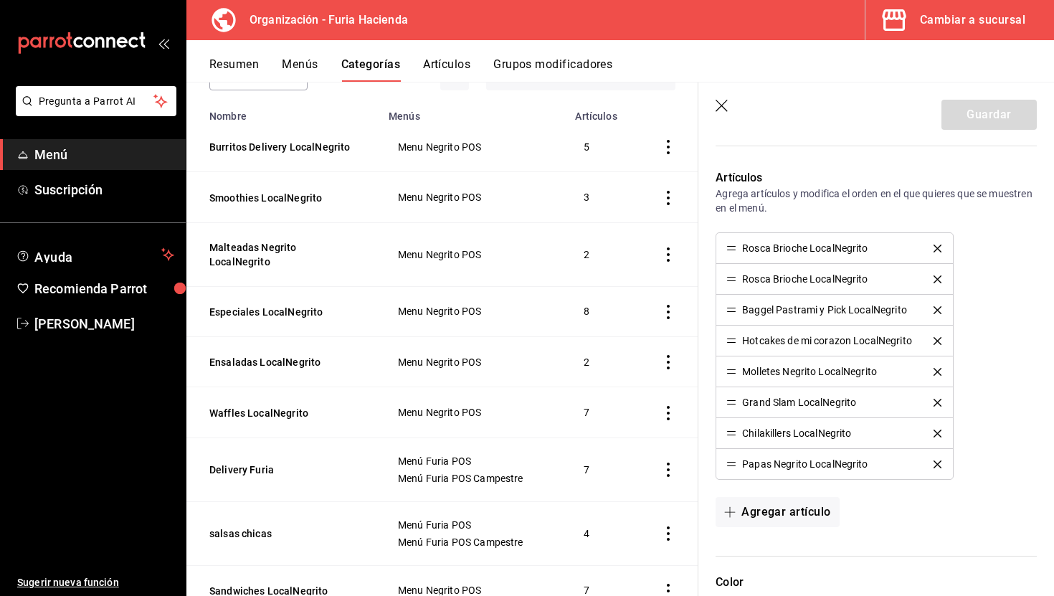
scroll to position [449, 0]
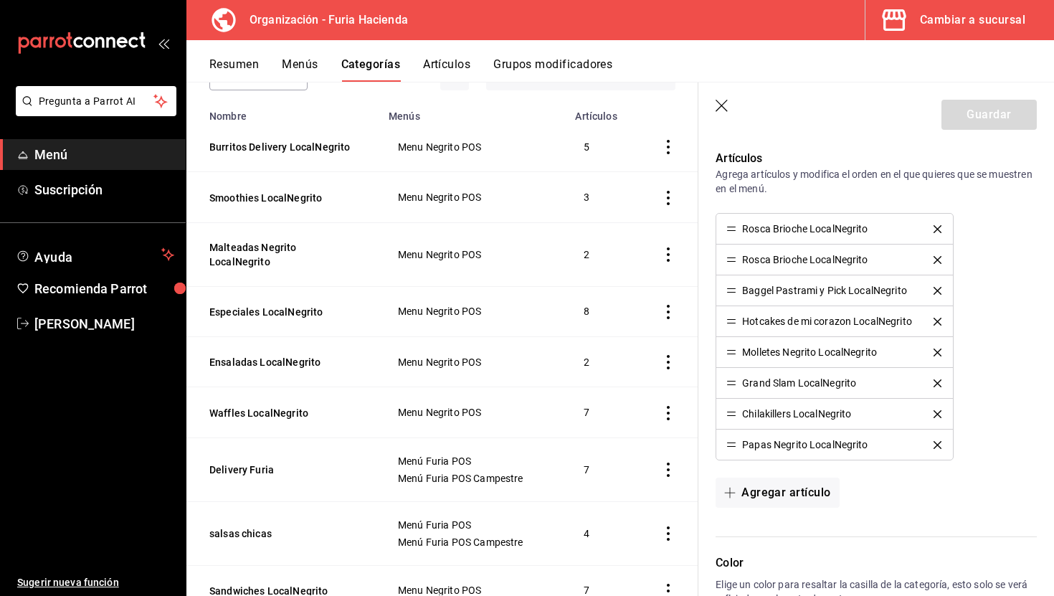
click at [939, 226] on icon "delete" at bounding box center [938, 229] width 8 height 8
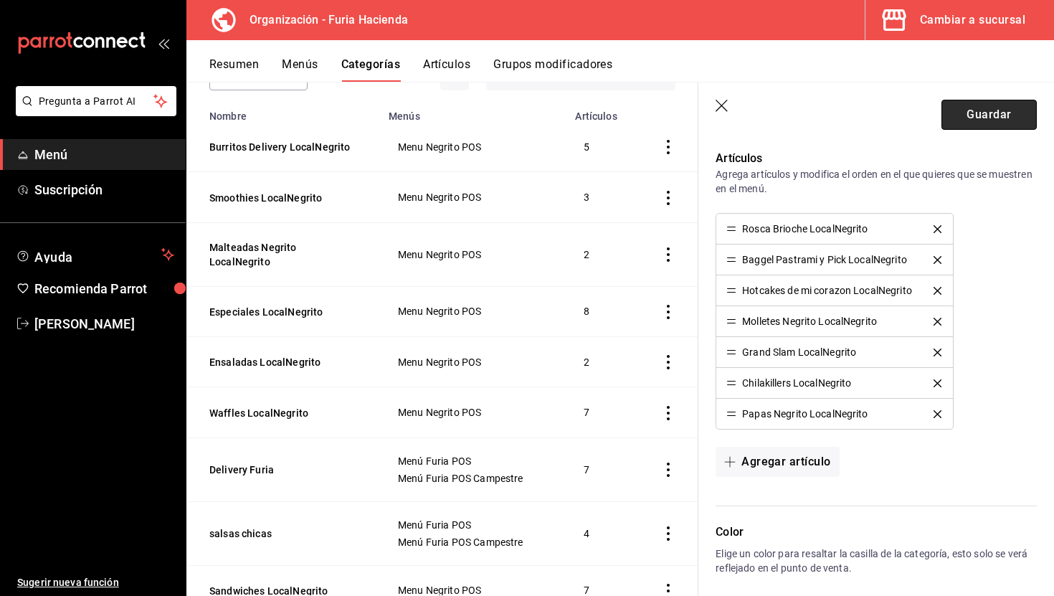
click at [1005, 120] on button "Guardar" at bounding box center [989, 115] width 95 height 30
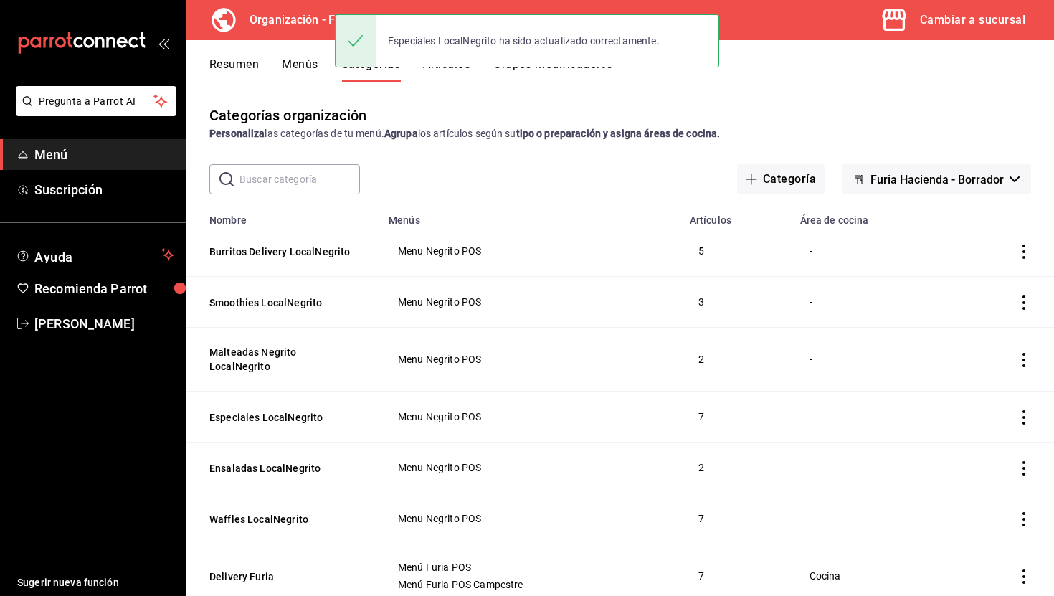
click at [457, 70] on div "Especiales LocalNegrito ha sido actualizado correctamente." at bounding box center [527, 41] width 384 height 62
click at [447, 70] on div "Especiales LocalNegrito ha sido actualizado correctamente." at bounding box center [527, 41] width 384 height 62
click at [449, 69] on div "Especiales LocalNegrito ha sido actualizado correctamente." at bounding box center [527, 41] width 384 height 62
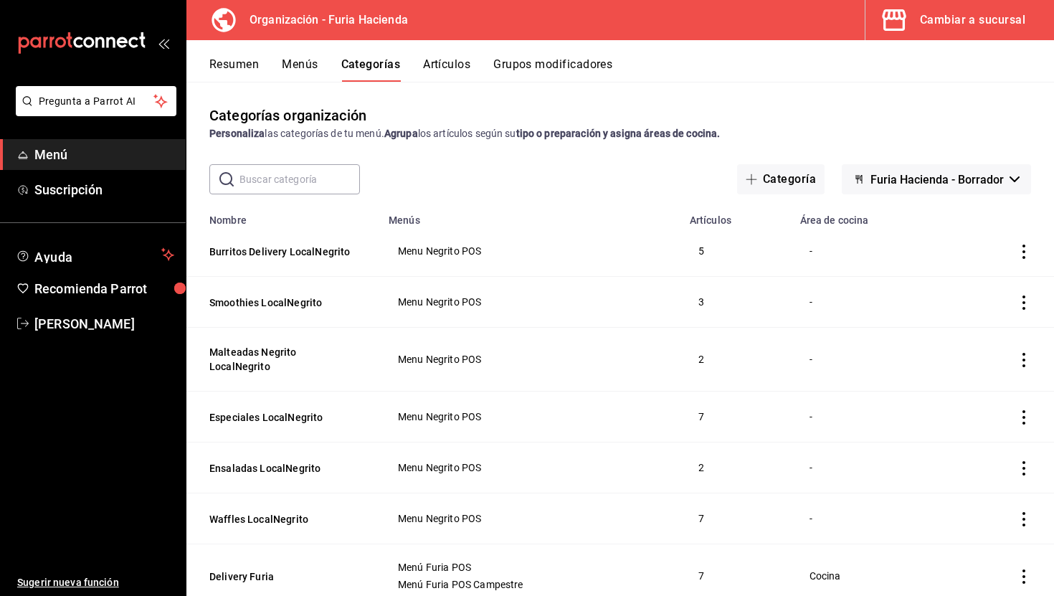
click at [451, 60] on button "Artículos" at bounding box center [446, 69] width 47 height 24
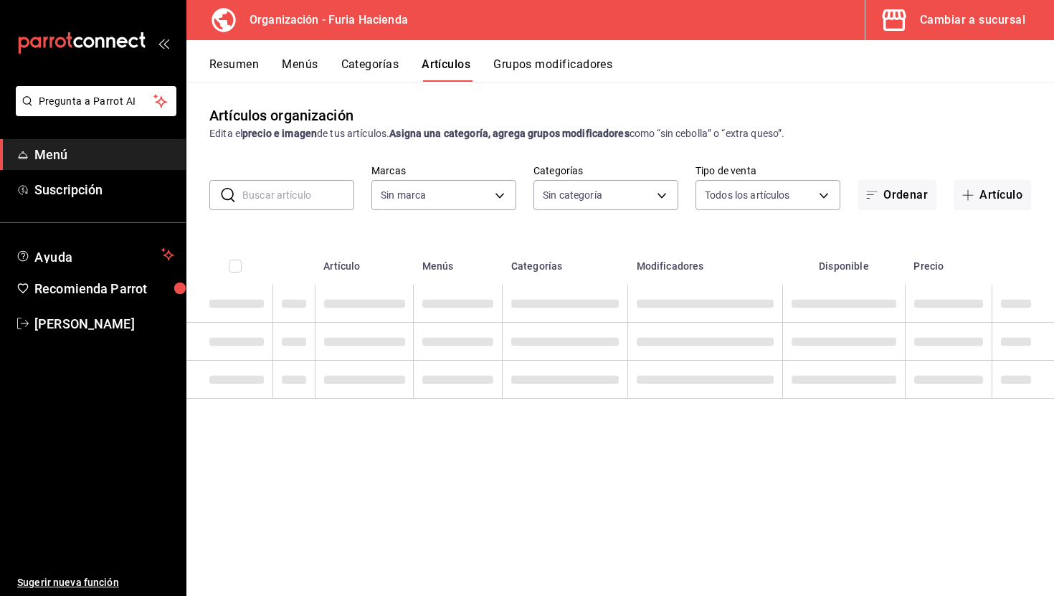
click at [311, 194] on input "text" at bounding box center [298, 195] width 112 height 29
type input "bfeca42f-b570-411f-bb79-7bc68af5dd0e"
type input "7d762c22-fbca-427d-93c0-e093d569137f,a6e551b3-bd92-4d9b-b717-aa53fa9d2f2a,39086…"
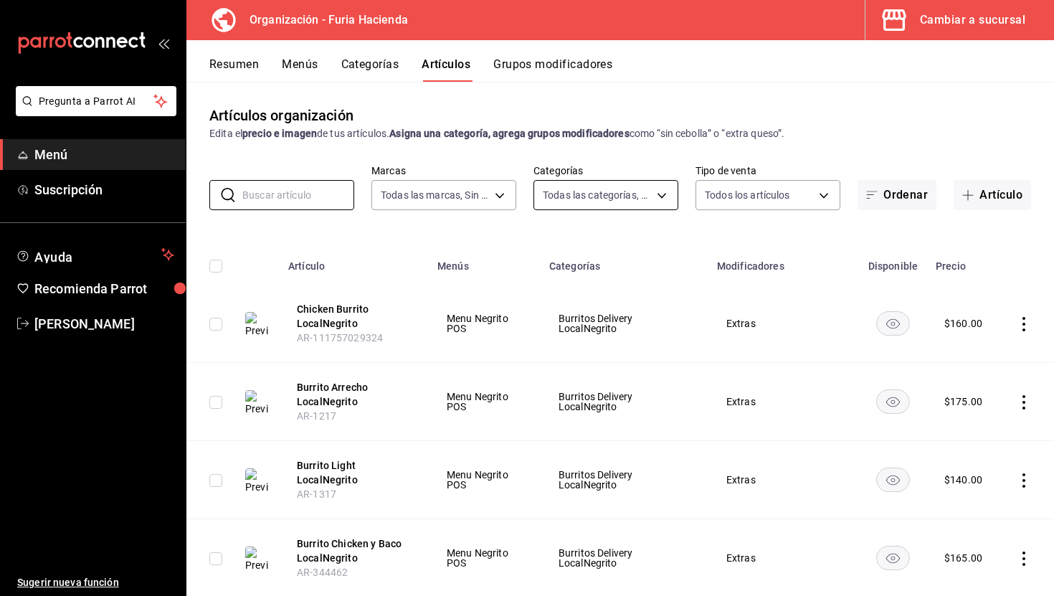
click at [571, 196] on body "Pregunta a Parrot AI Menú Suscripción Ayuda Recomienda Parrot [PERSON_NAME] Sug…" at bounding box center [527, 298] width 1054 height 596
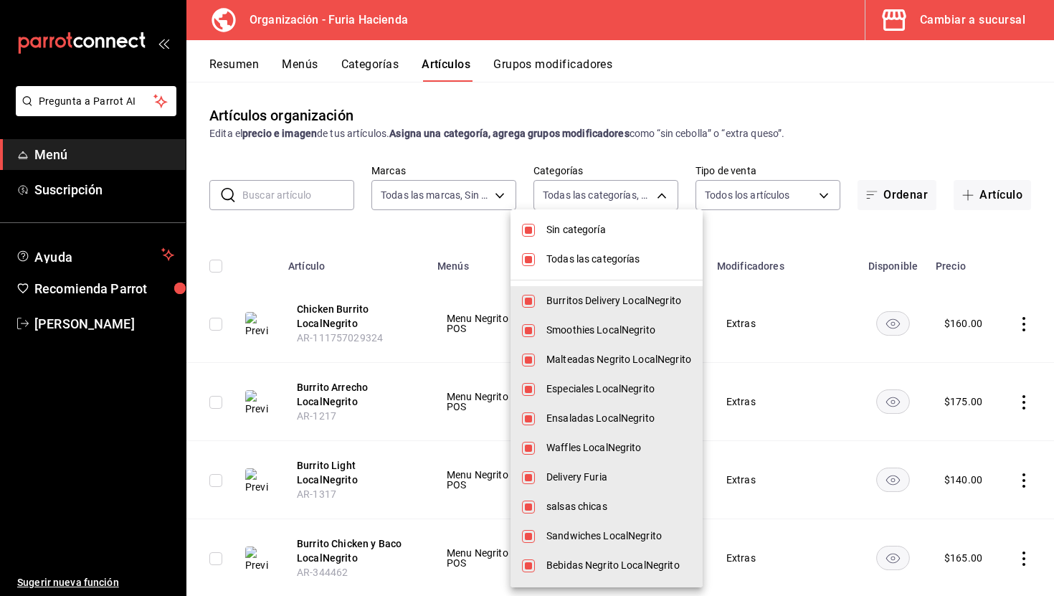
click at [543, 264] on li "Todas las categorías" at bounding box center [607, 259] width 192 height 29
checkbox input "false"
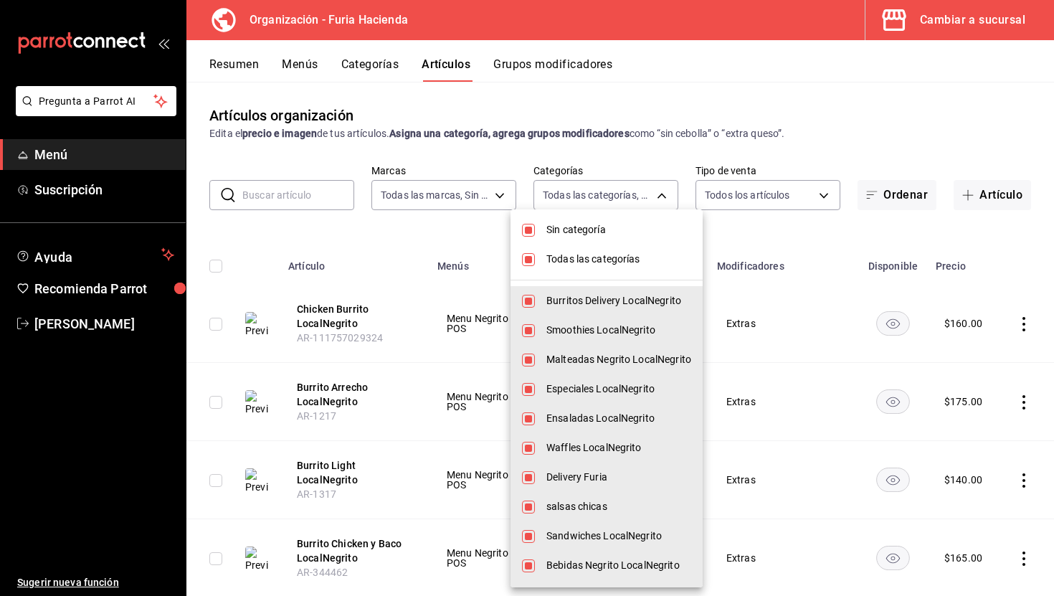
checkbox input "false"
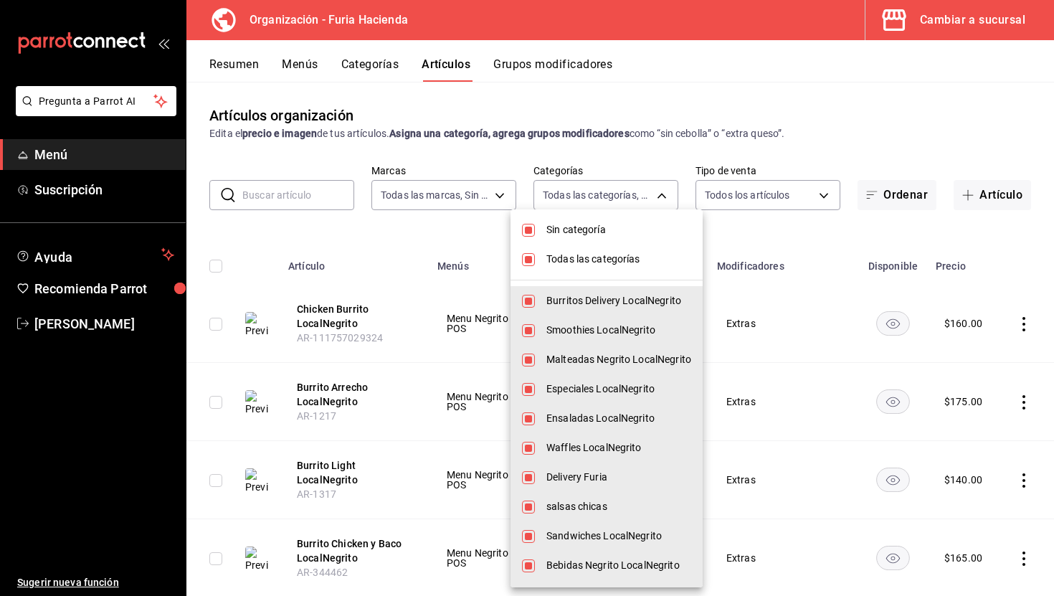
checkbox input "false"
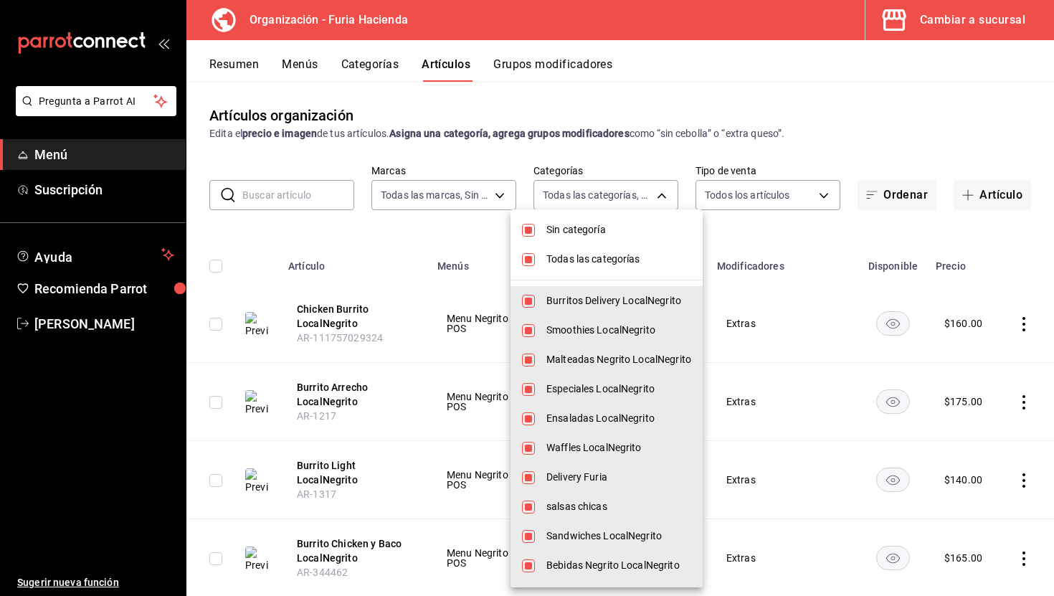
checkbox input "false"
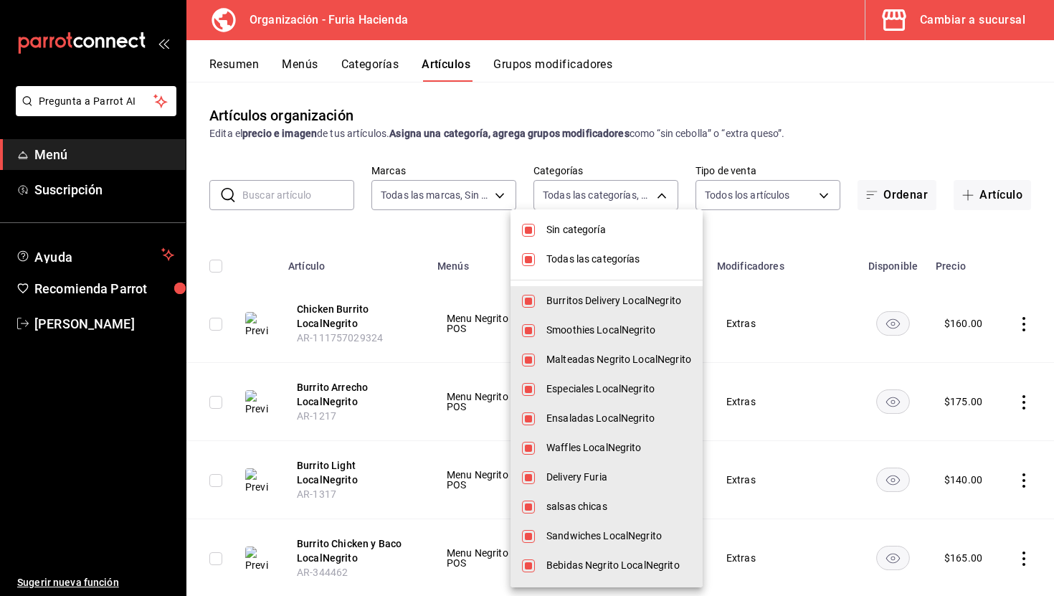
checkbox input "false"
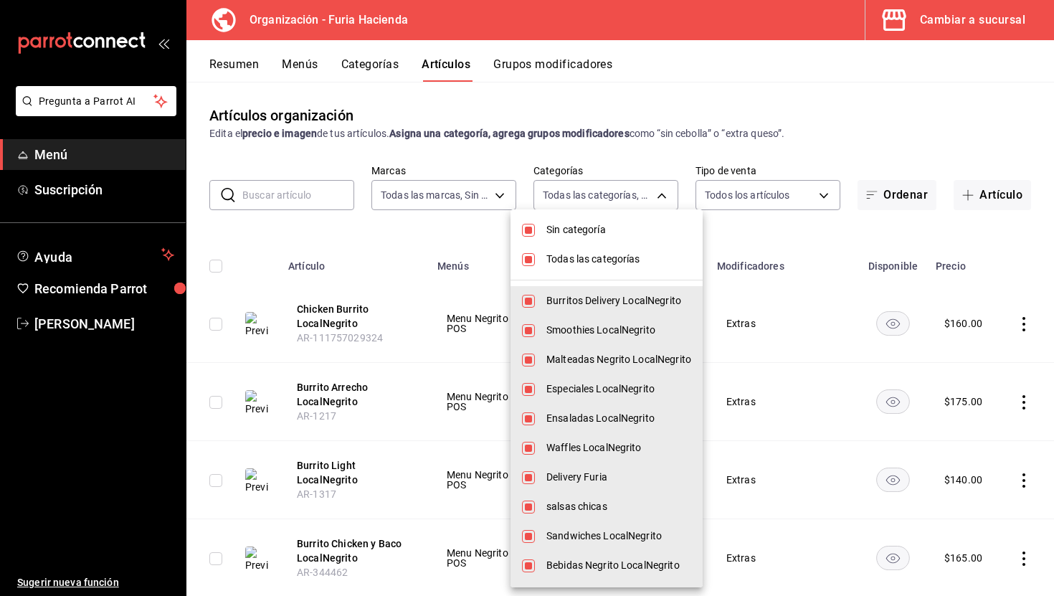
checkbox input "false"
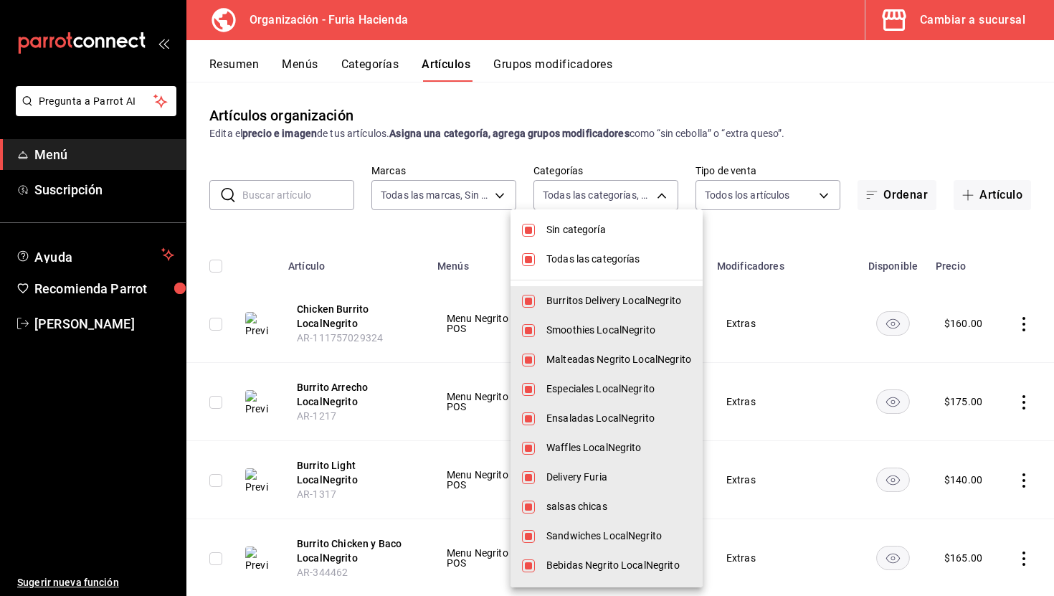
checkbox input "false"
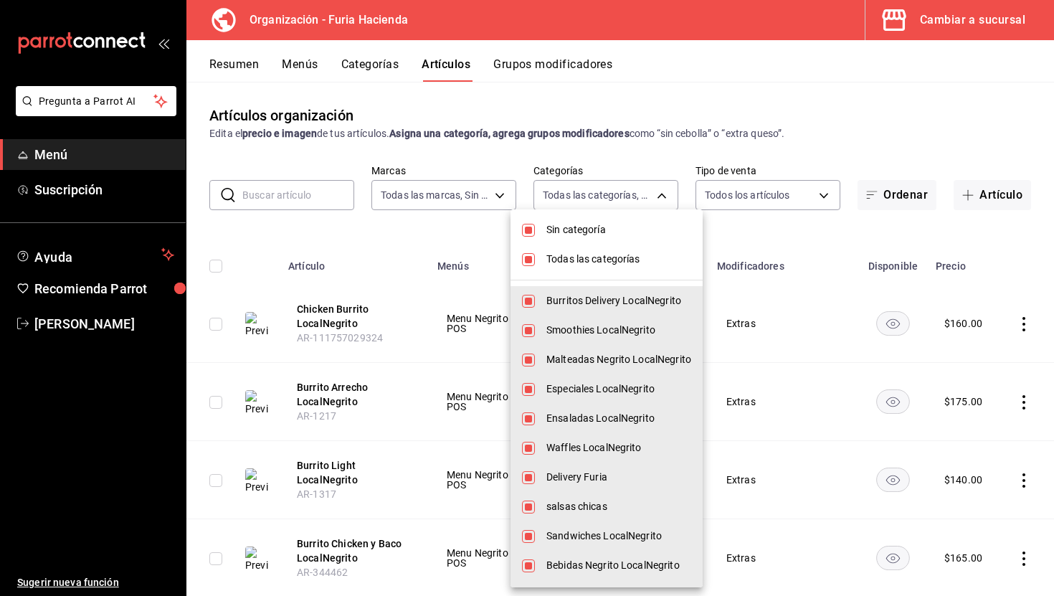
checkbox input "false"
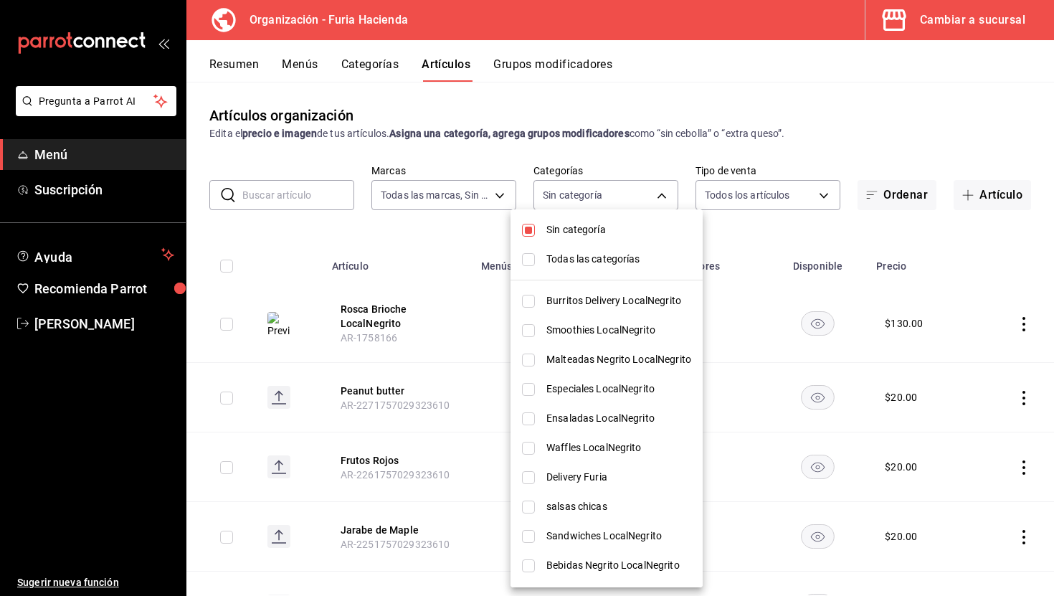
click at [574, 388] on span "Especiales LocalNegrito" at bounding box center [618, 389] width 145 height 15
type input "10db164f-d74a-4aa3-802d-1115ec0af78f"
checkbox input "true"
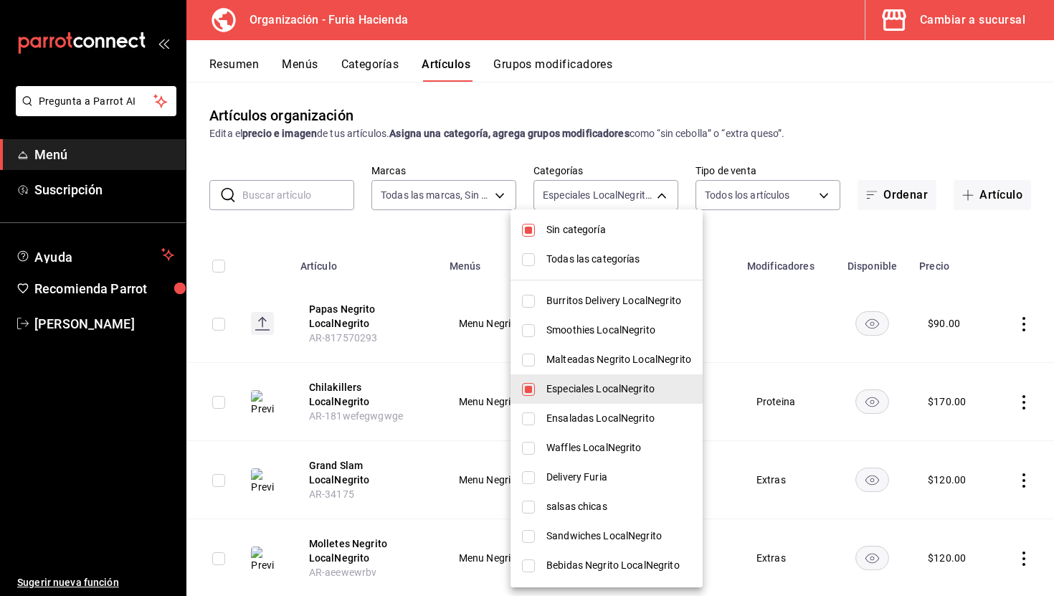
click at [416, 237] on div at bounding box center [527, 298] width 1054 height 596
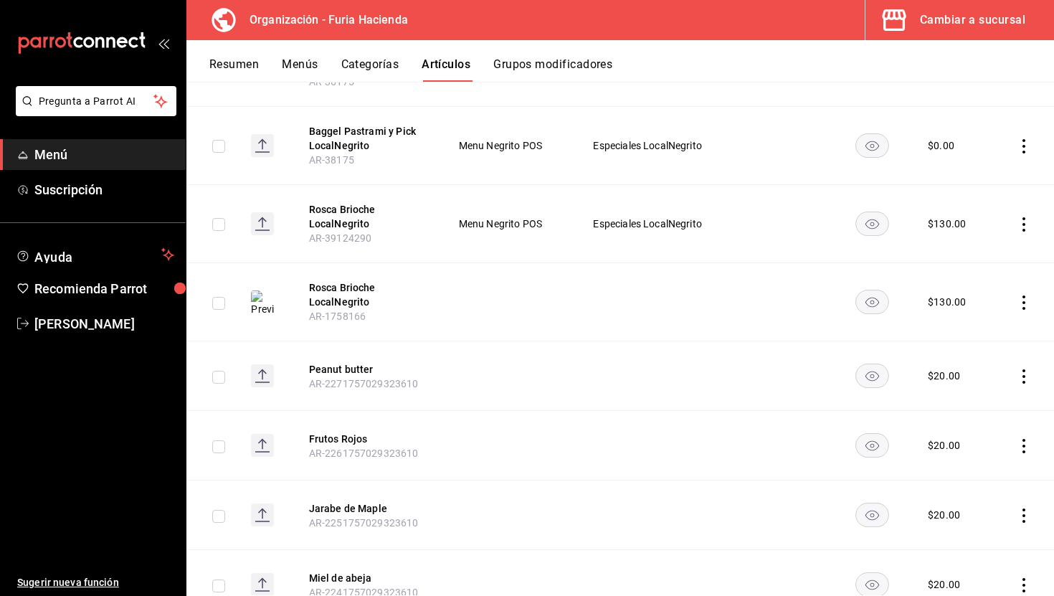
scroll to position [582, 0]
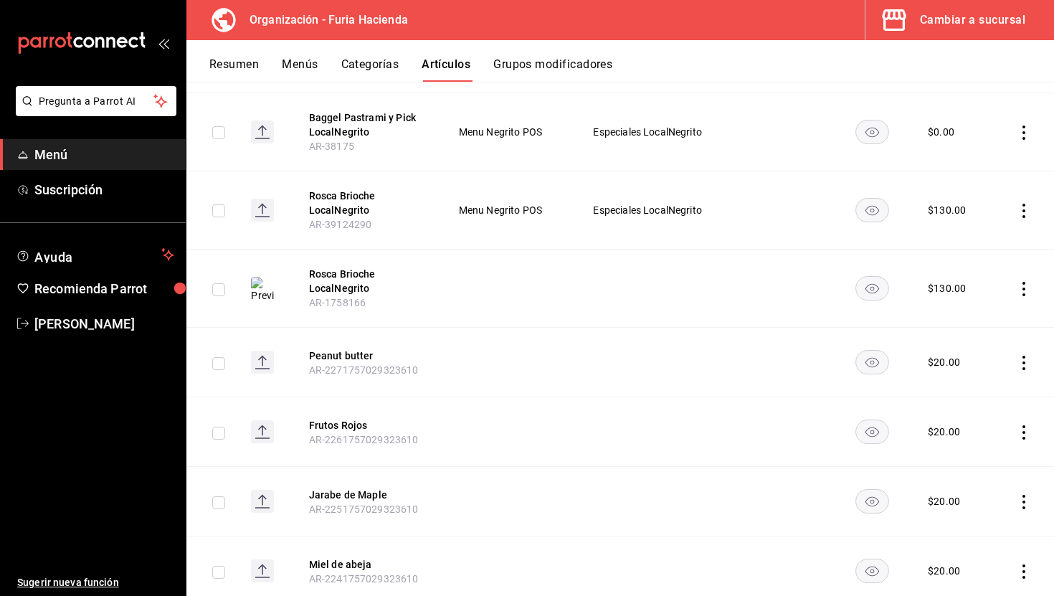
click at [1026, 282] on icon "actions" at bounding box center [1024, 289] width 14 height 14
click at [967, 368] on span "Eliminar" at bounding box center [980, 371] width 37 height 11
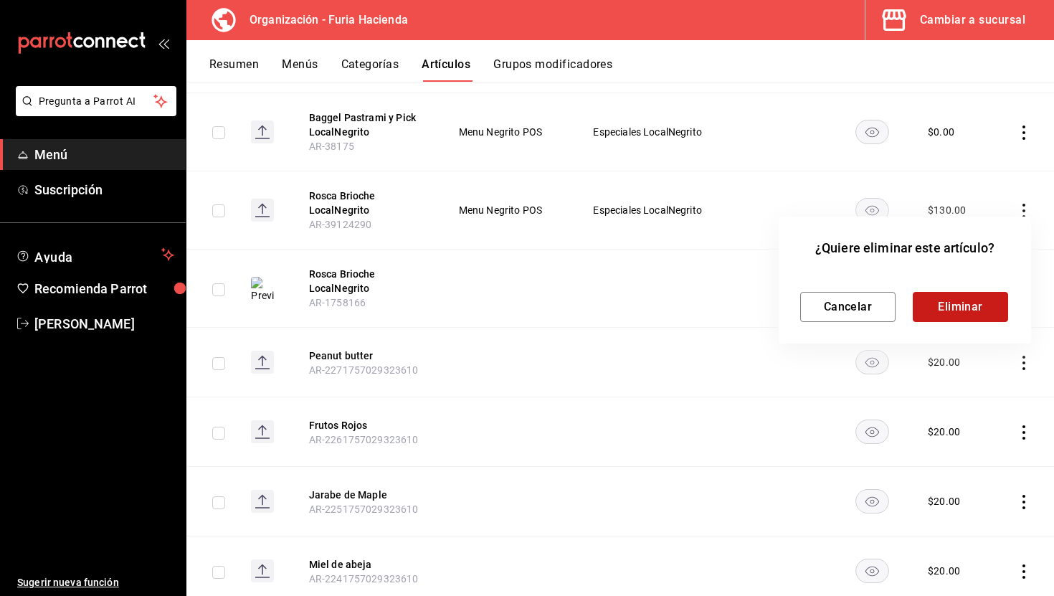
click at [943, 306] on button "Eliminar" at bounding box center [960, 307] width 95 height 30
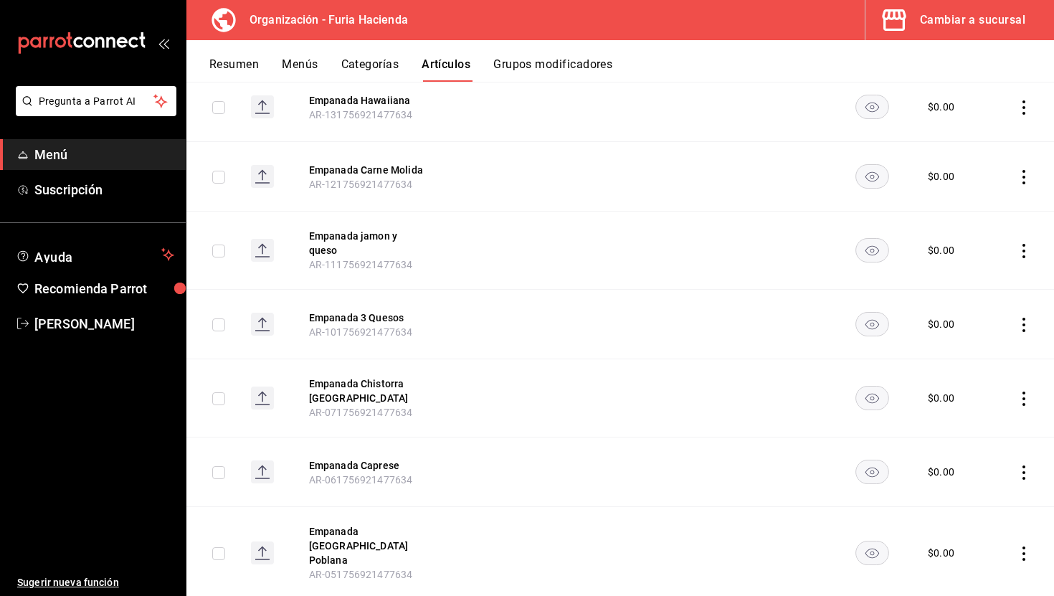
scroll to position [12817, 0]
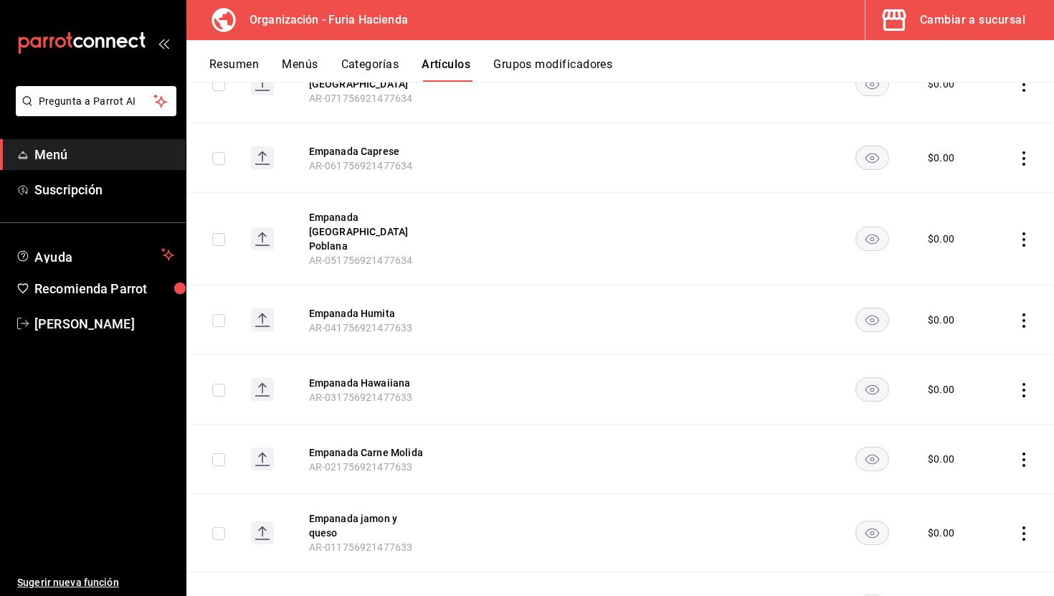
click at [377, 67] on button "Categorías" at bounding box center [370, 69] width 58 height 24
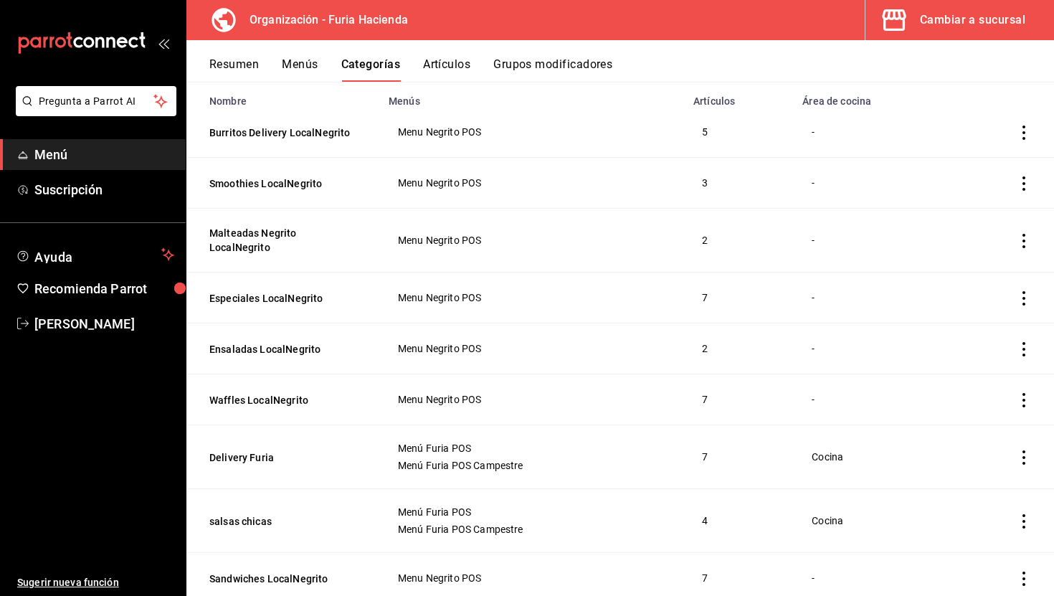
scroll to position [194, 0]
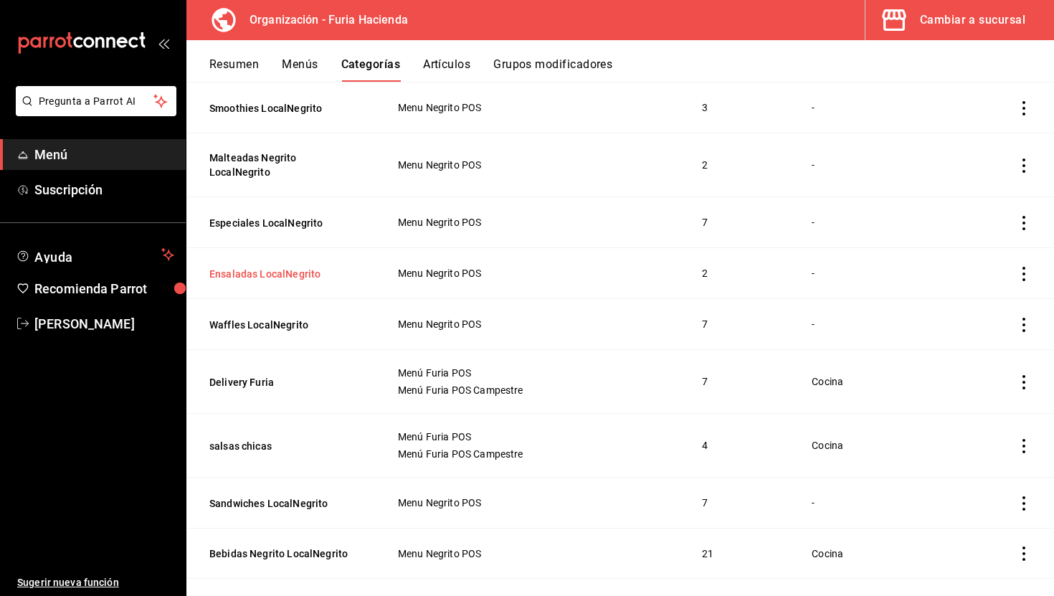
click at [299, 272] on button "Ensaladas LocalNegrito" at bounding box center [280, 274] width 143 height 14
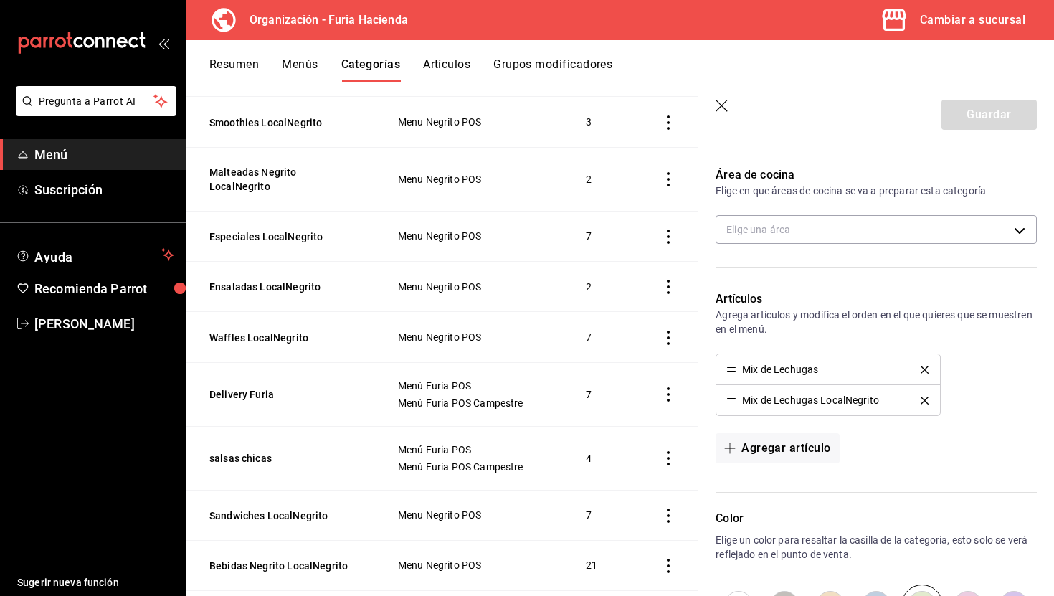
scroll to position [313, 0]
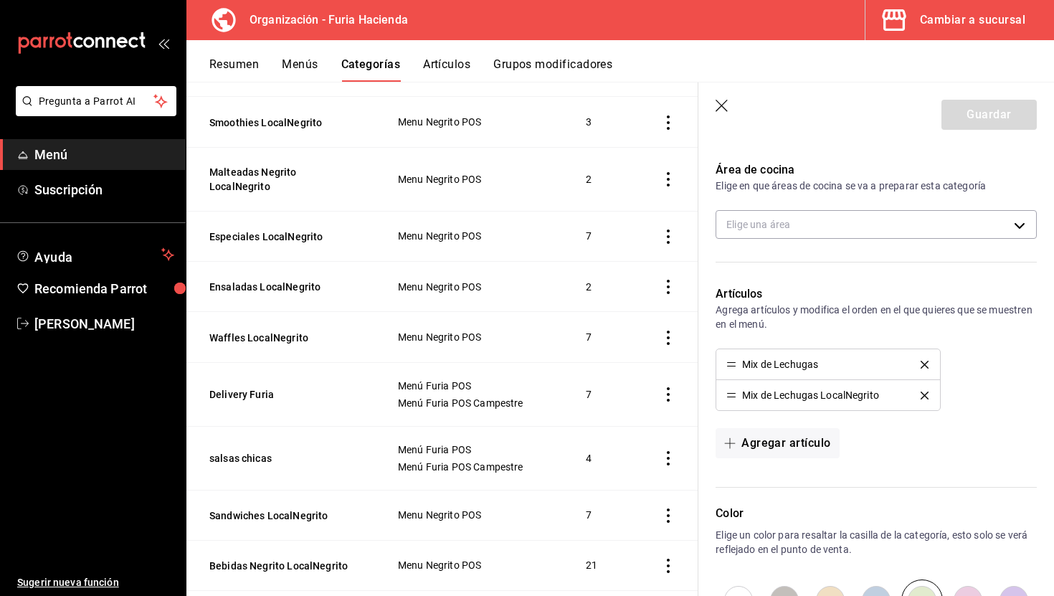
click at [924, 366] on icon "delete" at bounding box center [925, 365] width 8 height 8
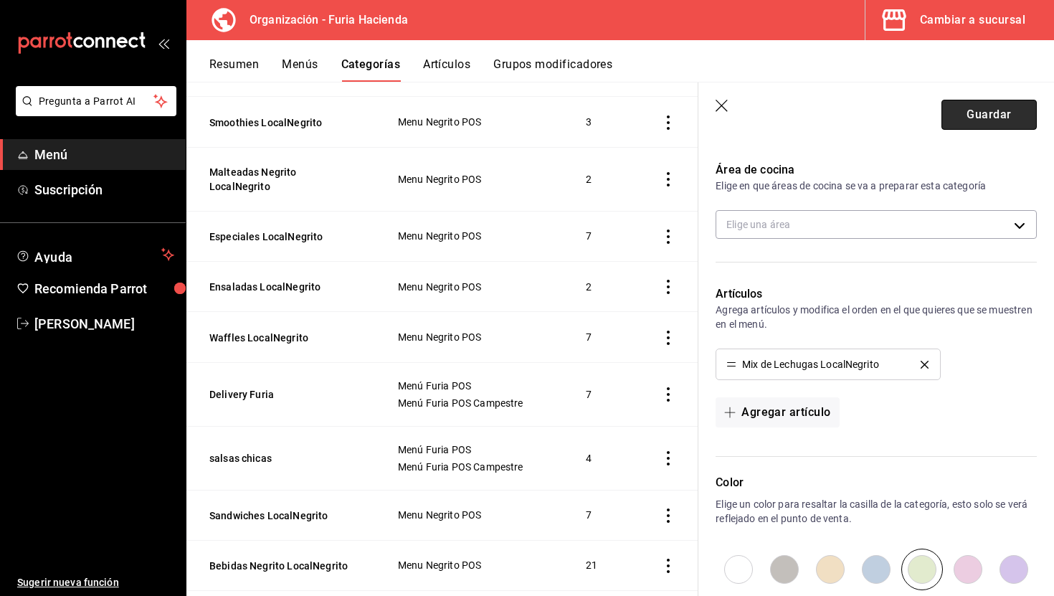
click at [970, 102] on button "Guardar" at bounding box center [989, 115] width 95 height 30
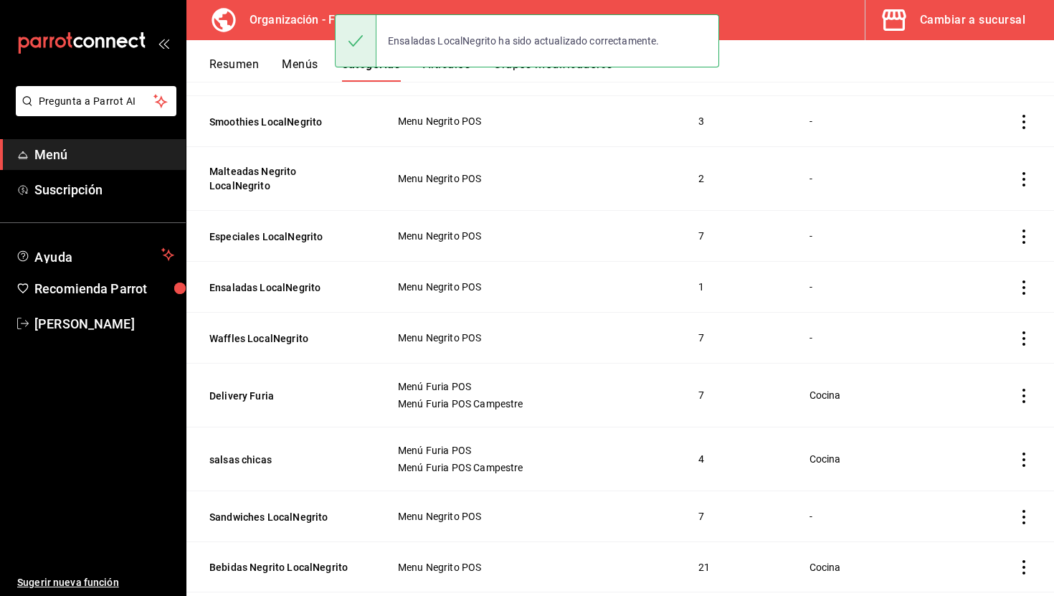
scroll to position [183, 0]
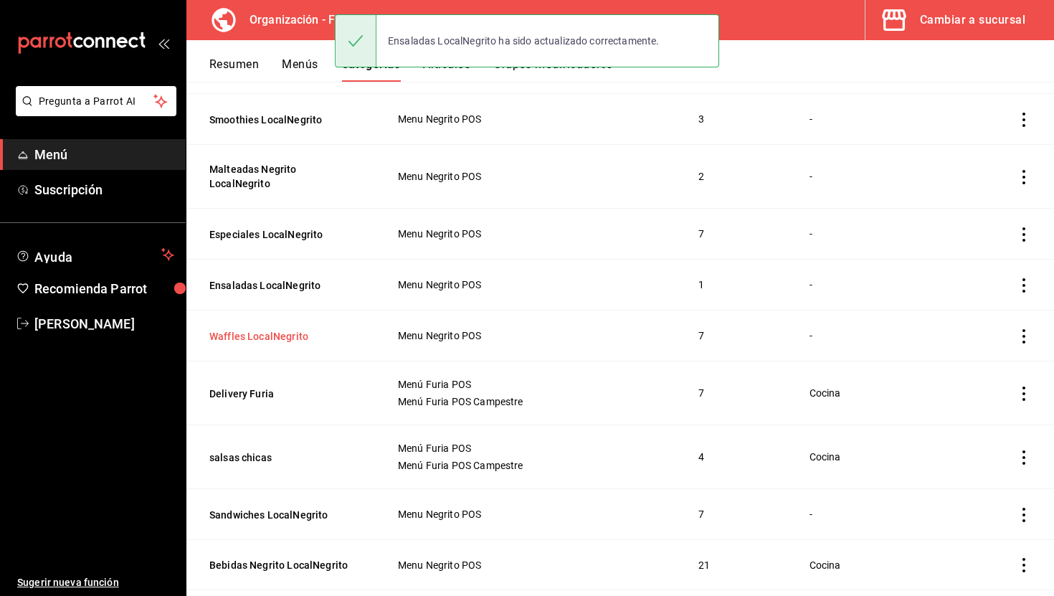
click at [289, 337] on button "Waffles LocalNegrito" at bounding box center [280, 336] width 143 height 14
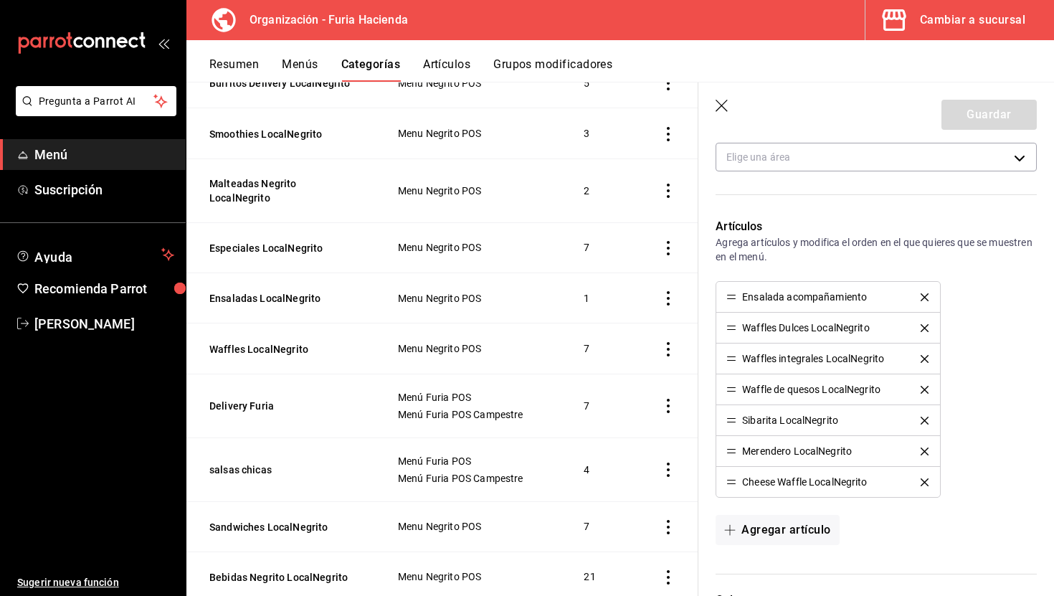
scroll to position [384, 0]
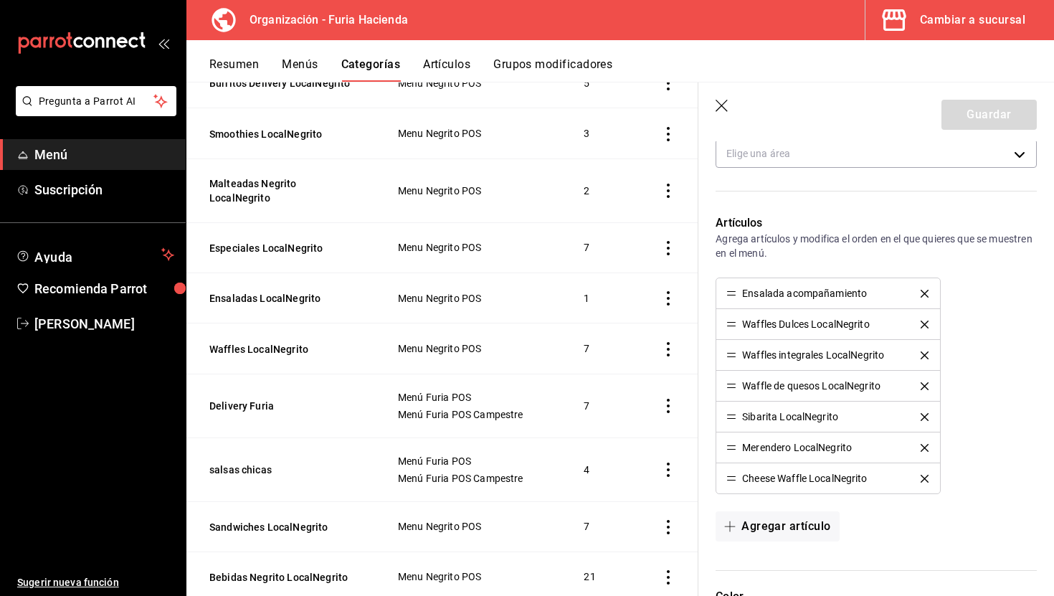
click at [716, 105] on icon "button" at bounding box center [723, 107] width 14 height 14
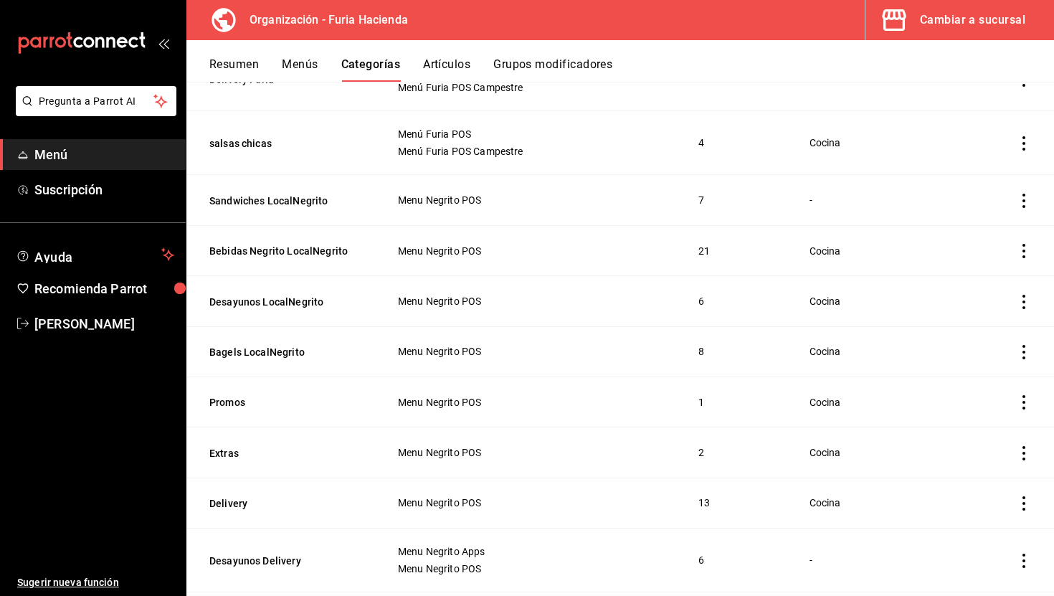
scroll to position [499, 0]
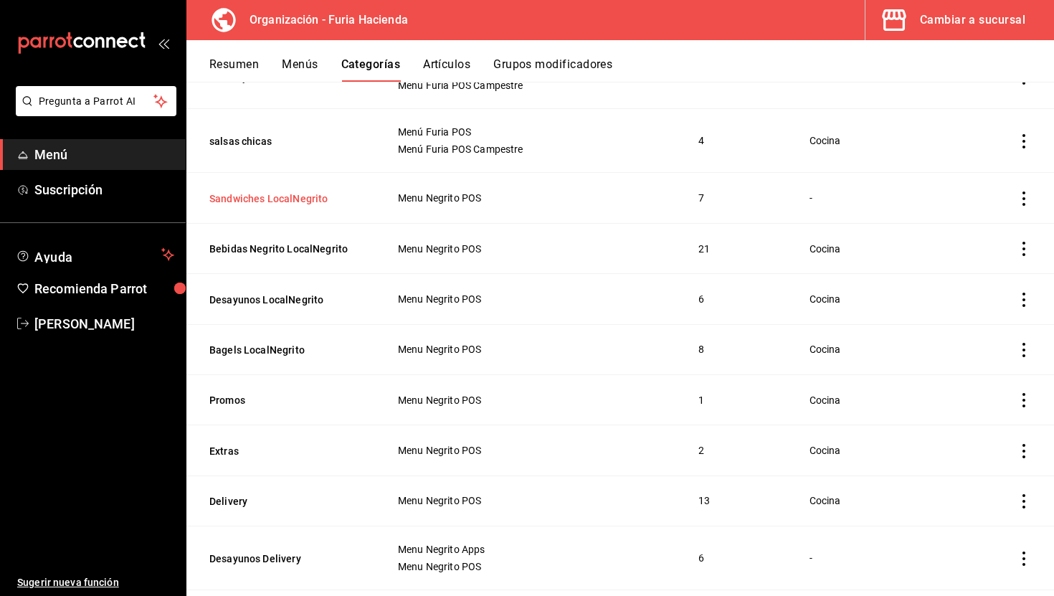
click at [310, 198] on button "Sandwiches LocalNegrito" at bounding box center [280, 198] width 143 height 14
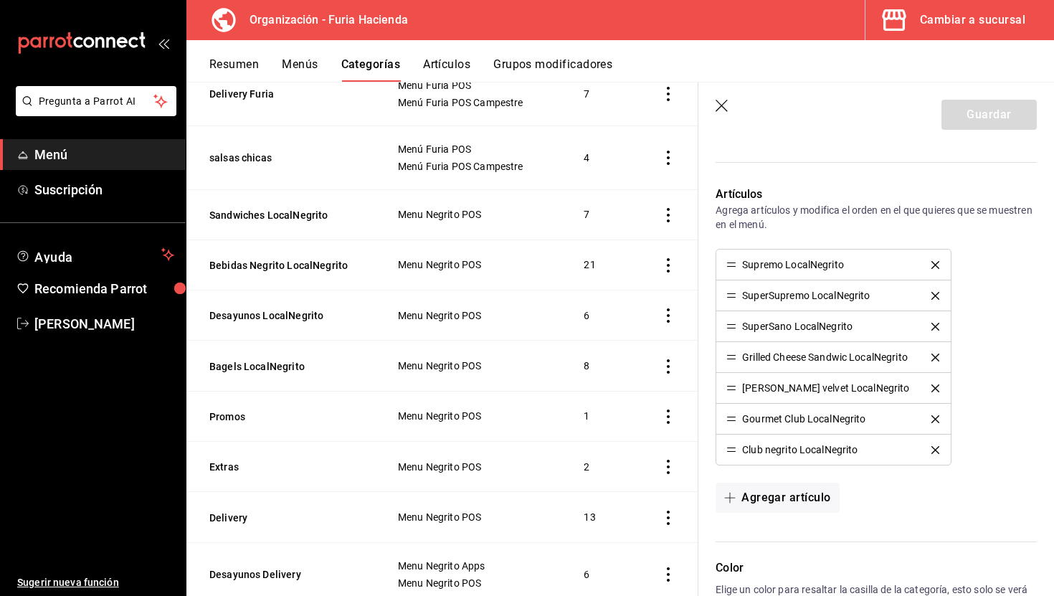
scroll to position [417, 0]
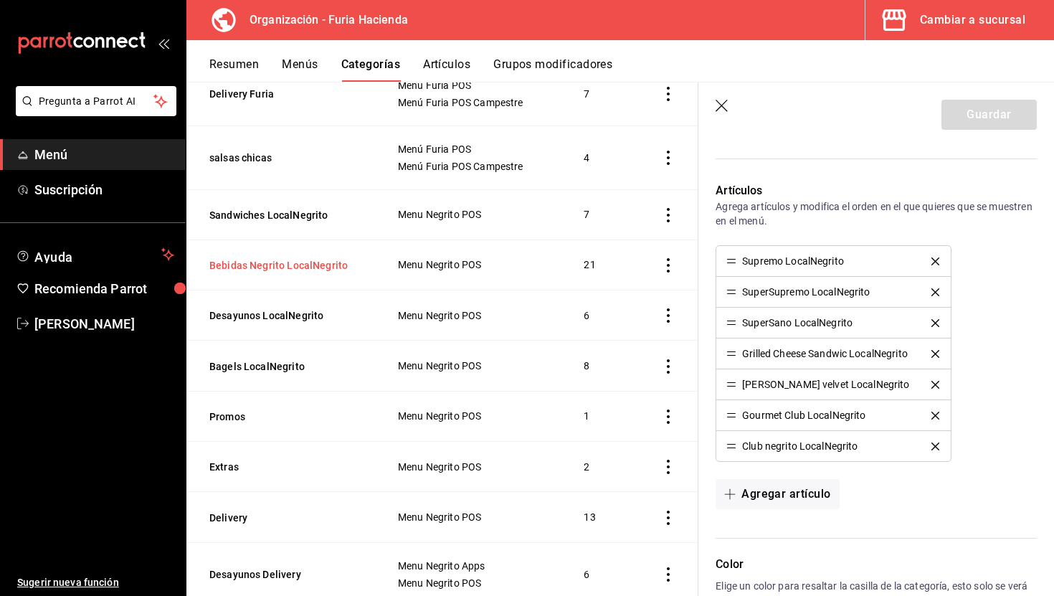
click at [306, 265] on button "Bebidas Negrito LocalNegrito" at bounding box center [280, 265] width 143 height 14
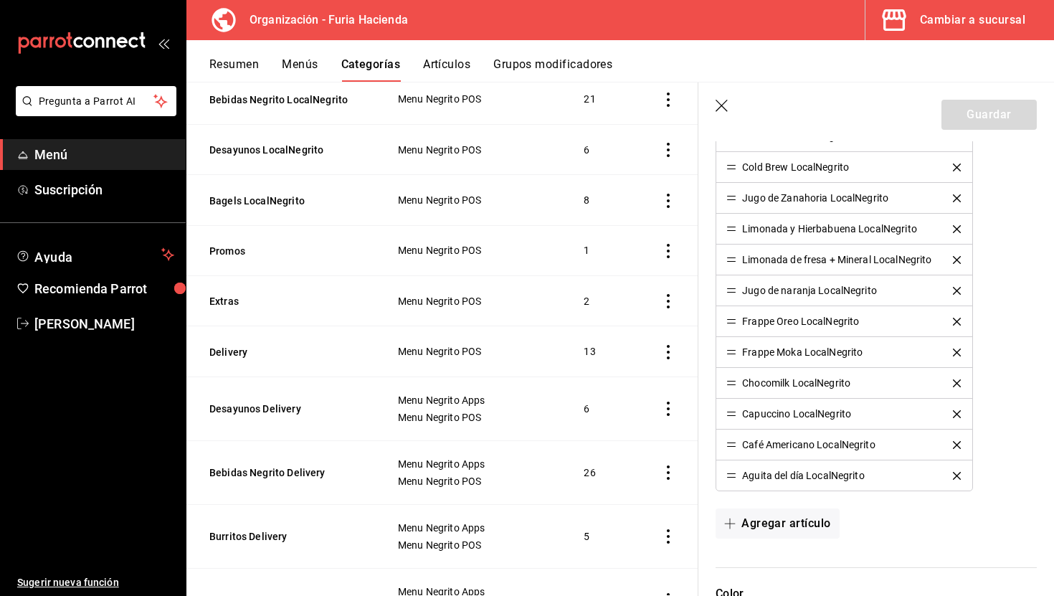
scroll to position [671, 0]
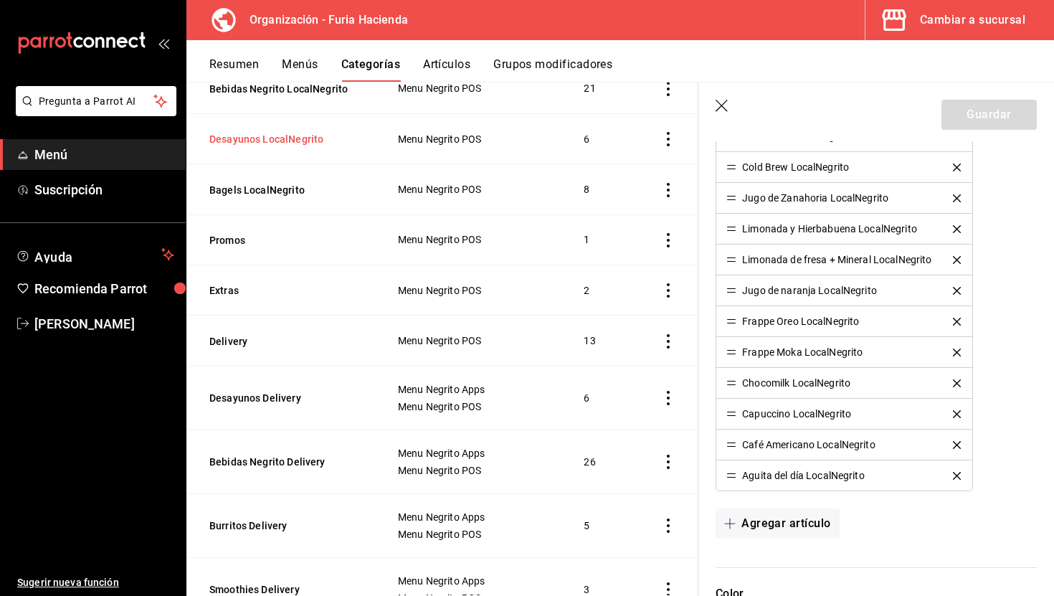
click at [285, 136] on button "Desayunos LocalNegrito" at bounding box center [280, 139] width 143 height 14
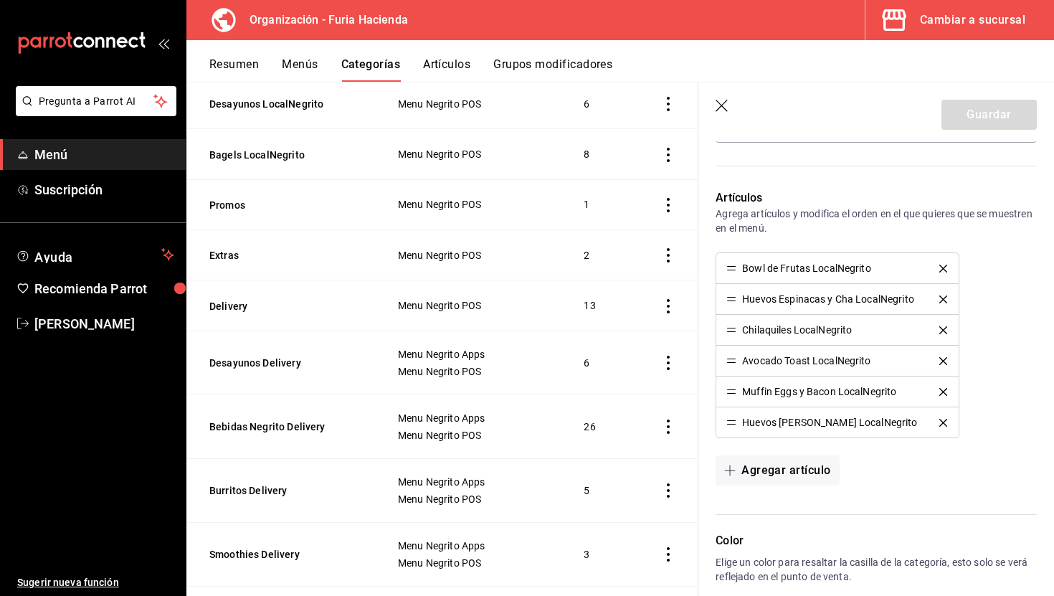
scroll to position [704, 0]
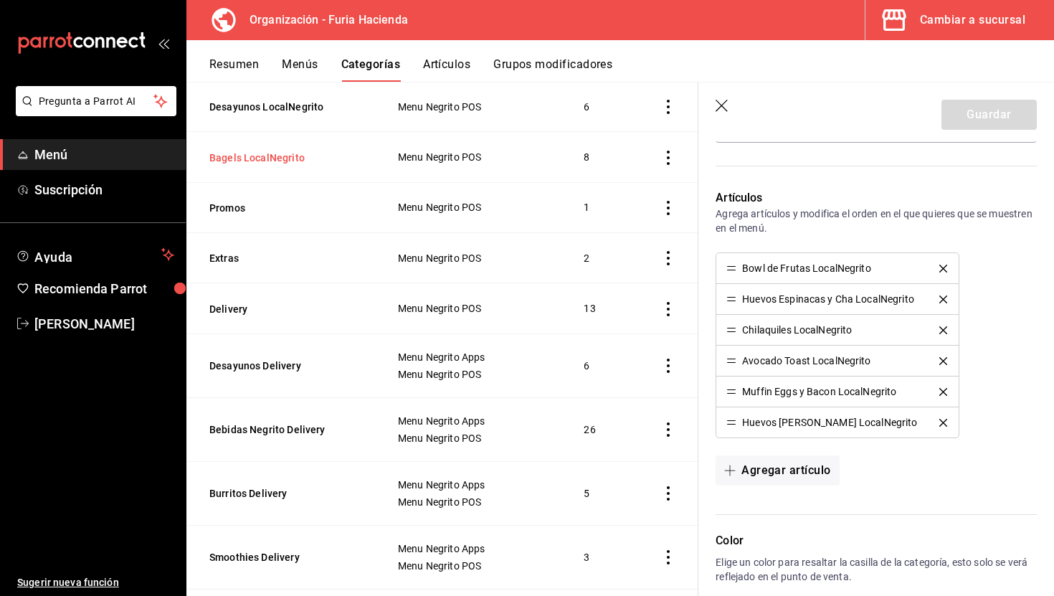
click at [278, 151] on button "Bagels LocalNegrito" at bounding box center [280, 158] width 143 height 14
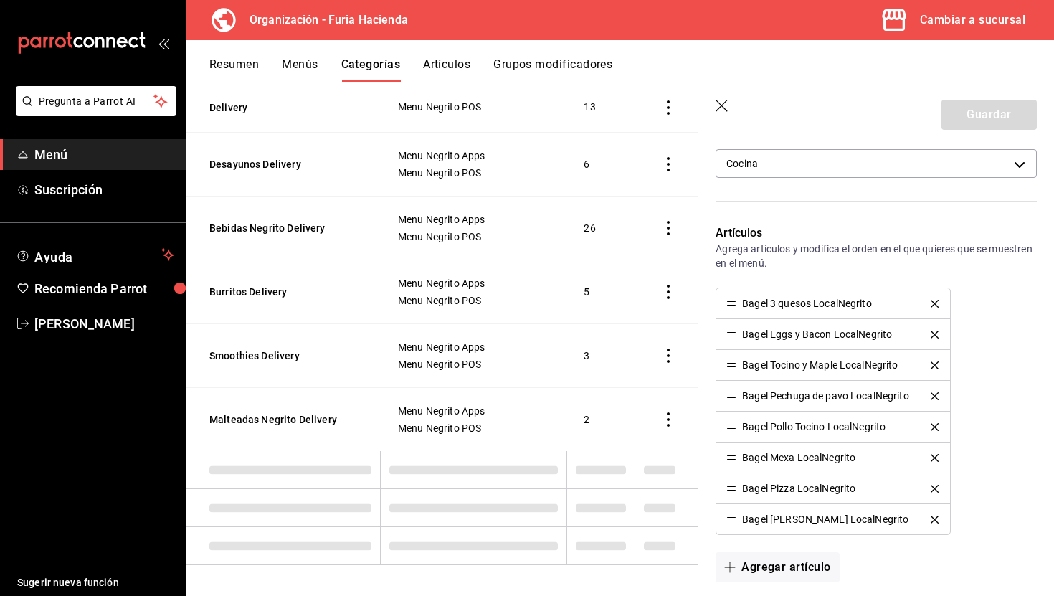
scroll to position [905, 0]
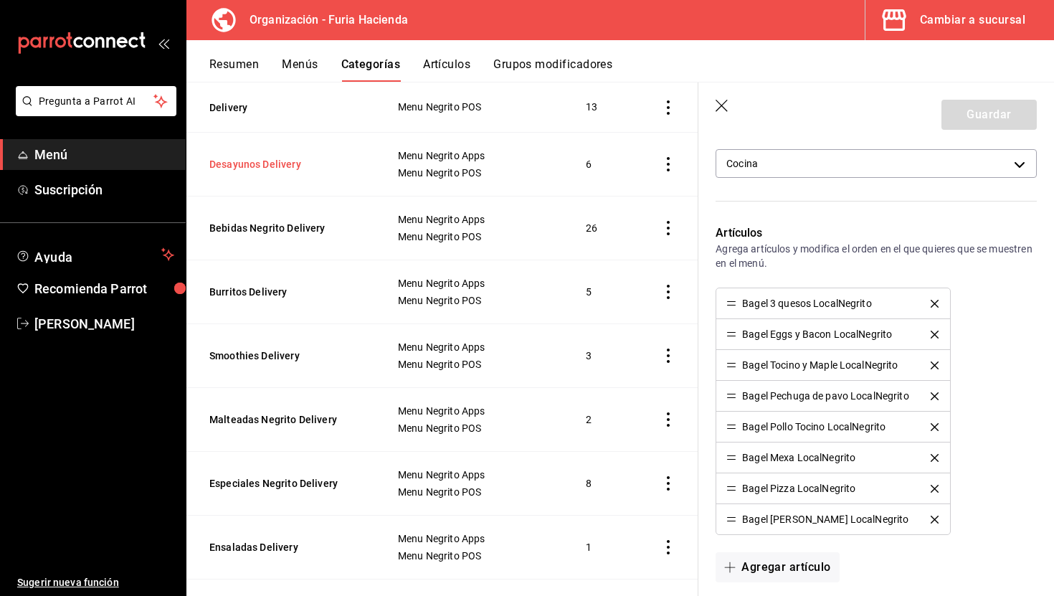
click at [278, 164] on button "Desayunos Delivery" at bounding box center [280, 164] width 143 height 14
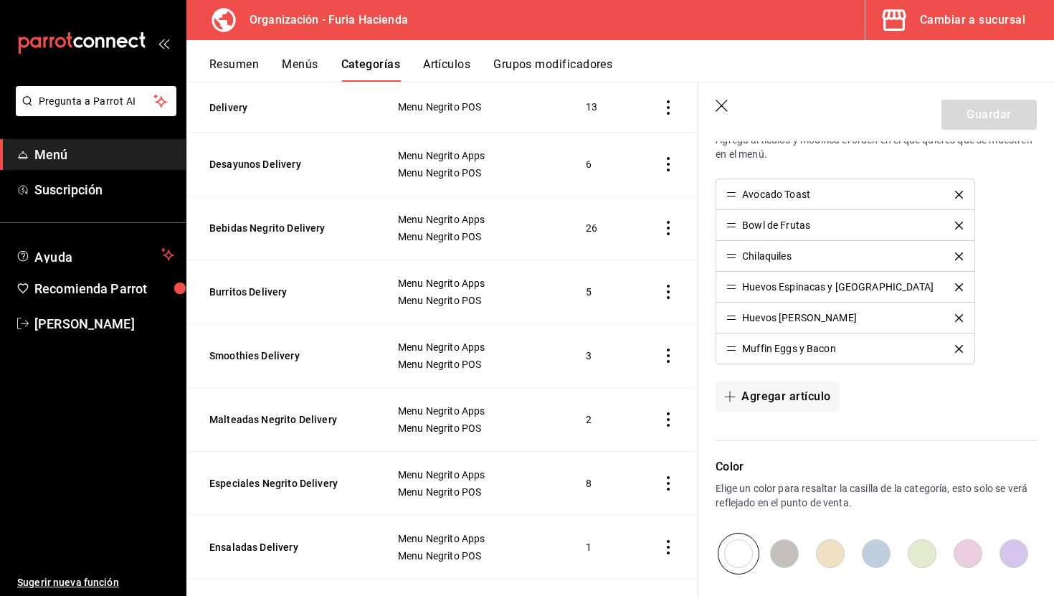
scroll to position [453, 0]
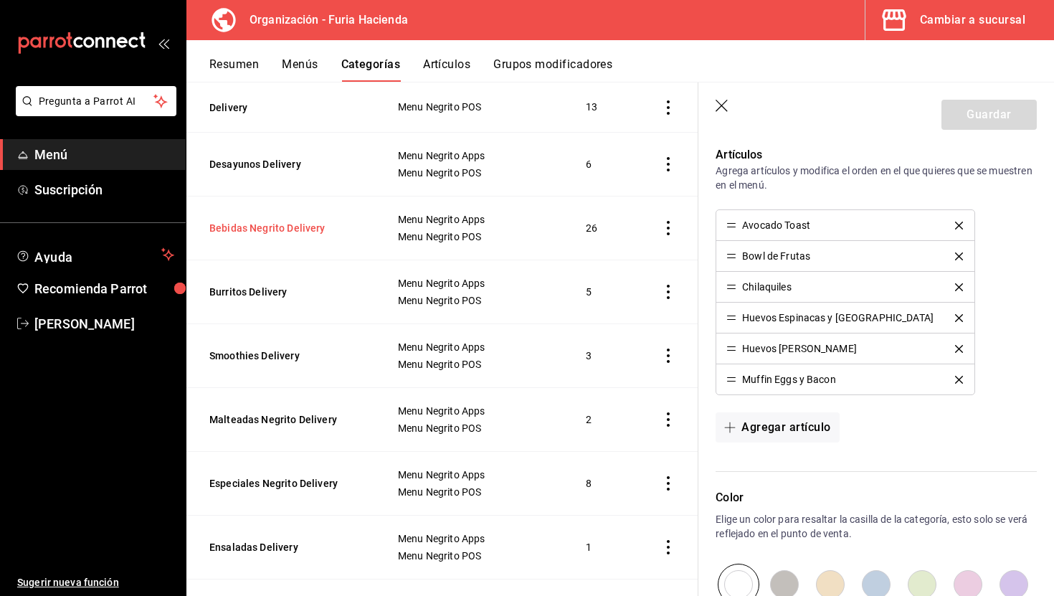
click at [297, 221] on button "Bebidas Negrito Delivery" at bounding box center [280, 228] width 143 height 14
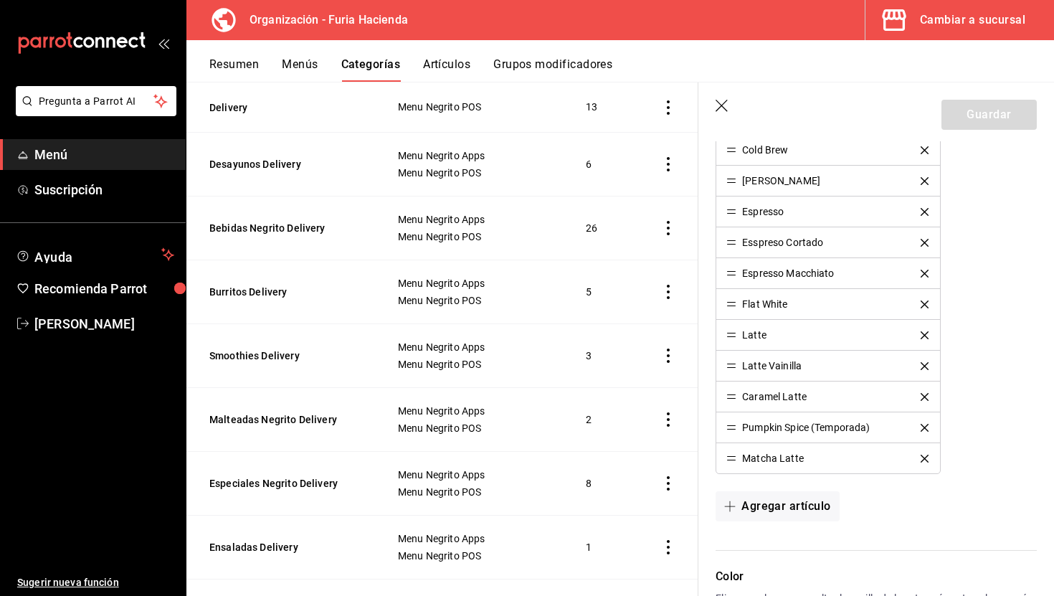
scroll to position [995, 0]
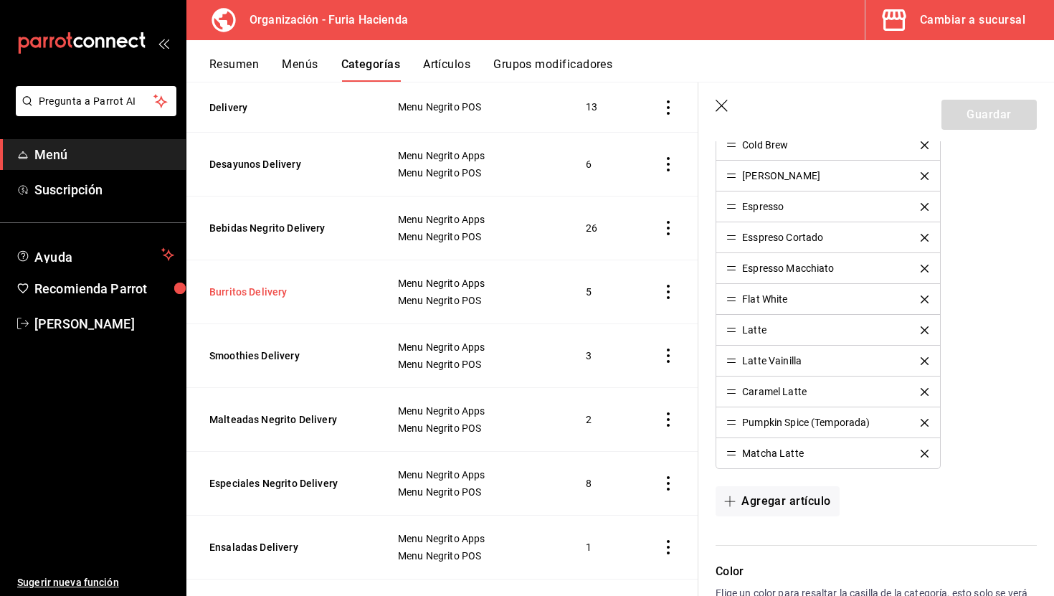
click at [265, 285] on button "Burritos Delivery" at bounding box center [280, 292] width 143 height 14
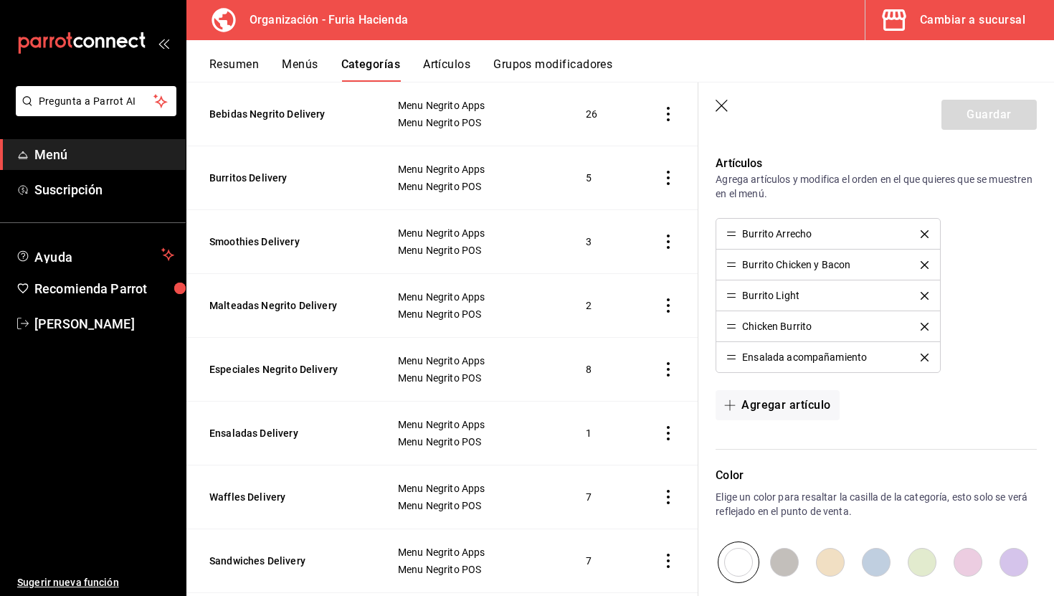
scroll to position [1032, 0]
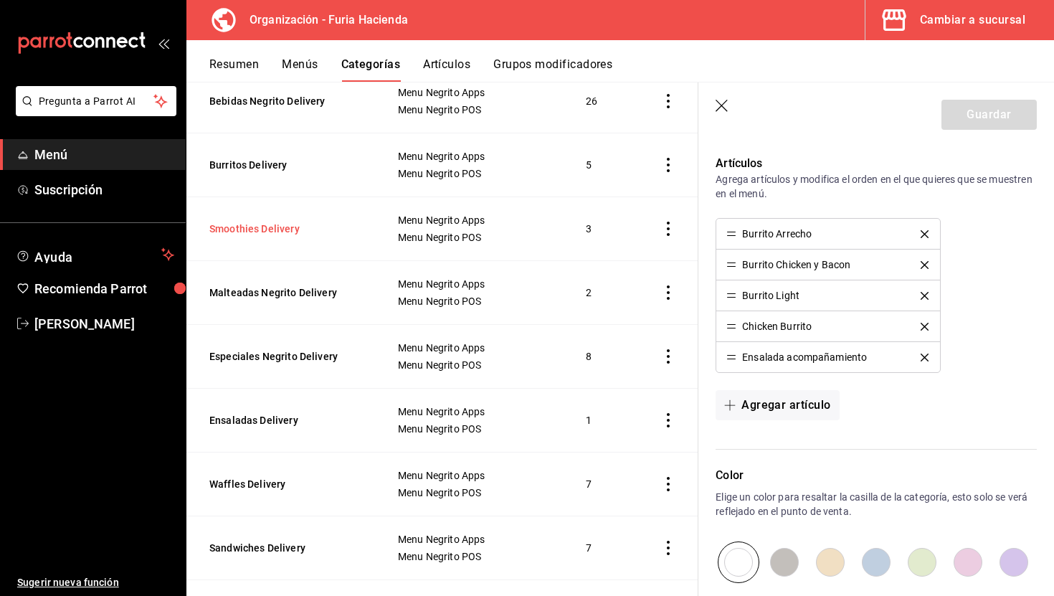
click at [279, 230] on button "Smoothies Delivery" at bounding box center [280, 229] width 143 height 14
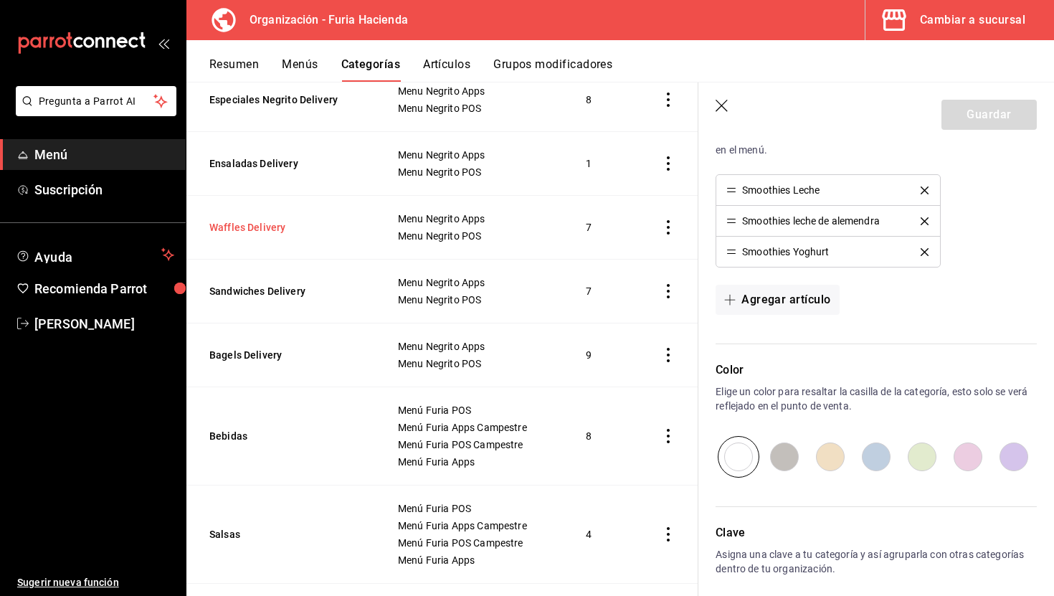
click at [258, 227] on button "Waffles Delivery" at bounding box center [280, 227] width 143 height 14
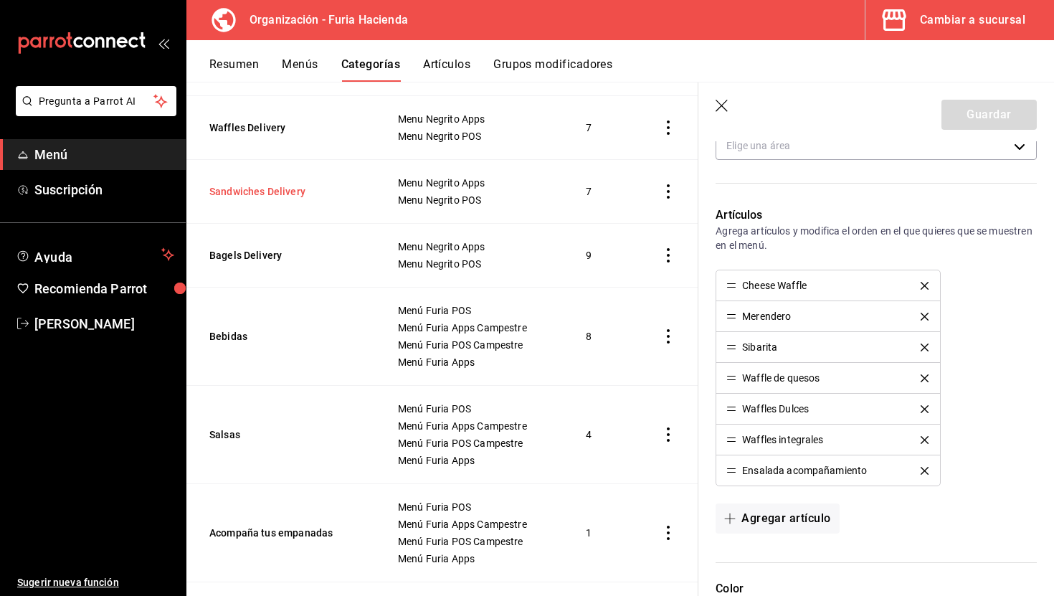
click at [278, 185] on button "Sandwiches Delivery" at bounding box center [280, 191] width 143 height 14
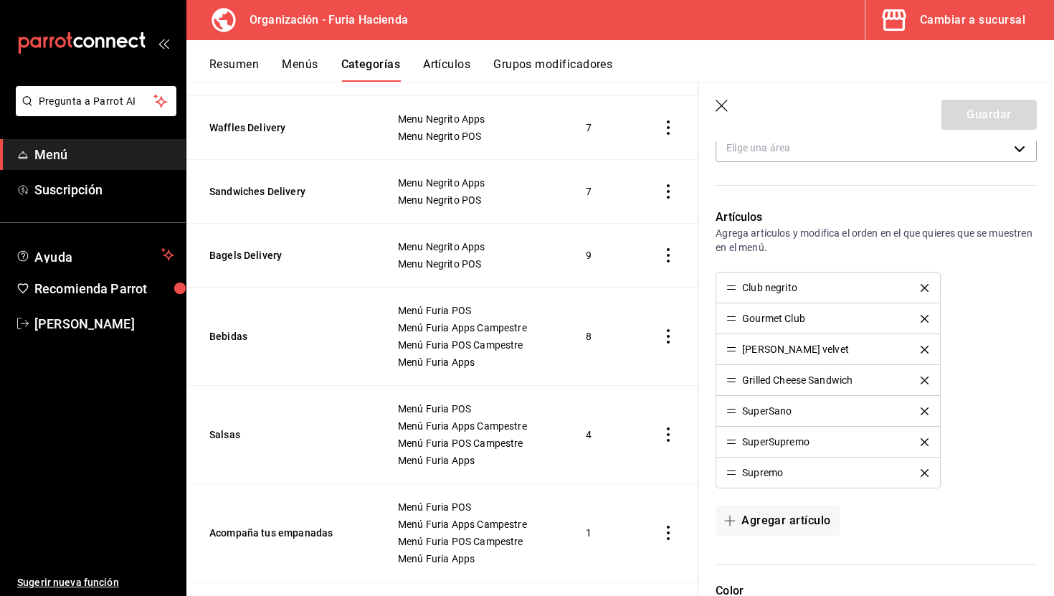
click at [721, 109] on icon "button" at bounding box center [723, 107] width 14 height 14
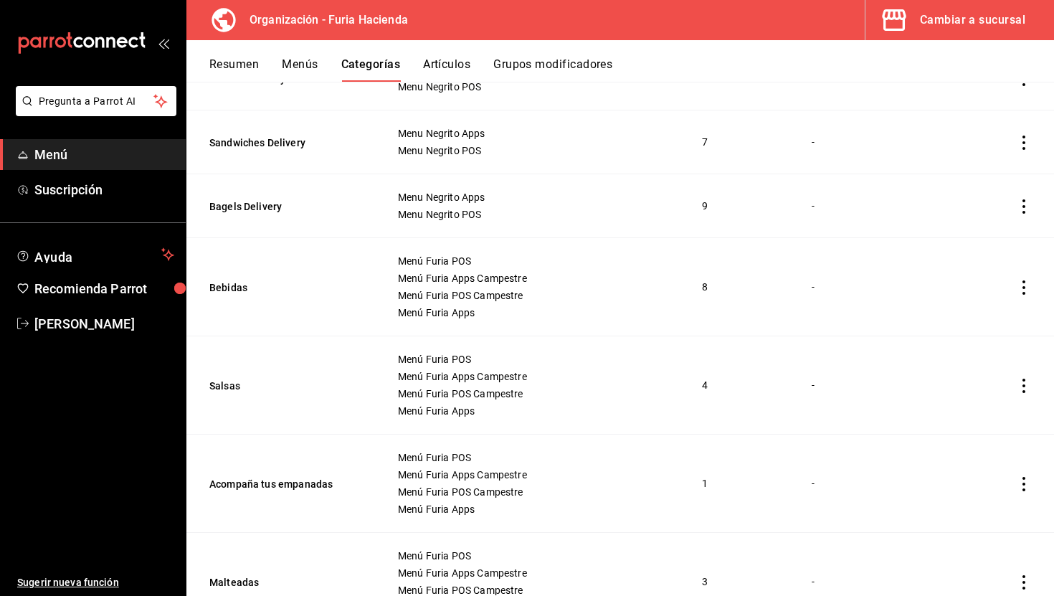
click at [285, 61] on button "Menús" at bounding box center [300, 69] width 36 height 24
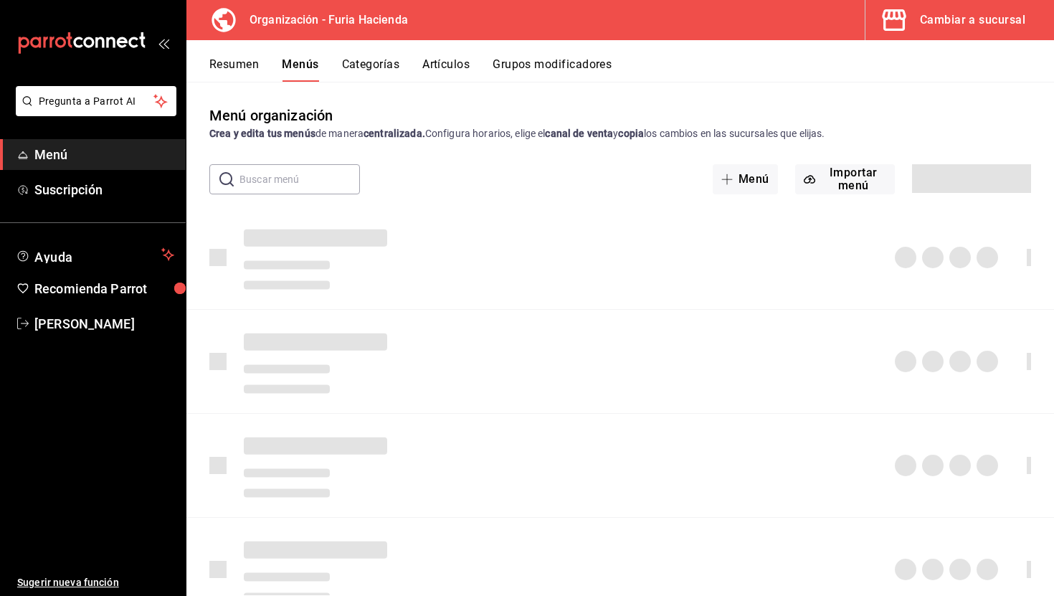
click at [449, 60] on button "Artículos" at bounding box center [445, 69] width 47 height 24
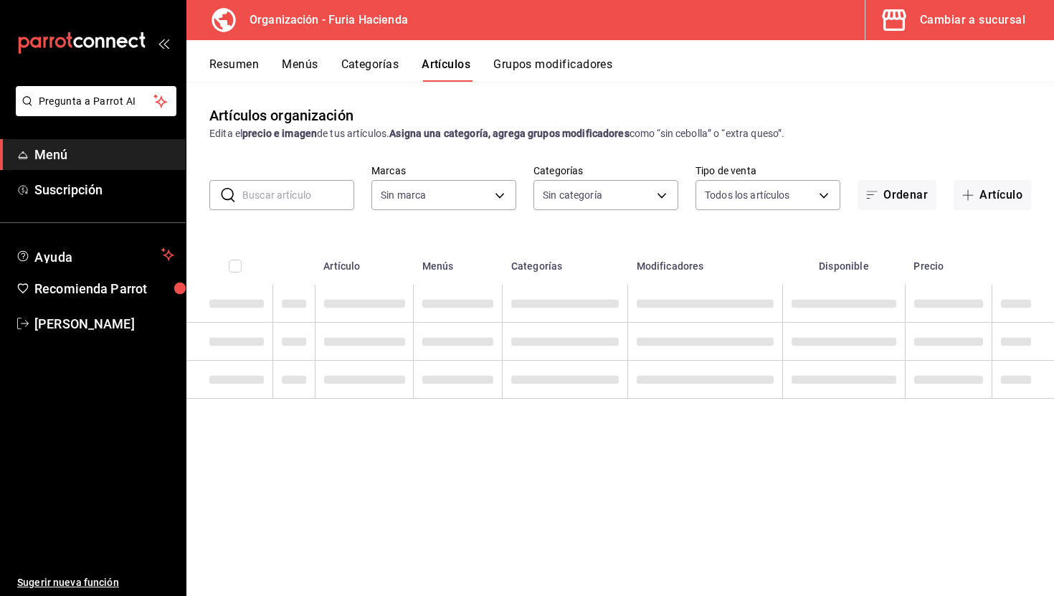
type input "bfeca42f-b570-411f-bb79-7bc68af5dd0e"
type input "7d762c22-fbca-427d-93c0-e093d569137f,a6e551b3-bd92-4d9b-b717-aa53fa9d2f2a,39086…"
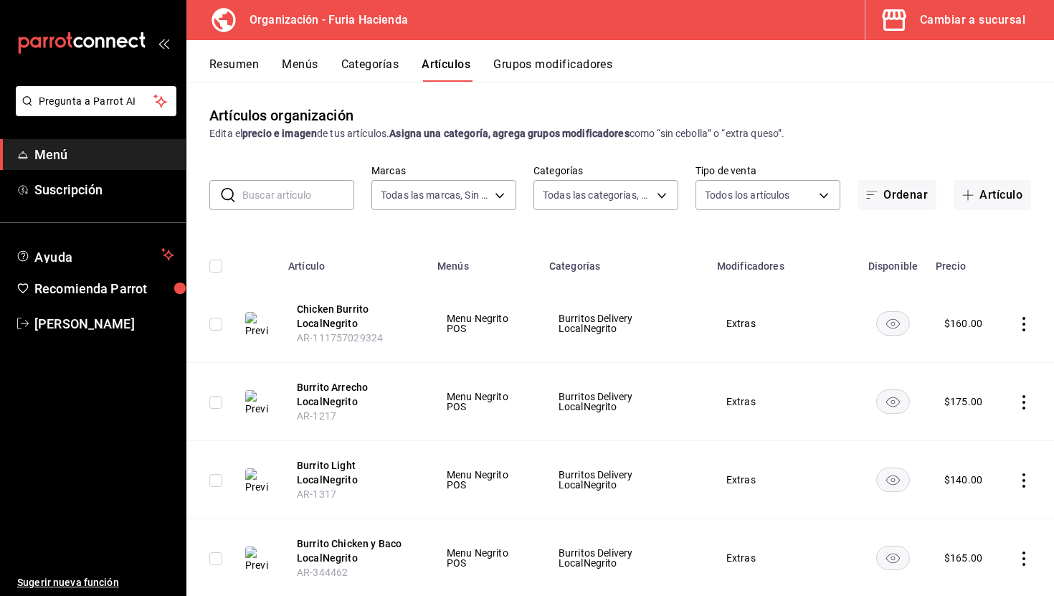
click at [365, 70] on button "Categorías" at bounding box center [370, 69] width 58 height 24
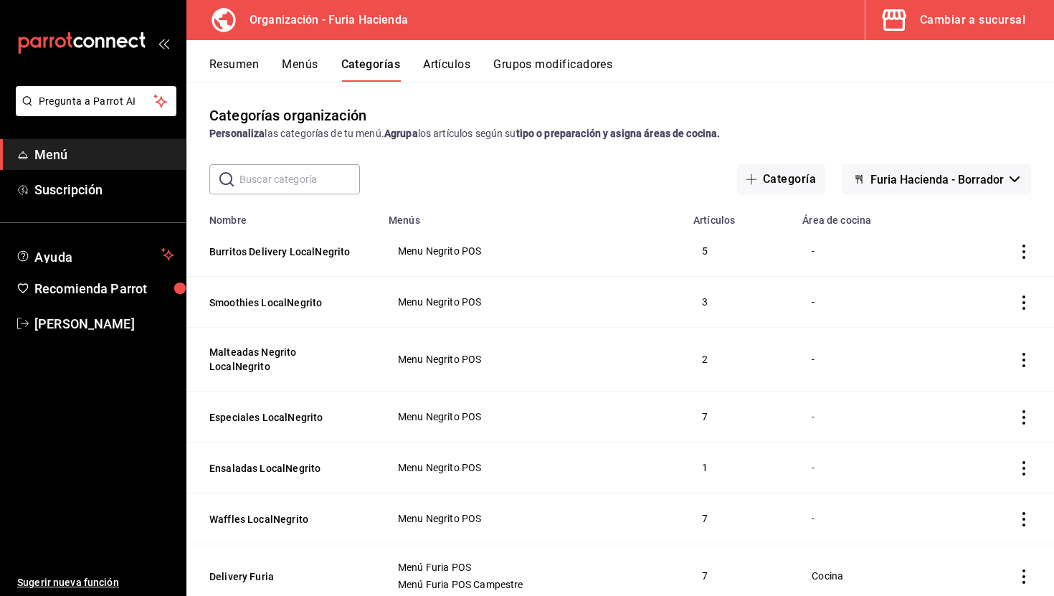
click at [299, 65] on button "Menús" at bounding box center [300, 69] width 36 height 24
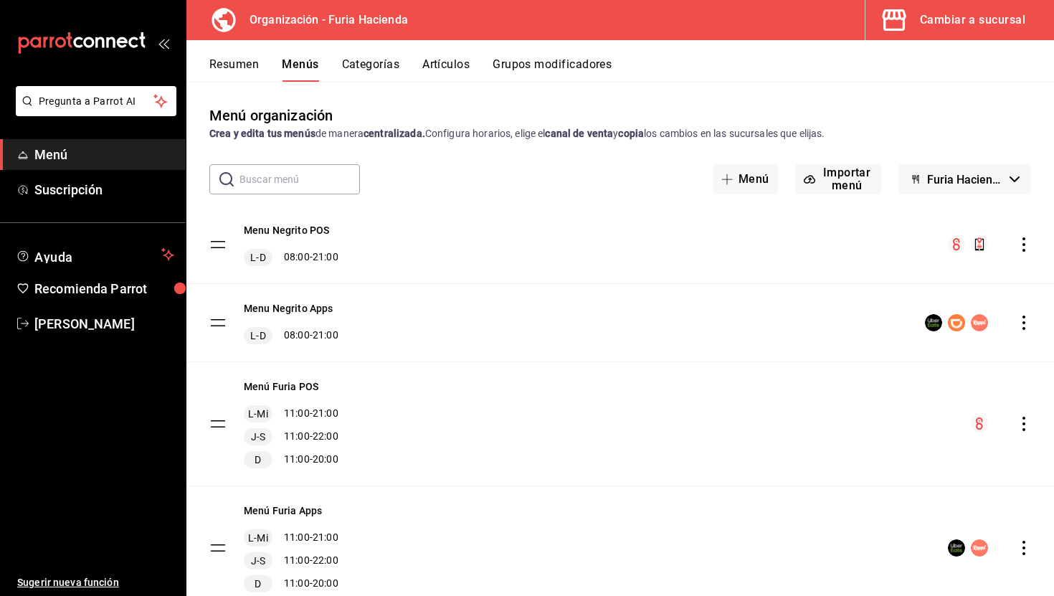
click at [242, 60] on button "Resumen" at bounding box center [233, 69] width 49 height 24
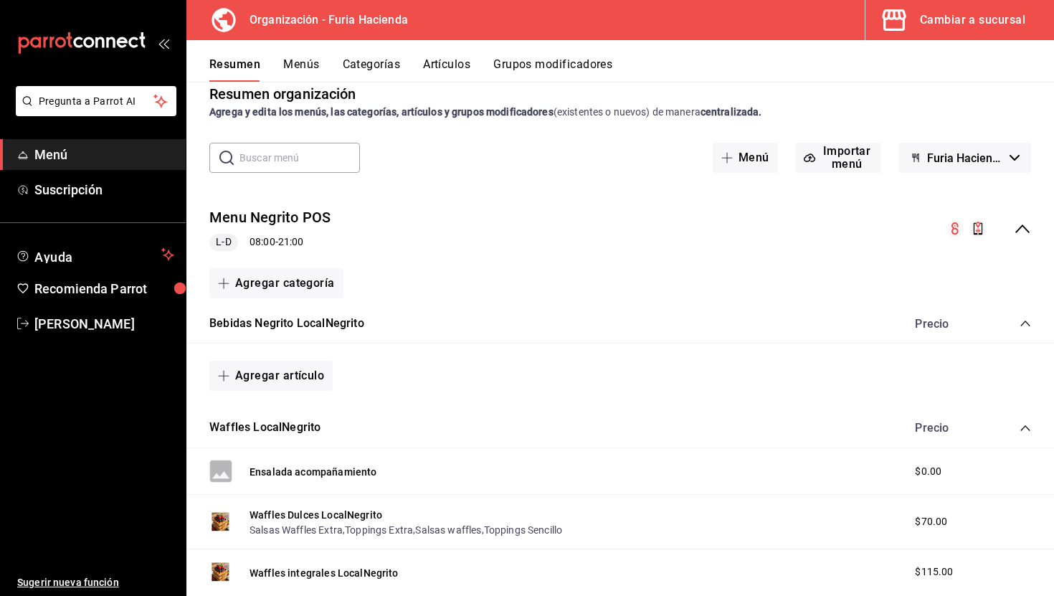
scroll to position [6, 0]
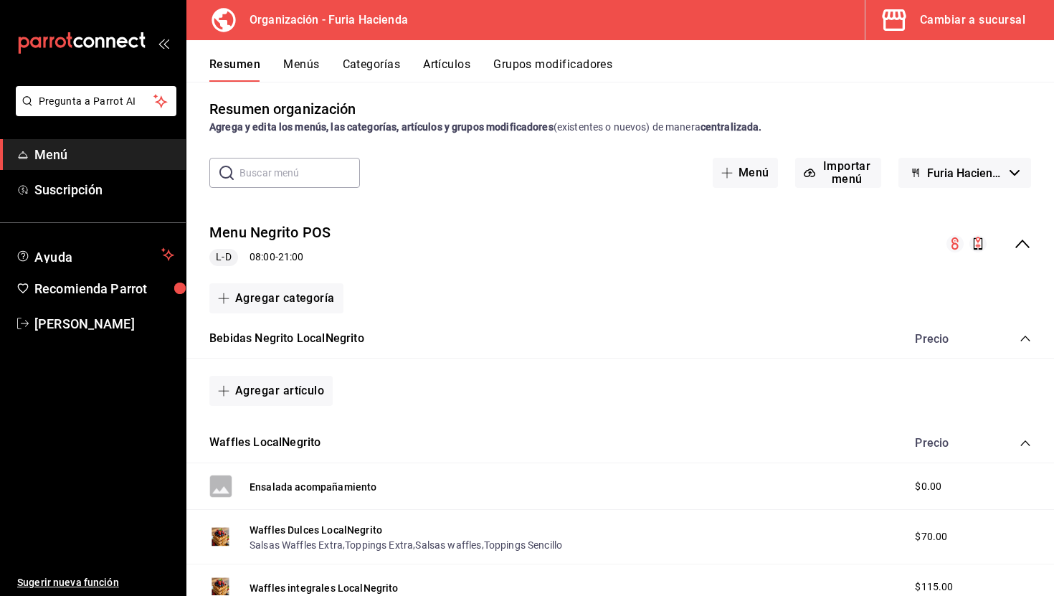
click at [1023, 245] on icon "collapse-menu-row" at bounding box center [1022, 243] width 17 height 17
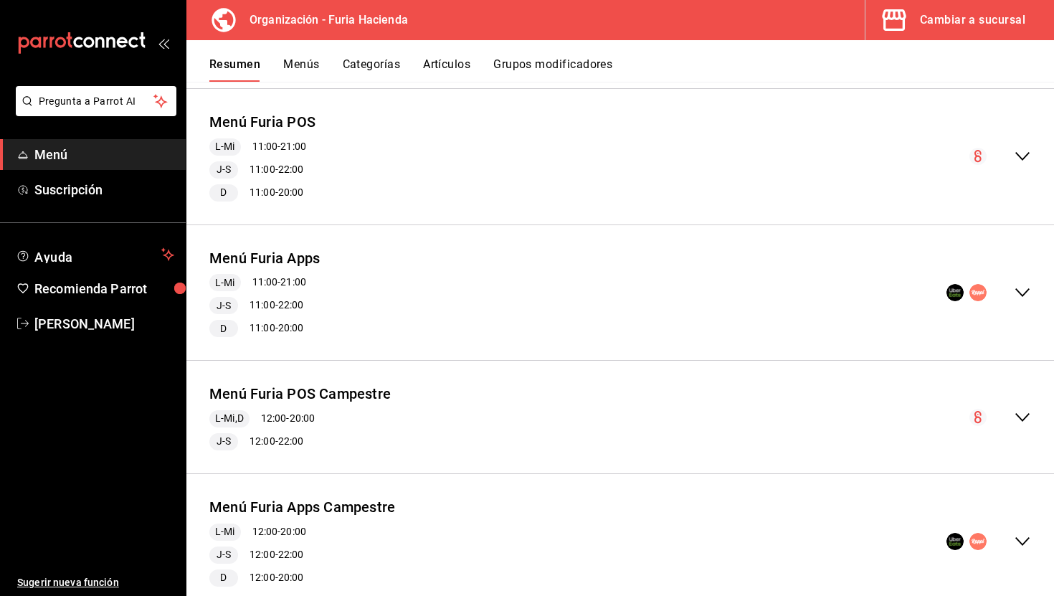
scroll to position [340, 0]
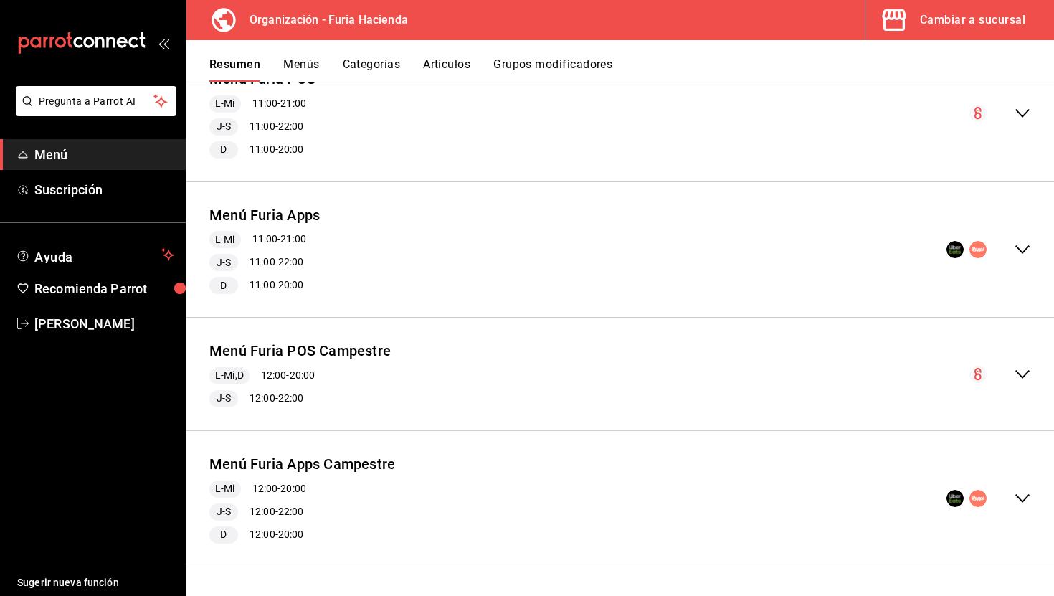
click at [383, 60] on button "Categorías" at bounding box center [372, 69] width 58 height 24
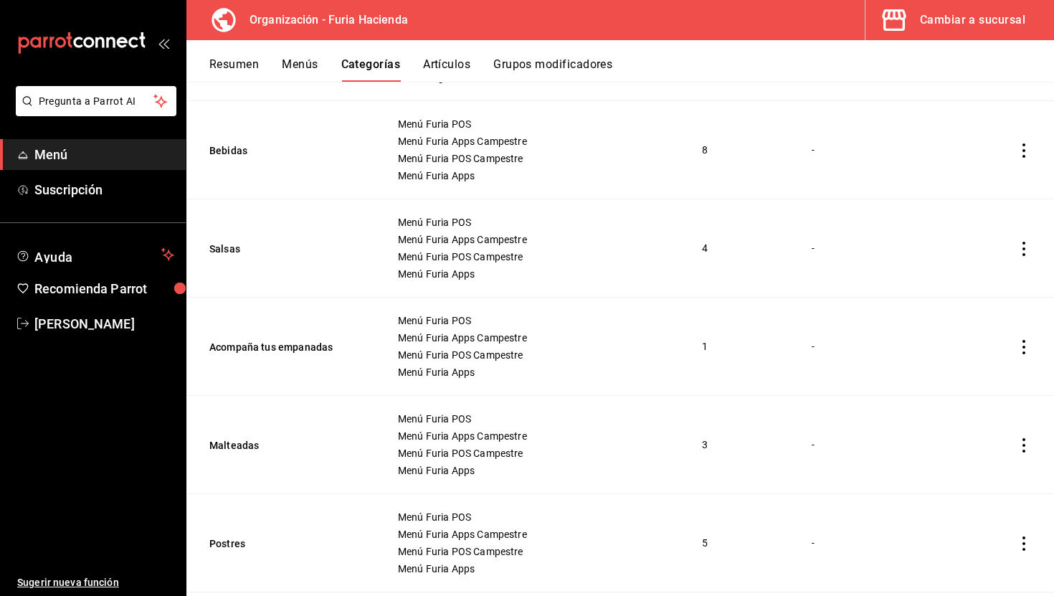
scroll to position [1566, 0]
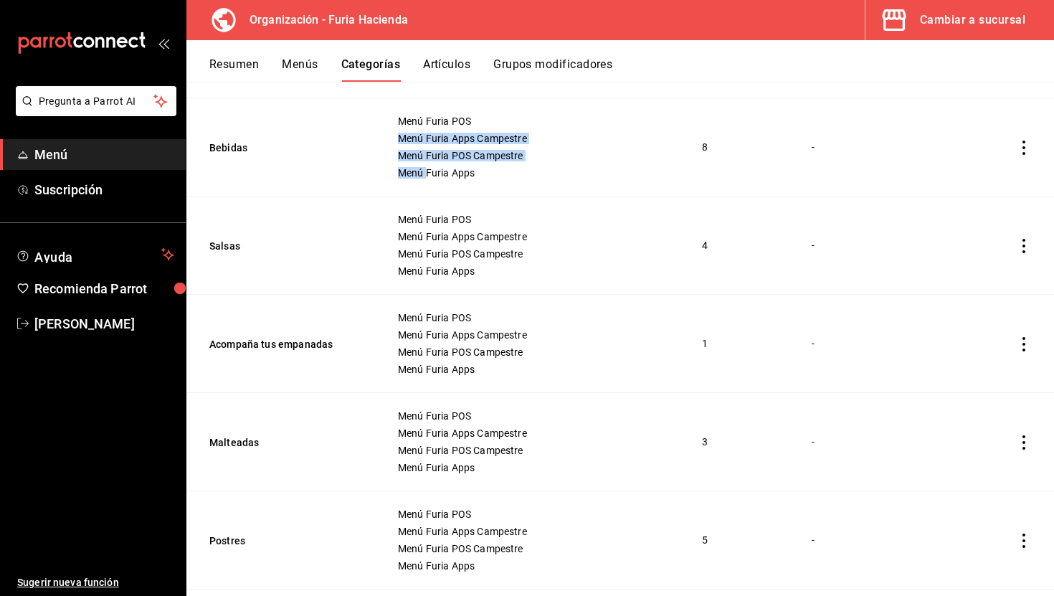
drag, startPoint x: 426, startPoint y: 128, endPoint x: 426, endPoint y: 171, distance: 43.0
click at [426, 171] on div "Menú Furia POS Menú Furia Apps Campestre Menú Furia POS Campestre Menú Furia Ap…" at bounding box center [532, 146] width 270 height 63
click at [476, 171] on span "Menú Furia Apps" at bounding box center [532, 173] width 269 height 10
click at [1025, 141] on icon "actions" at bounding box center [1024, 148] width 14 height 14
click at [440, 151] on div at bounding box center [527, 298] width 1054 height 596
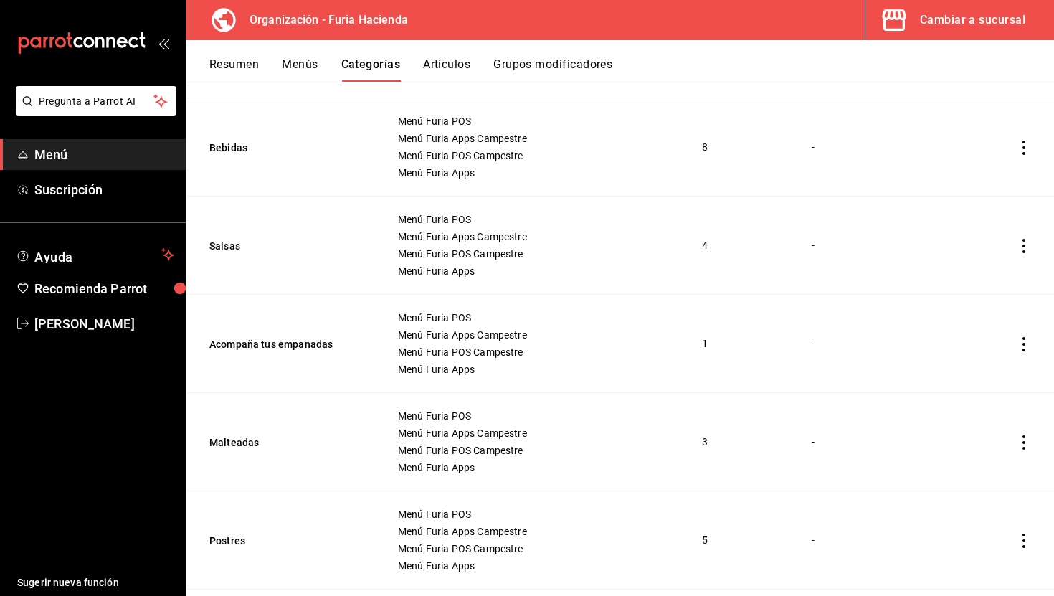
click at [443, 67] on button "Artículos" at bounding box center [446, 69] width 47 height 24
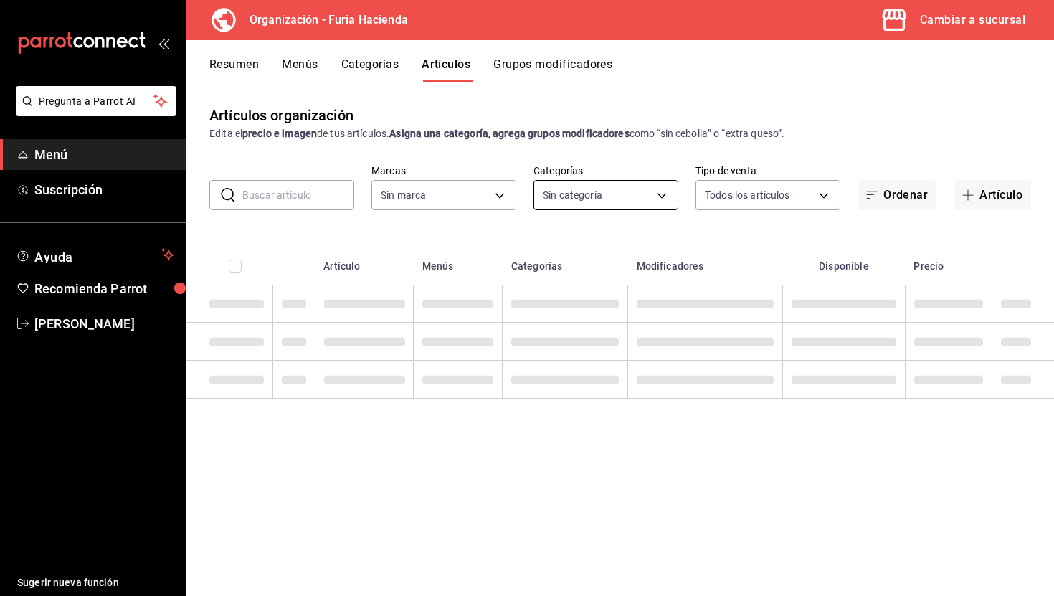
type input "bfeca42f-b570-411f-bb79-7bc68af5dd0e"
type input "7d762c22-fbca-427d-93c0-e093d569137f,a6e551b3-bd92-4d9b-b717-aa53fa9d2f2a,39086…"
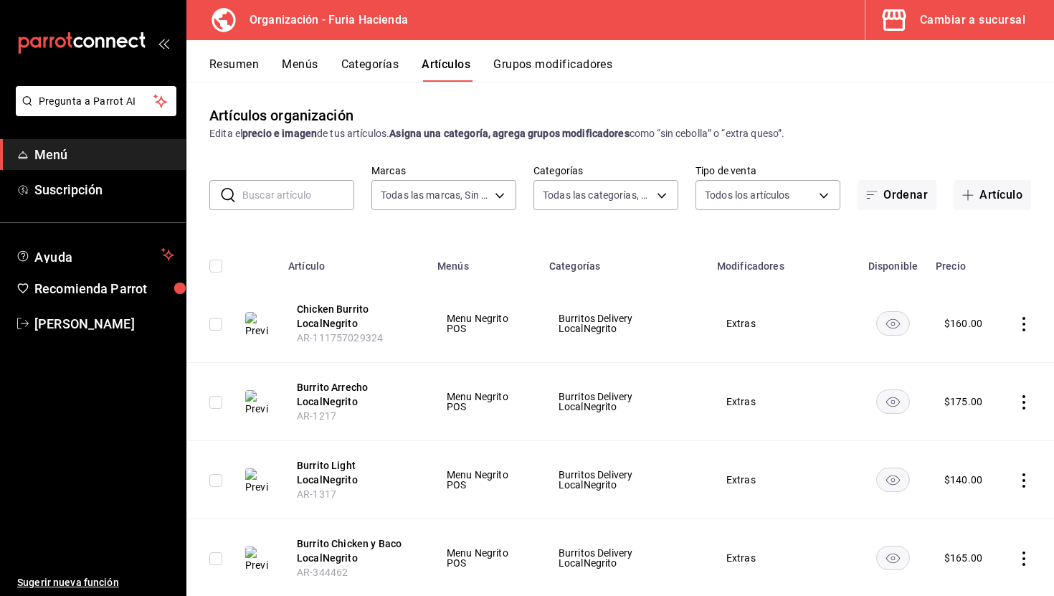
click at [379, 67] on button "Categorías" at bounding box center [370, 69] width 58 height 24
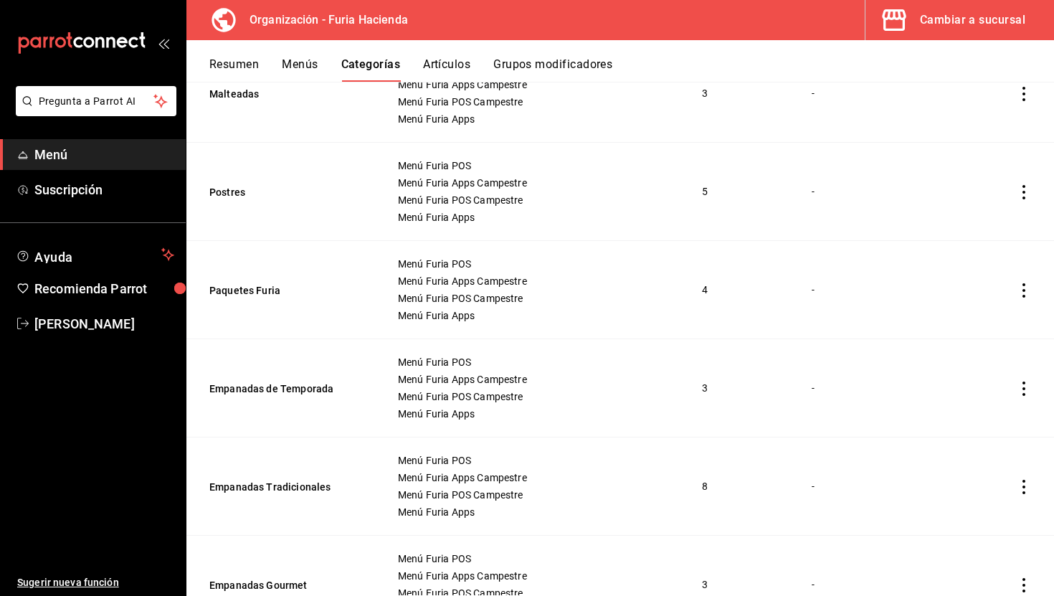
scroll to position [1984, 0]
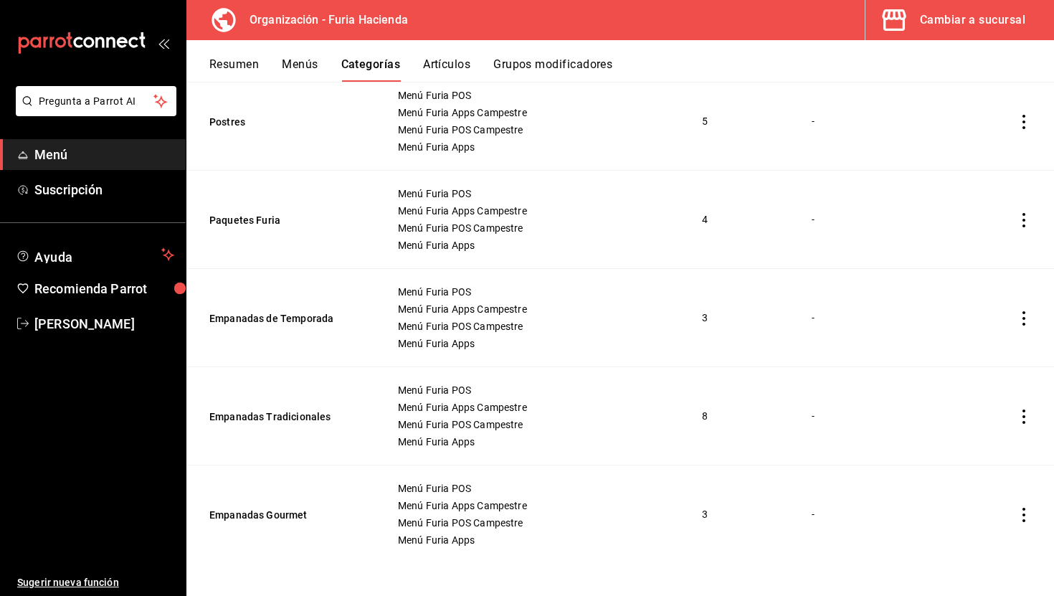
click at [705, 317] on td "3" at bounding box center [739, 317] width 109 height 98
click at [711, 228] on td "4" at bounding box center [739, 219] width 109 height 98
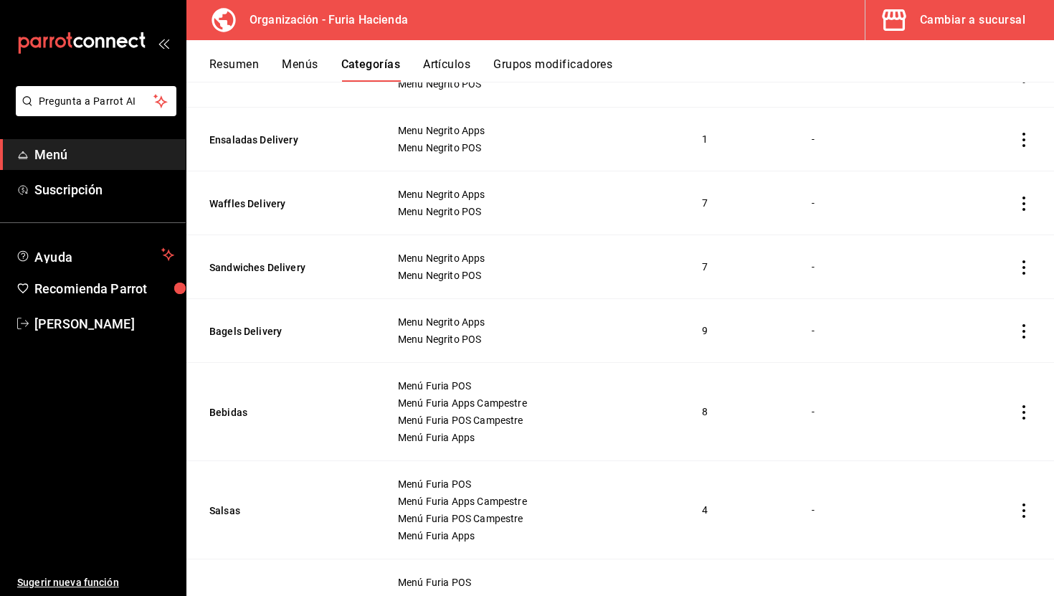
scroll to position [1289, 0]
